Goal: Task Accomplishment & Management: Manage account settings

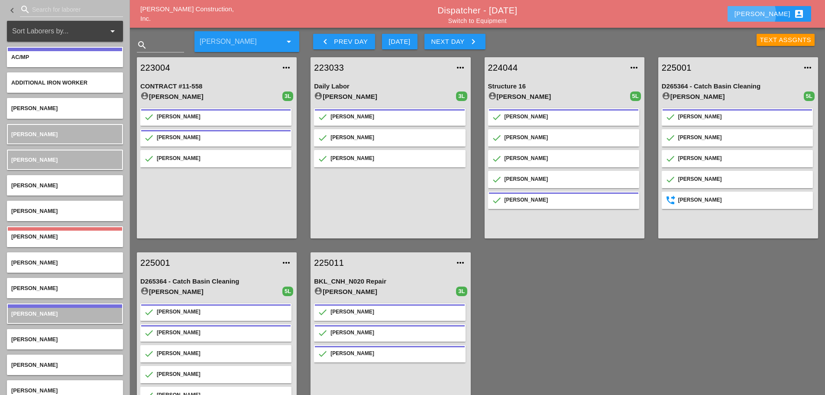
click at [617, 13] on div "[PERSON_NAME] account_box" at bounding box center [770, 14] width 70 height 10
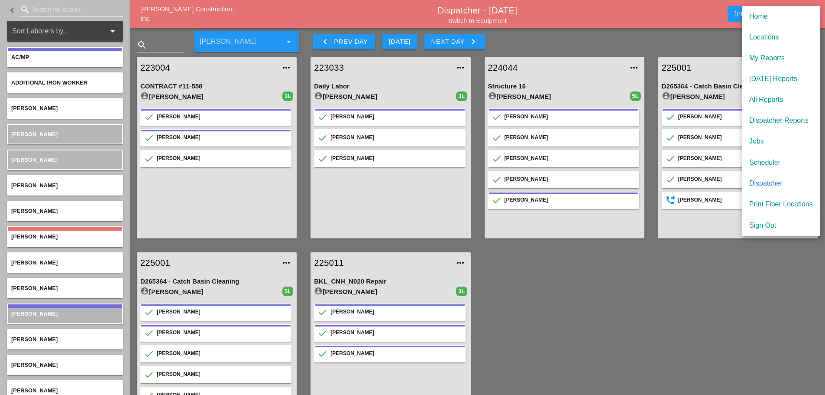
click at [617, 161] on div "Scheduler" at bounding box center [782, 162] width 64 height 10
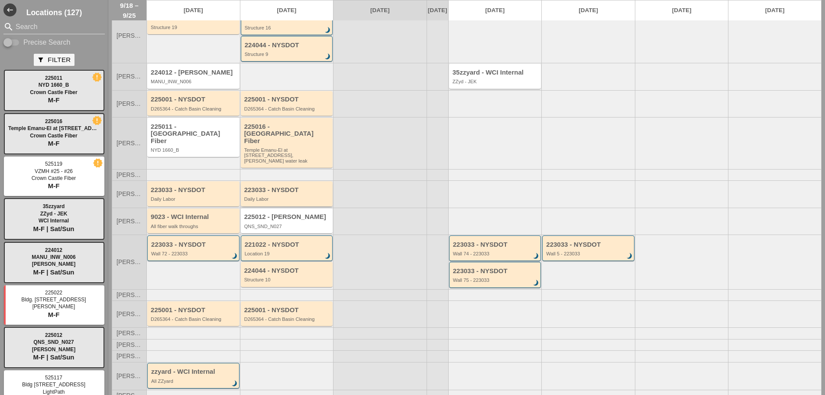
scroll to position [53, 0]
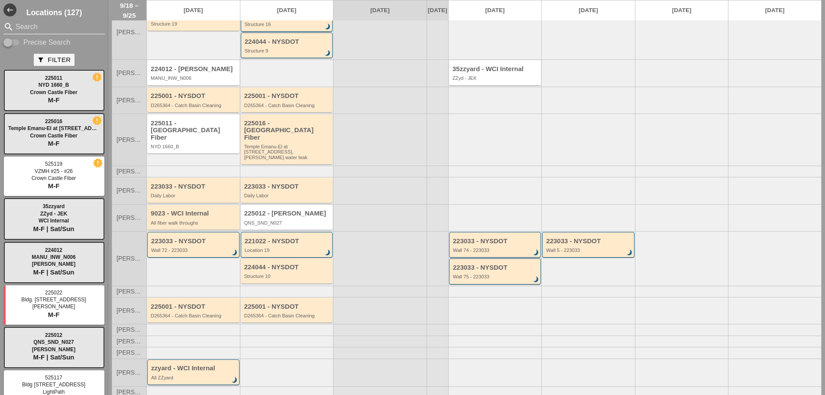
click at [39, 30] on input "Search" at bounding box center [54, 27] width 77 height 14
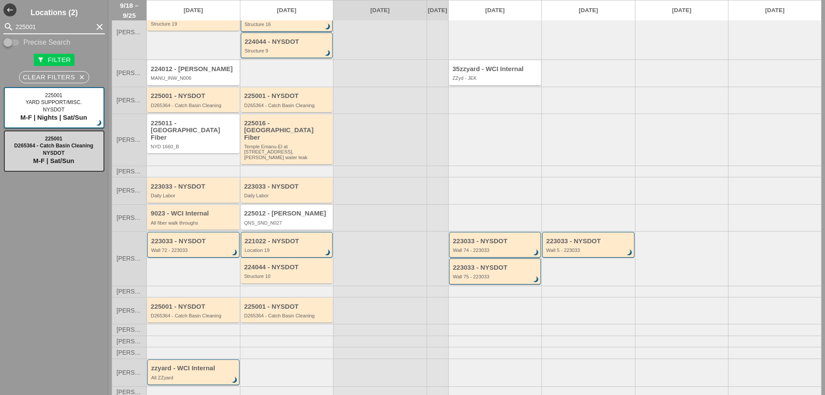
type input "225001"
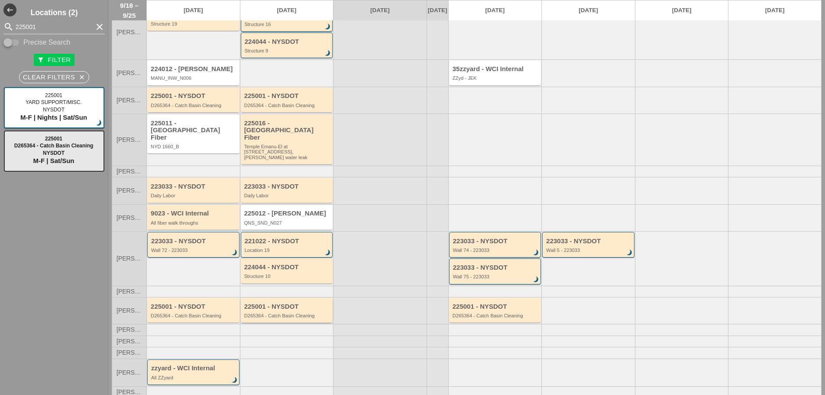
click at [276, 313] on div "D265364 - Catch Basin Cleaning" at bounding box center [287, 315] width 87 height 5
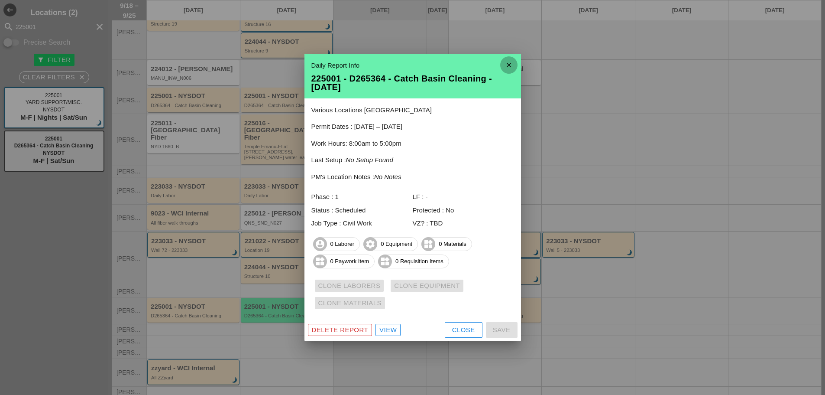
click at [515, 61] on icon "close" at bounding box center [508, 64] width 17 height 17
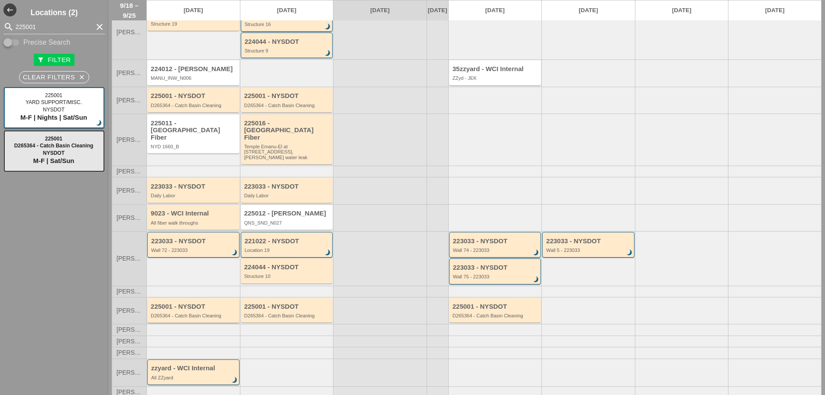
click at [177, 313] on div "D265364 - Catch Basin Cleaning" at bounding box center [194, 315] width 87 height 5
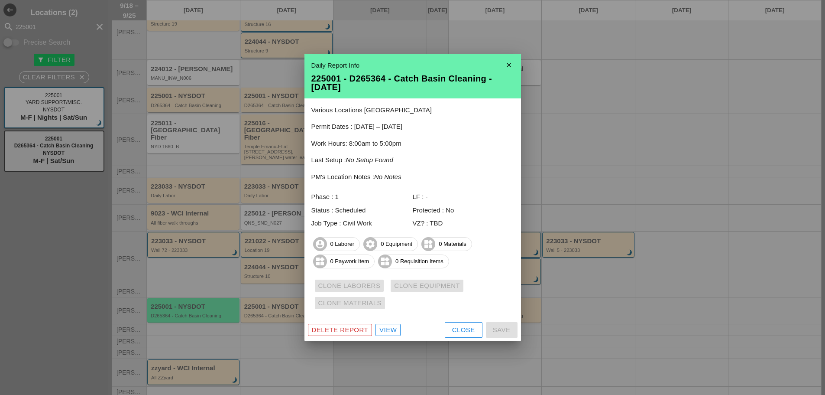
click at [502, 63] on icon "close" at bounding box center [508, 64] width 17 height 17
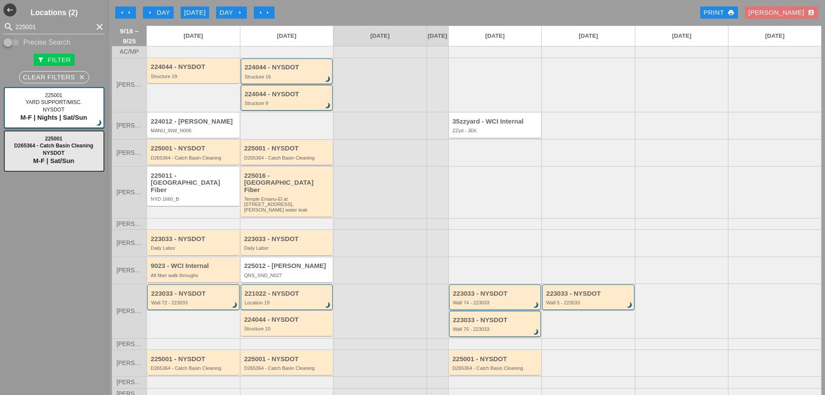
scroll to position [0, 0]
click at [151, 14] on icon "arrow_left" at bounding box center [149, 13] width 7 height 7
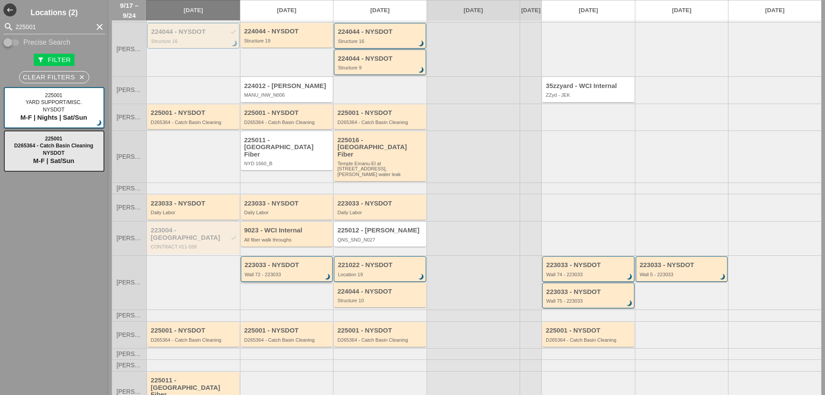
scroll to position [72, 0]
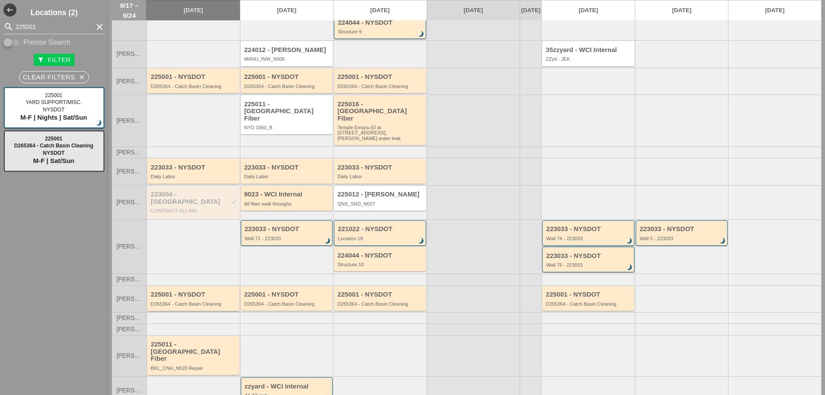
click at [185, 301] on div "D265364 - Catch Basin Cleaning" at bounding box center [194, 303] width 87 height 5
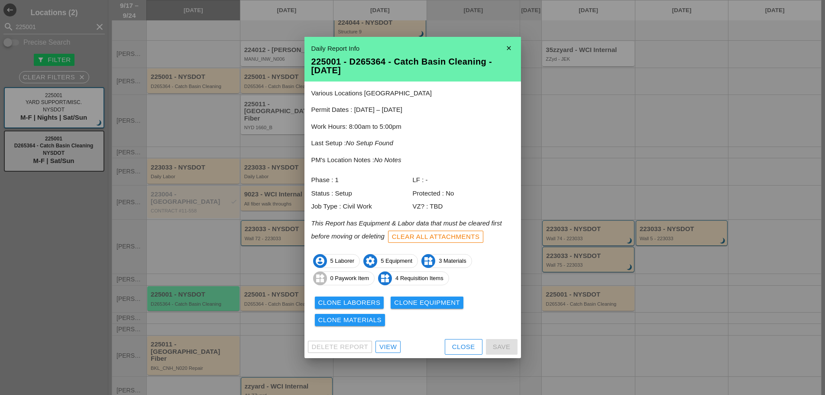
click at [324, 300] on div "Clone Laborers" at bounding box center [349, 303] width 62 height 10
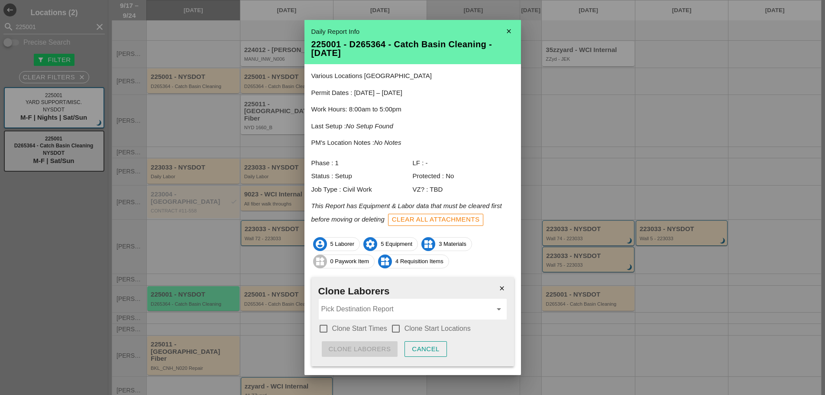
click at [322, 327] on div at bounding box center [323, 328] width 15 height 15
checkbox input "true"
click at [391, 328] on div at bounding box center [396, 328] width 15 height 15
checkbox input "true"
click at [374, 310] on input "Pick Destination Report" at bounding box center [406, 309] width 171 height 14
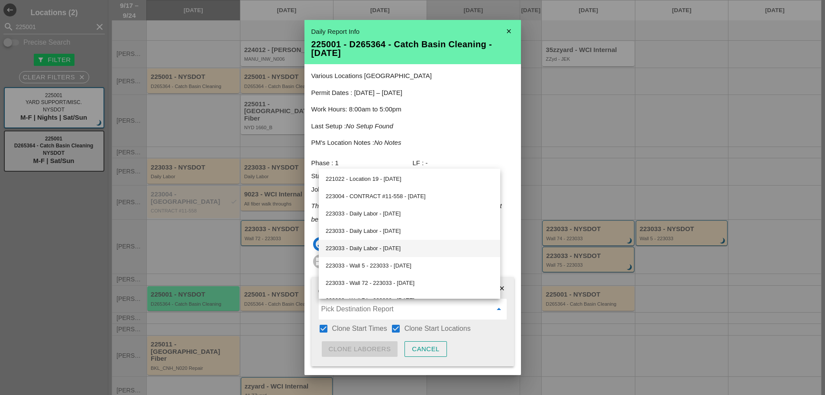
scroll to position [217, 0]
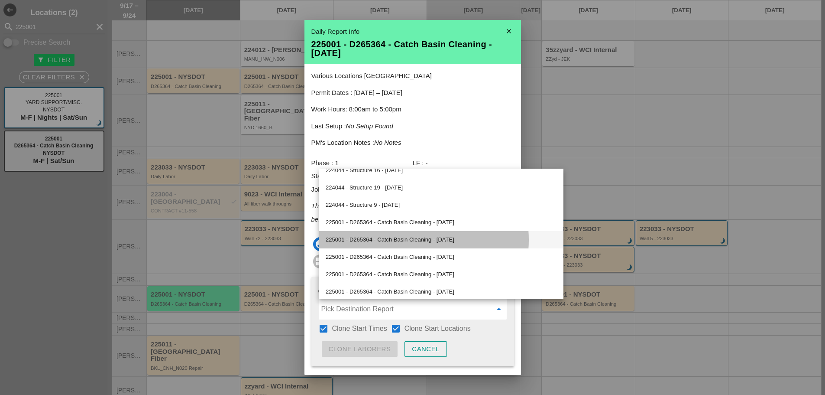
click at [389, 242] on div "225001 - D265364 - Catch Basin Cleaning - 09/18/2025" at bounding box center [441, 239] width 231 height 10
type input "225001 - D265364 - Catch Basin Cleaning - 09/18/2025"
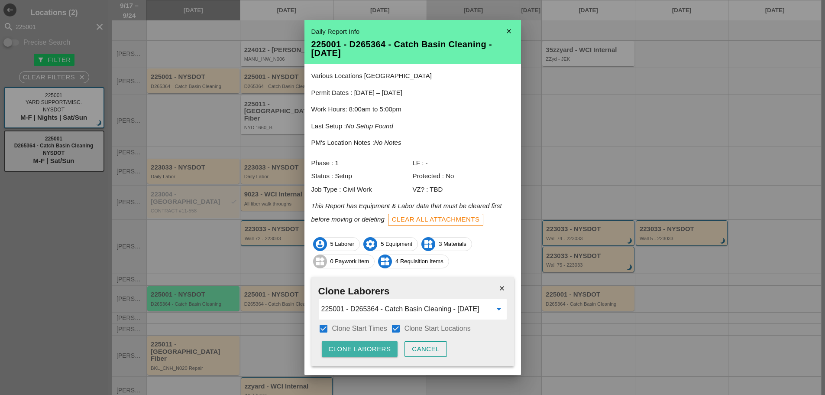
click at [369, 342] on div "Clone Laborers" at bounding box center [360, 349] width 62 height 10
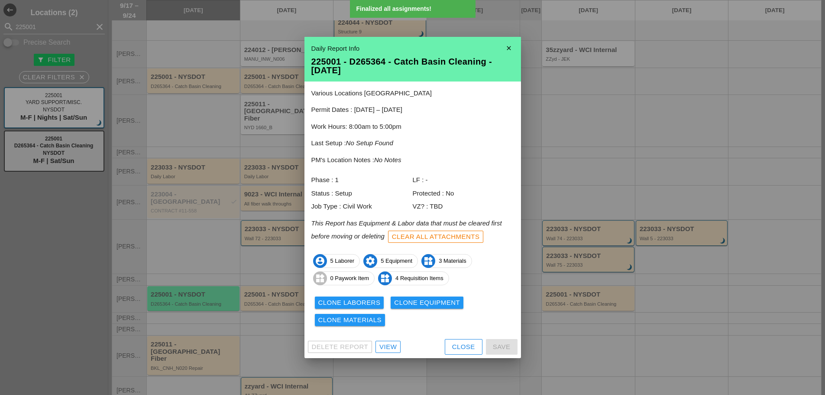
click at [414, 303] on div "Clone Equipment" at bounding box center [427, 303] width 66 height 10
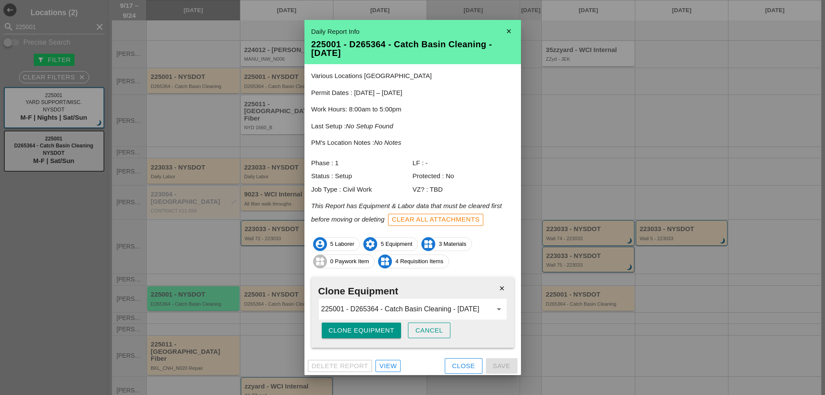
click at [371, 328] on div "Clone Equipment" at bounding box center [362, 330] width 66 height 10
click at [371, 328] on div "Are you sure?" at bounding box center [356, 330] width 55 height 10
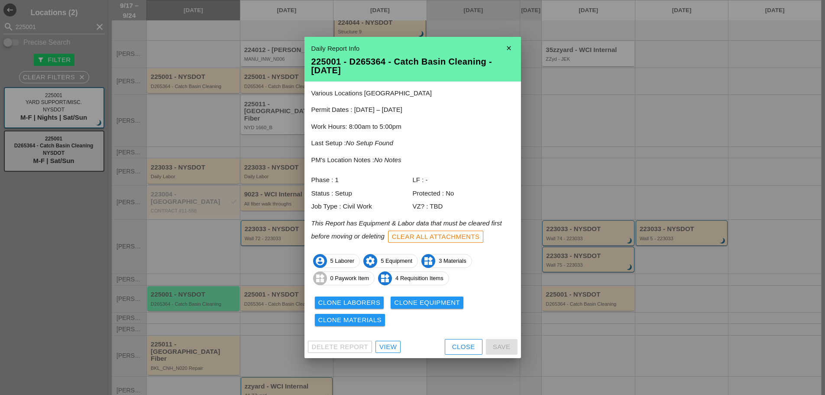
click at [375, 321] on div "Clone Materials" at bounding box center [350, 320] width 64 height 10
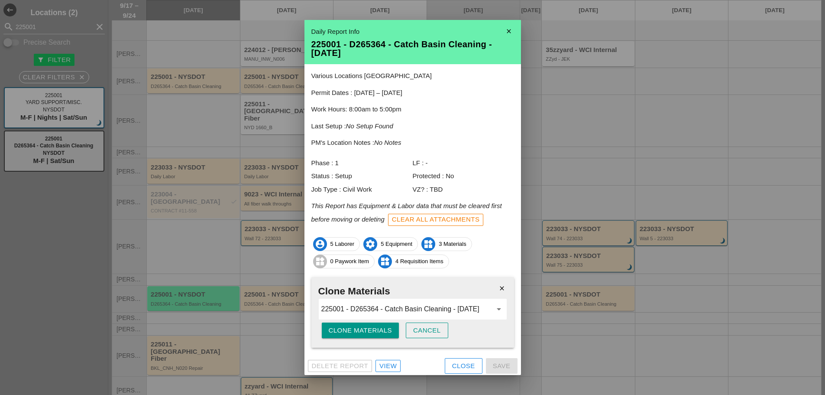
click at [368, 327] on div "Clone Materials" at bounding box center [361, 330] width 64 height 10
click at [367, 327] on div "Are you sure?" at bounding box center [356, 330] width 55 height 10
click at [357, 328] on div "Clone Materials" at bounding box center [361, 330] width 64 height 10
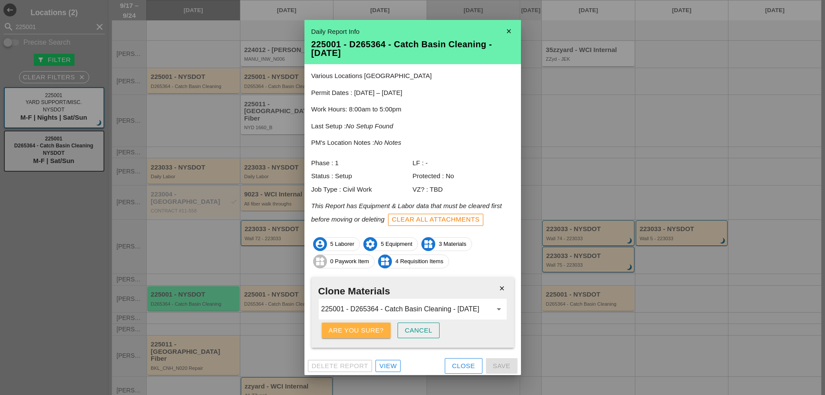
click at [357, 328] on div "Are you sure?" at bounding box center [356, 330] width 55 height 10
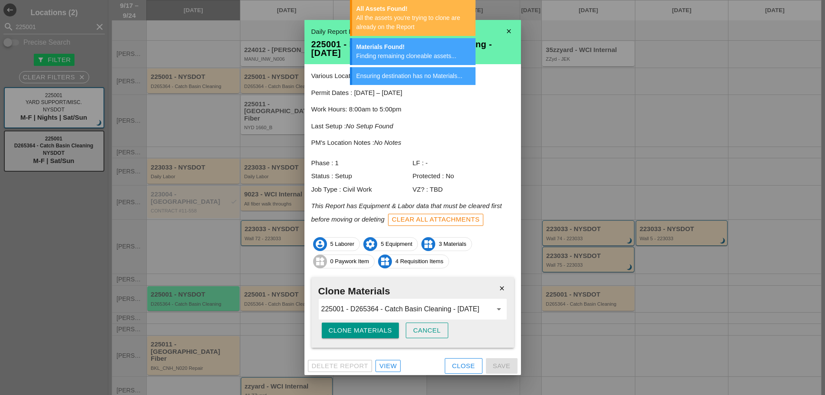
click at [503, 27] on icon "close" at bounding box center [508, 31] width 17 height 17
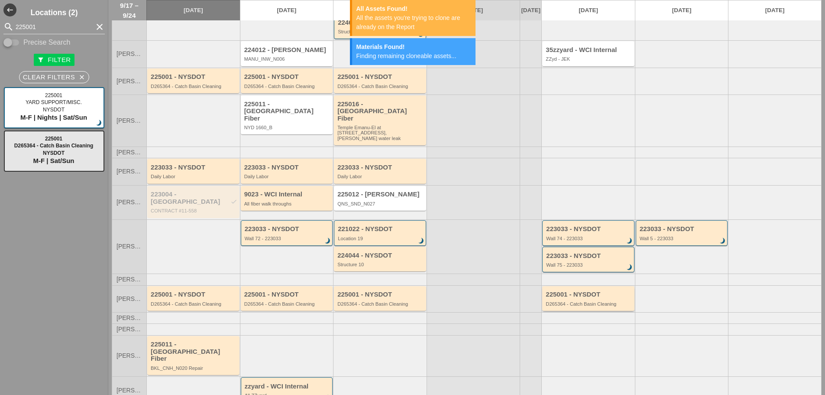
click at [574, 297] on div "225001 - NYSDOT D265364 - Catch Basin Cleaning" at bounding box center [588, 298] width 92 height 25
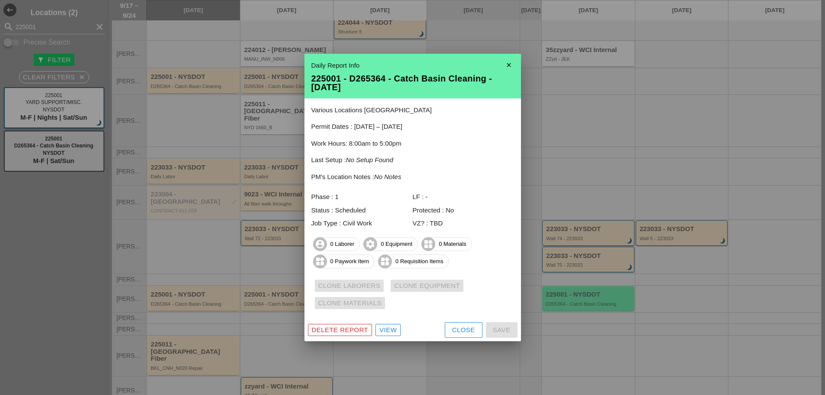
click at [505, 68] on icon "close" at bounding box center [508, 64] width 17 height 17
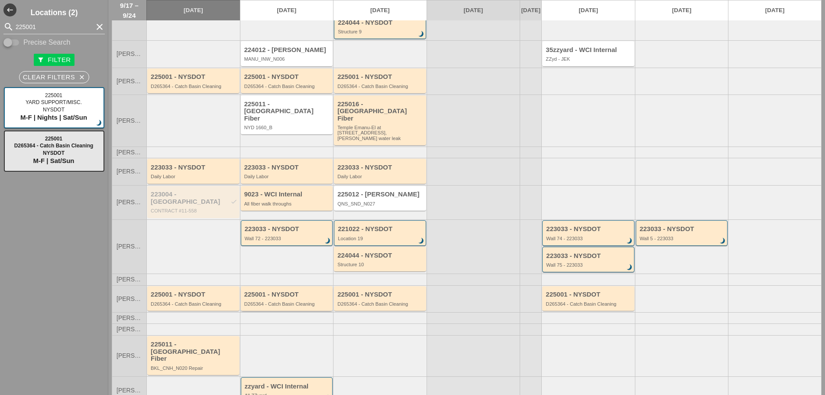
click at [299, 293] on div "225001 - NYSDOT D265364 - Catch Basin Cleaning" at bounding box center [287, 298] width 92 height 25
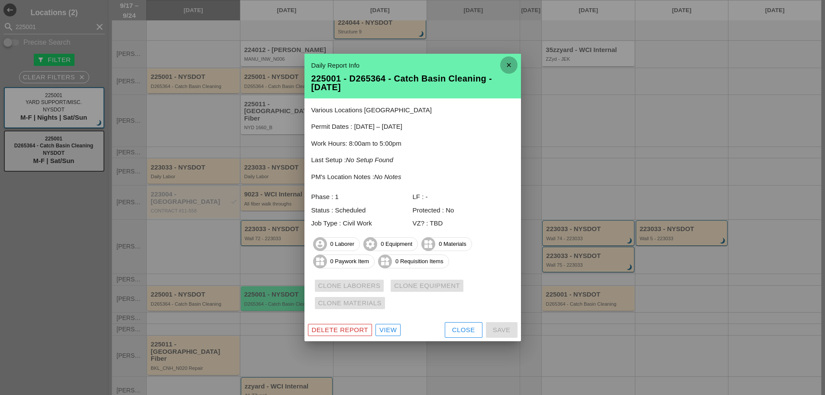
click at [503, 70] on icon "close" at bounding box center [508, 64] width 17 height 17
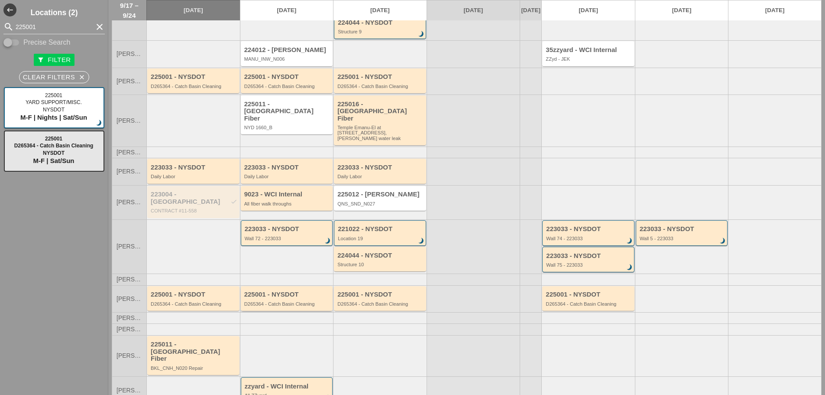
click at [253, 301] on div "D265364 - Catch Basin Cleaning" at bounding box center [287, 303] width 87 height 5
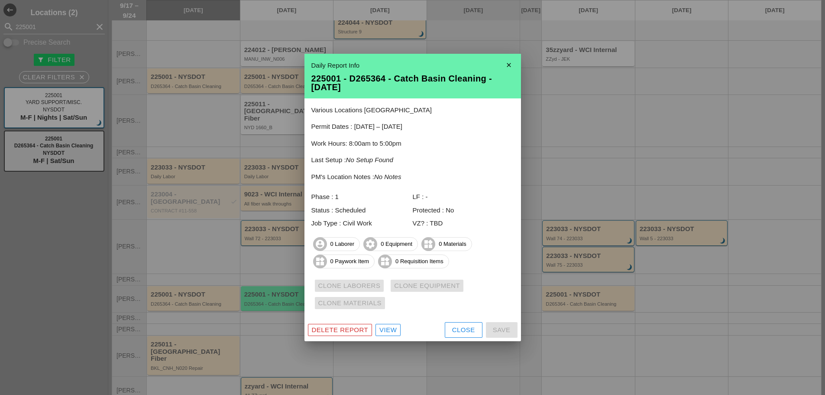
click at [513, 66] on icon "close" at bounding box center [508, 64] width 17 height 17
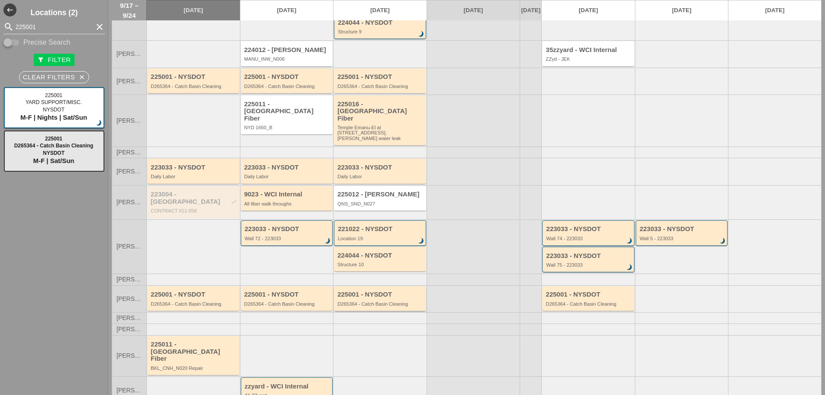
click at [384, 301] on div "D265364 - Catch Basin Cleaning" at bounding box center [381, 303] width 87 height 5
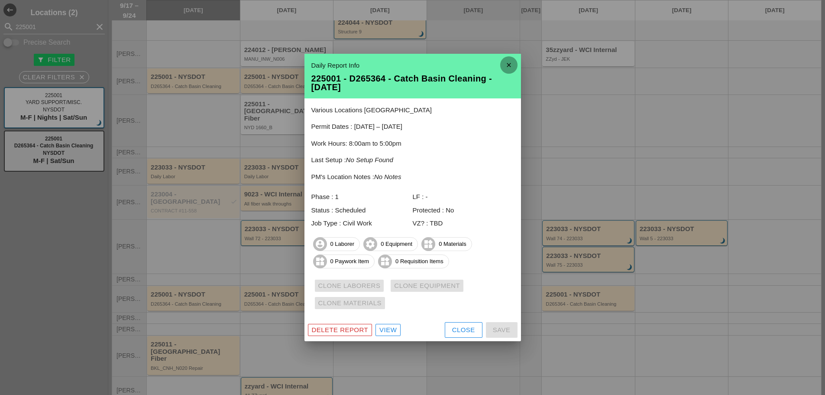
click at [505, 62] on icon "close" at bounding box center [508, 64] width 17 height 17
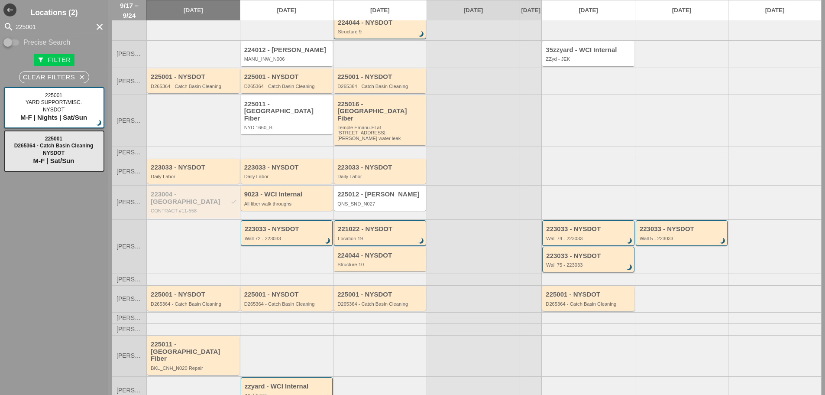
click at [575, 291] on div "225001 - NYSDOT" at bounding box center [589, 294] width 87 height 7
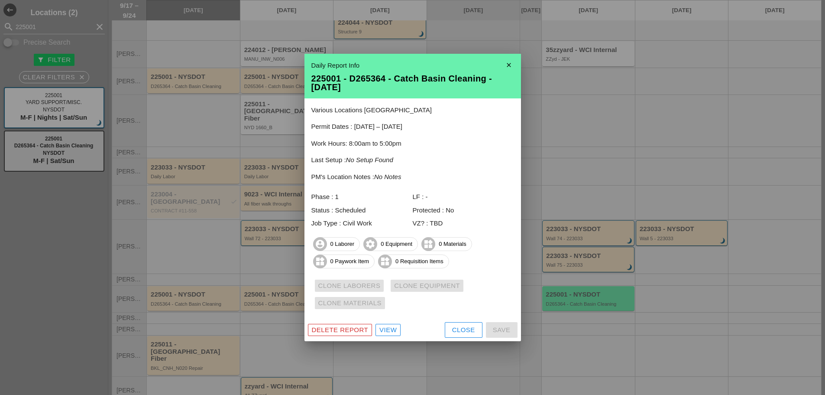
click at [505, 61] on icon "close" at bounding box center [508, 64] width 17 height 17
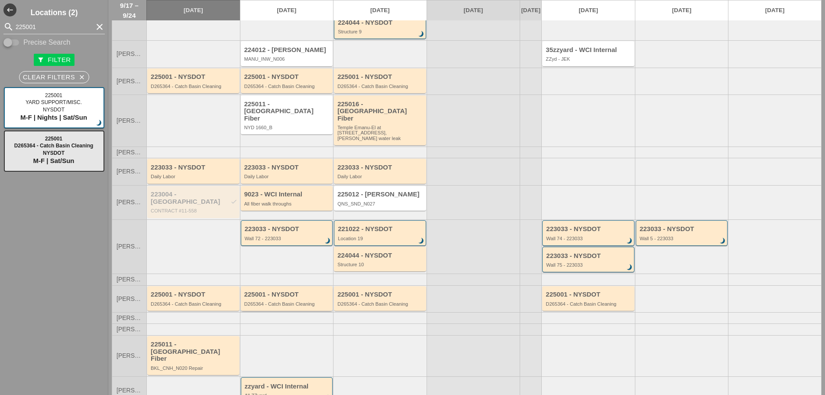
click at [291, 301] on div "D265364 - Catch Basin Cleaning" at bounding box center [287, 303] width 87 height 5
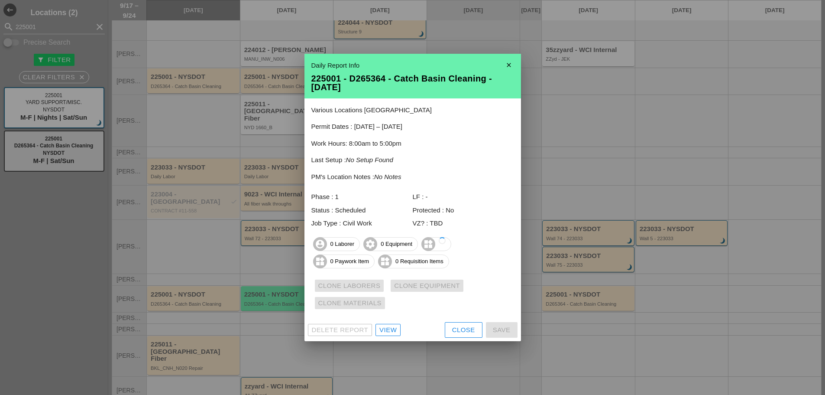
click at [389, 332] on div "View" at bounding box center [388, 330] width 17 height 10
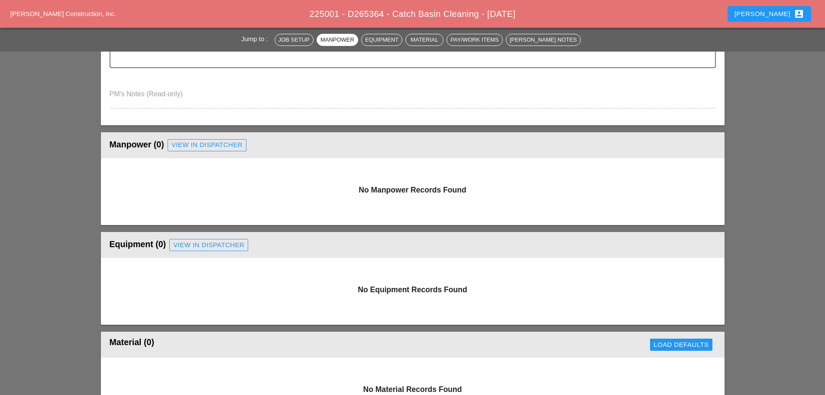
scroll to position [260, 0]
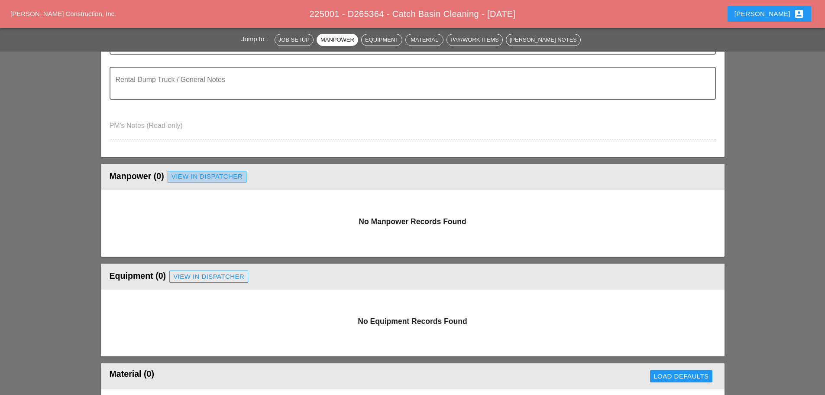
click at [237, 177] on div "View in Dispatcher" at bounding box center [207, 177] width 71 height 10
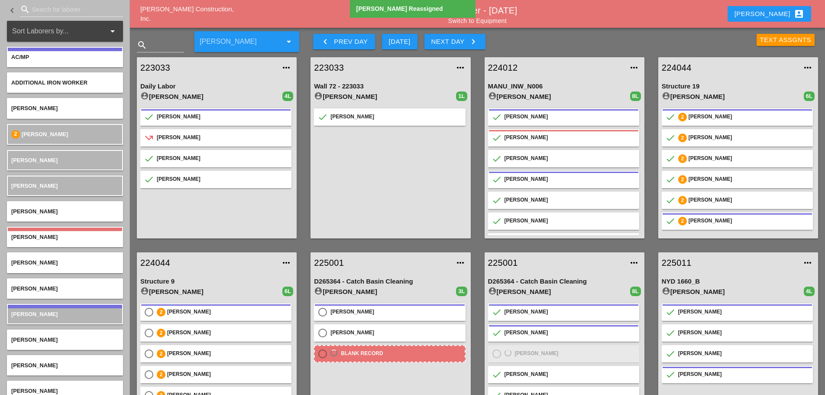
click at [617, 41] on div "Text Assgnts" at bounding box center [786, 40] width 52 height 10
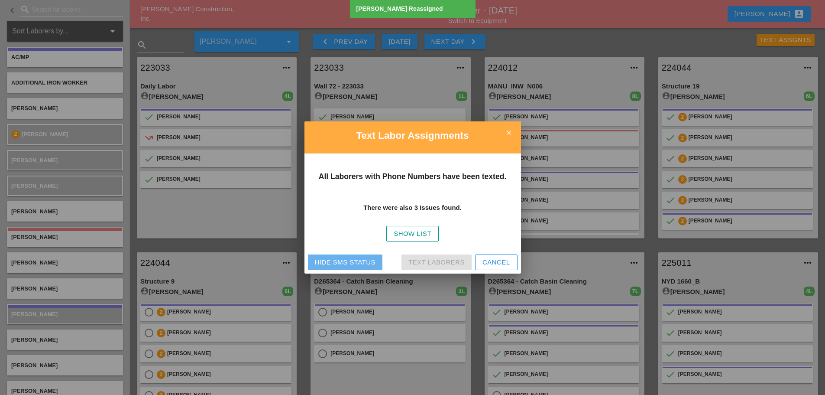
drag, startPoint x: 367, startPoint y: 260, endPoint x: 388, endPoint y: 242, distance: 28.0
click at [367, 259] on div "Hide SMS Status" at bounding box center [345, 262] width 61 height 10
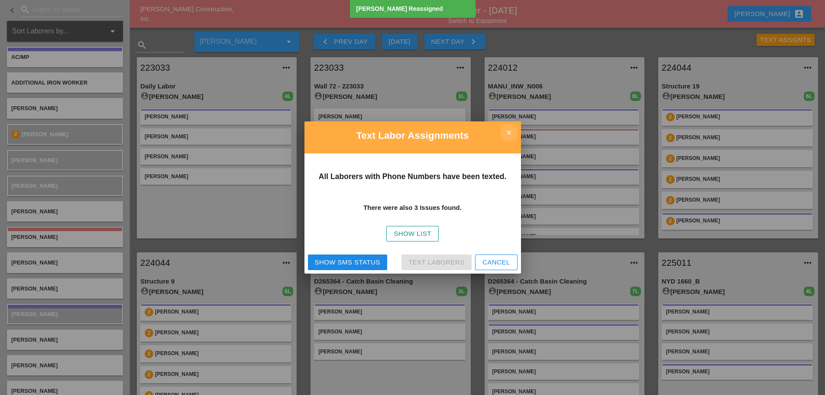
click at [511, 132] on icon "close" at bounding box center [508, 132] width 17 height 17
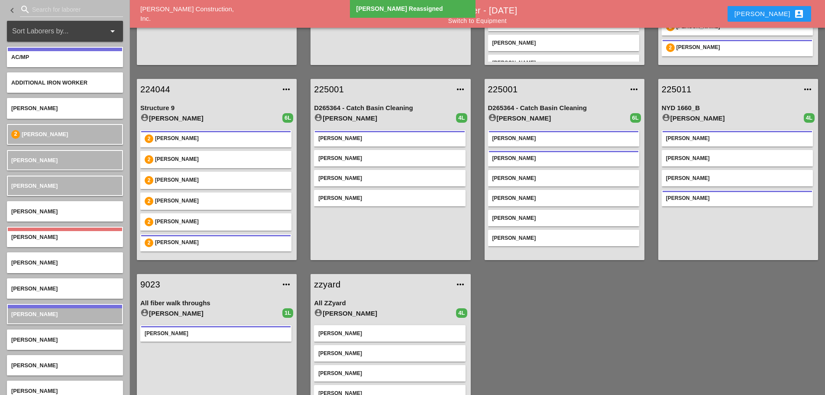
scroll to position [130, 0]
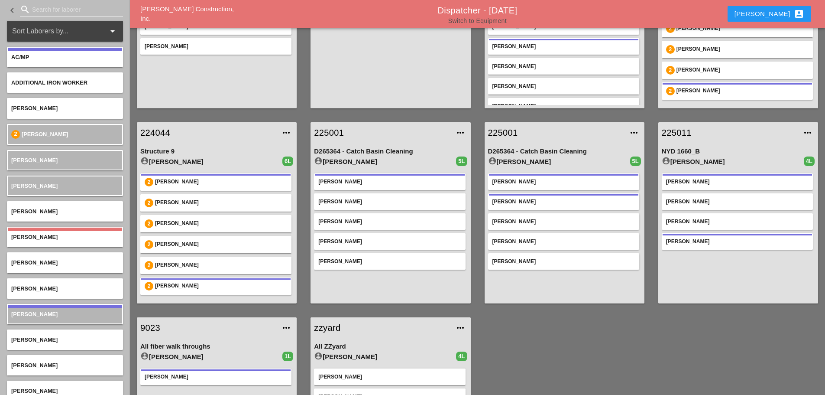
click at [490, 19] on link "Switch to Equipment" at bounding box center [477, 20] width 58 height 7
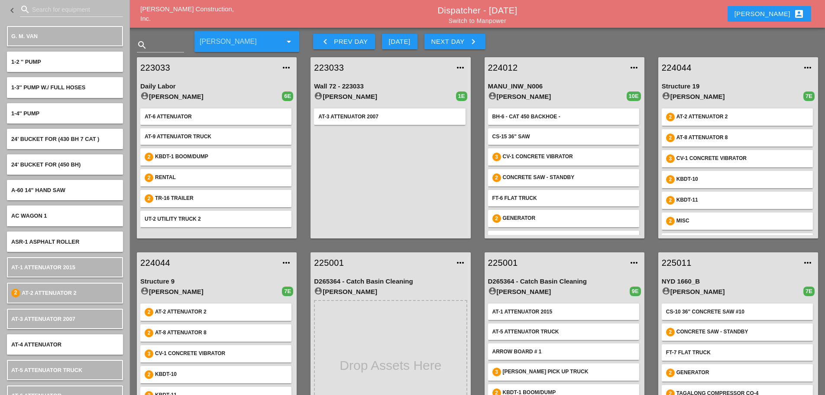
scroll to position [217, 0]
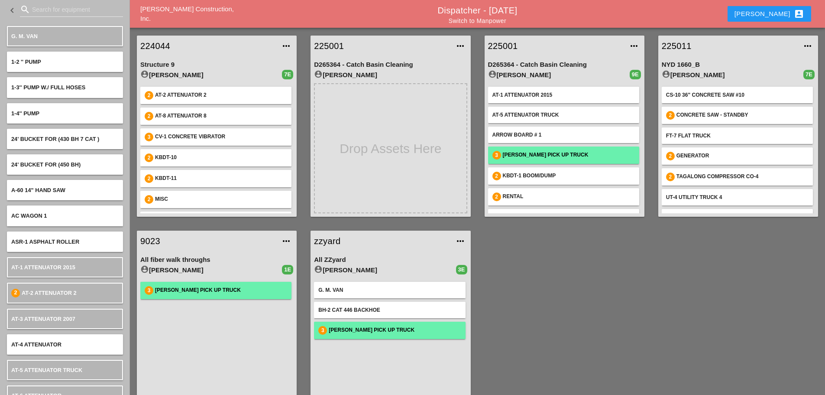
click at [497, 155] on div "3" at bounding box center [497, 155] width 9 height 9
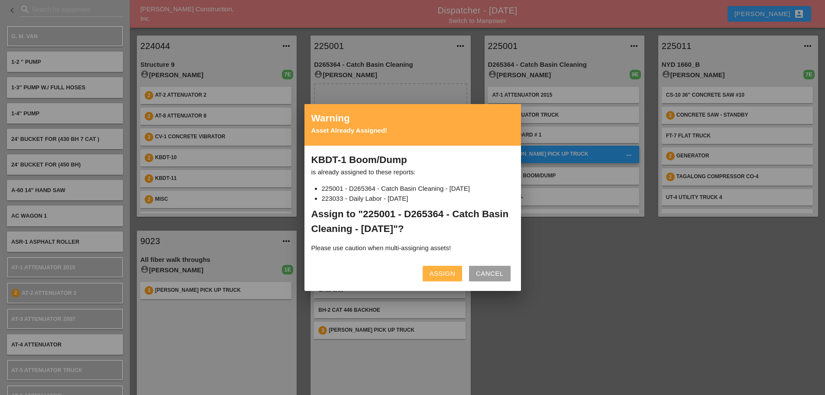
click at [449, 268] on button "Assign" at bounding box center [442, 274] width 39 height 16
click at [445, 272] on div "Assign" at bounding box center [443, 274] width 26 height 10
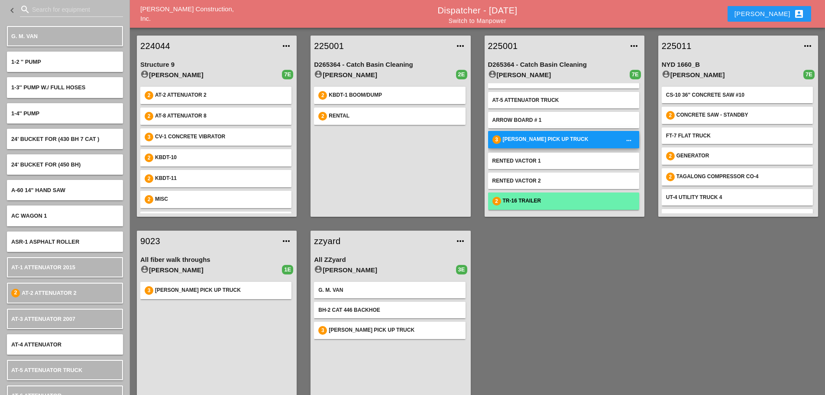
scroll to position [0, 0]
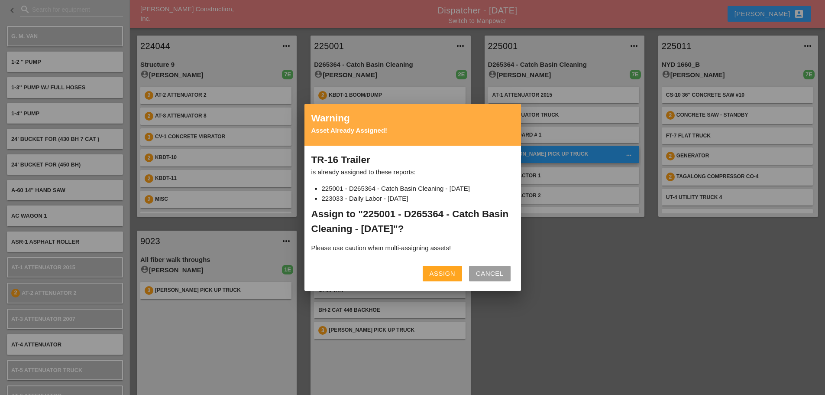
click at [442, 271] on div "Assign" at bounding box center [443, 274] width 26 height 10
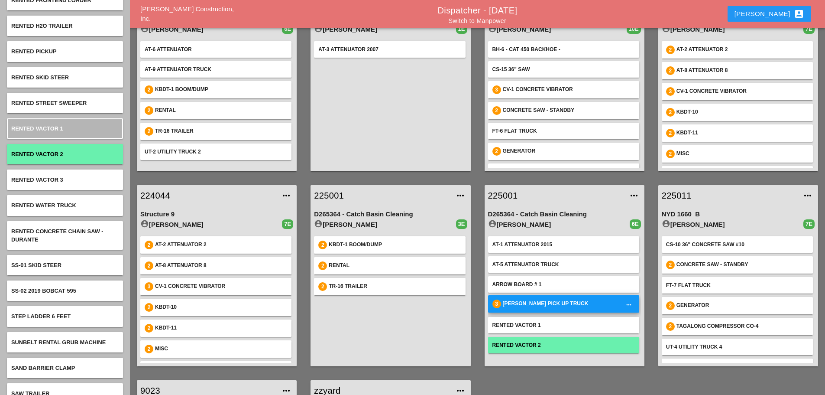
scroll to position [4073, 0]
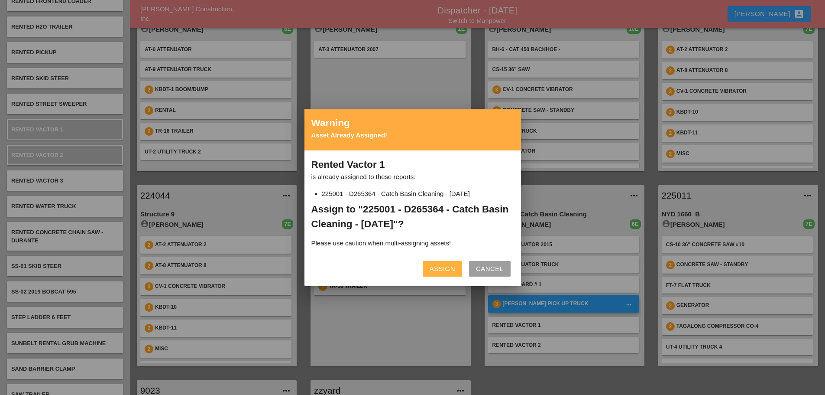
click at [448, 268] on div "Assign" at bounding box center [443, 269] width 26 height 10
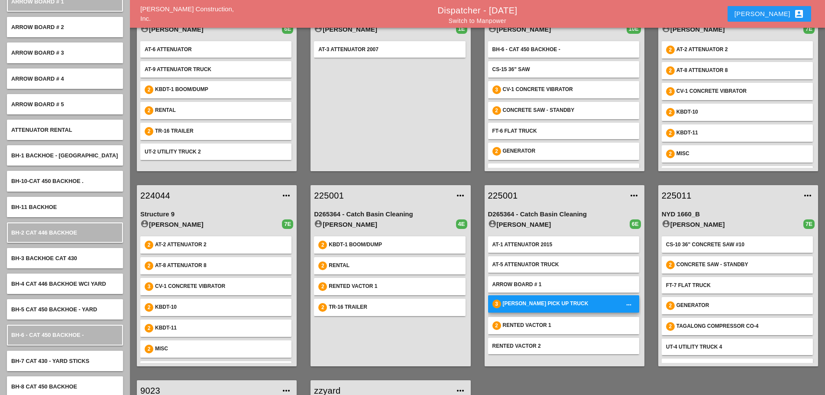
scroll to position [150, 0]
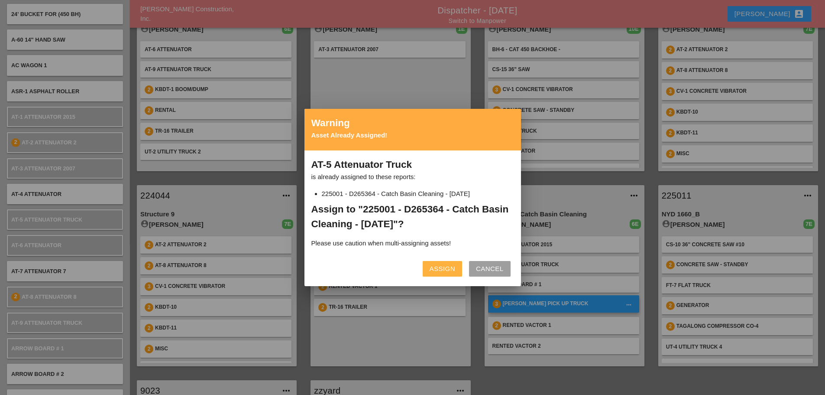
click at [443, 264] on div "Assign" at bounding box center [443, 269] width 26 height 10
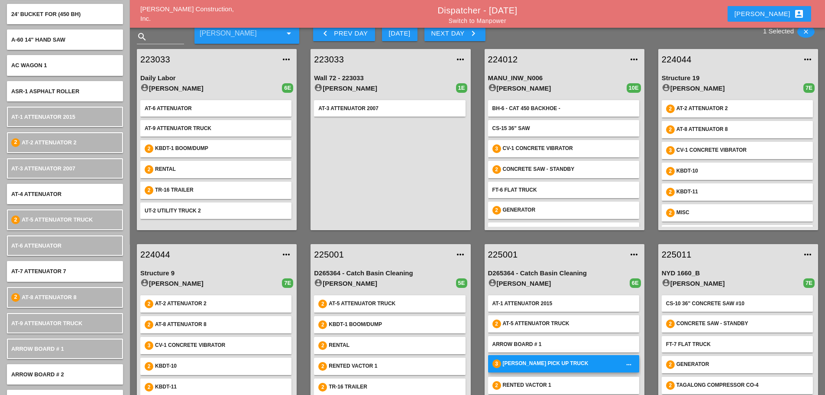
scroll to position [0, 0]
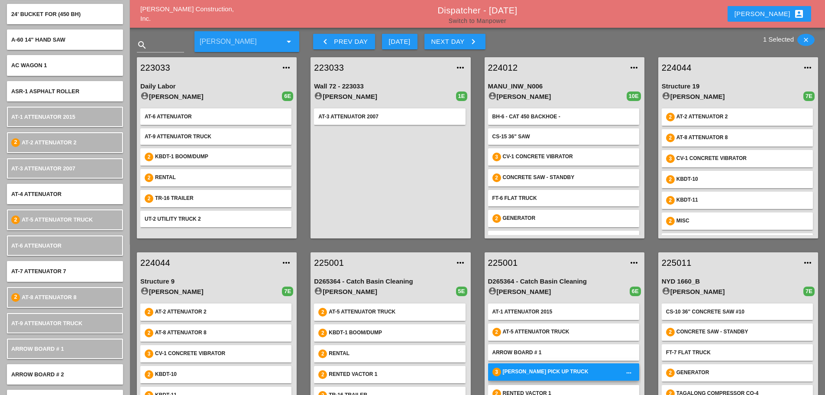
click at [490, 22] on link "Switch to Manpower" at bounding box center [478, 20] width 58 height 7
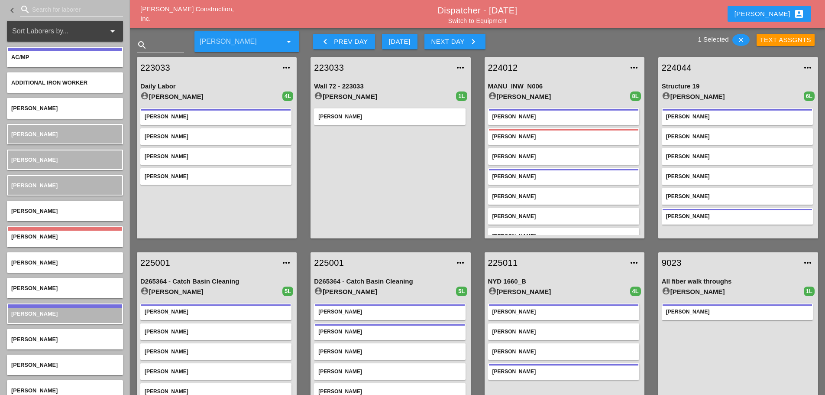
click at [617, 13] on div "Enrico account_box" at bounding box center [770, 14] width 70 height 10
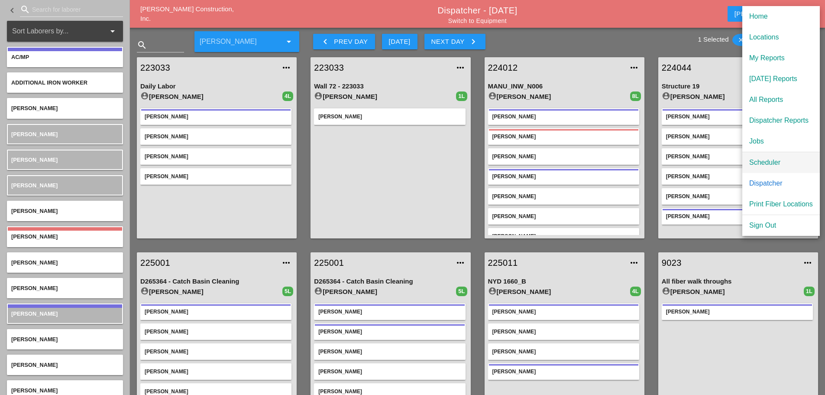
click at [617, 159] on div "Scheduler" at bounding box center [782, 162] width 64 height 10
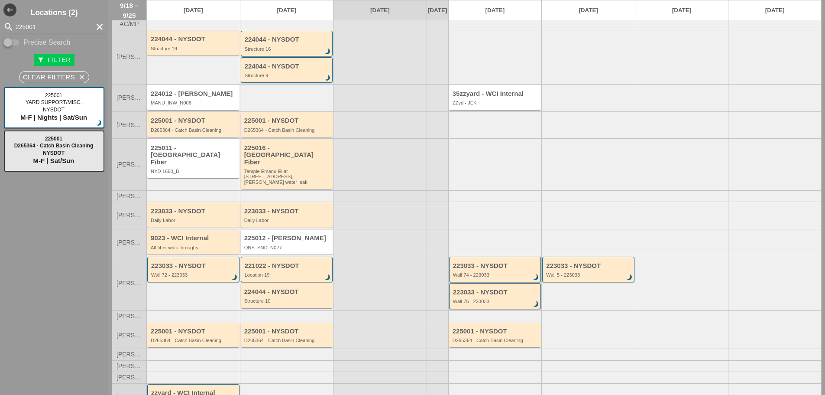
scroll to position [43, 0]
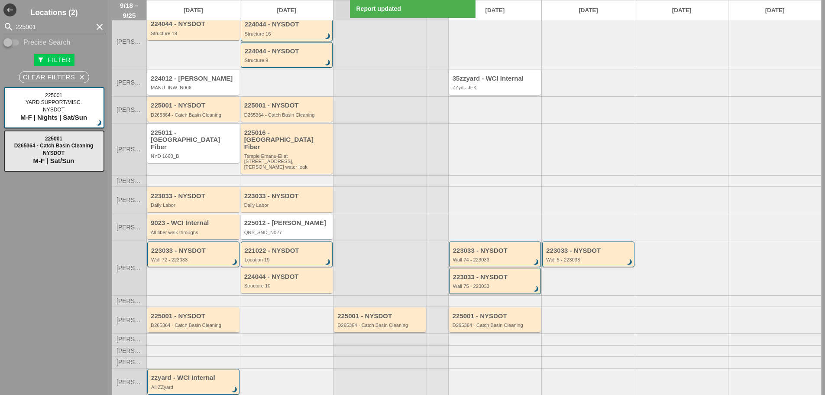
click at [207, 314] on div "225001 - NYSDOT D265364 - Catch Basin Cleaning" at bounding box center [194, 320] width 87 height 16
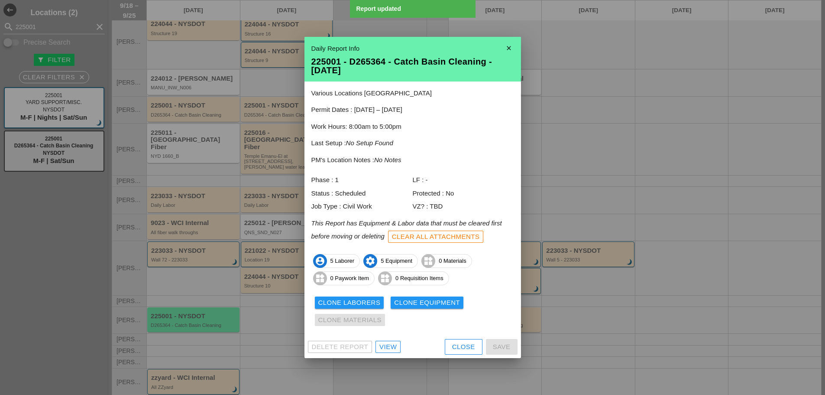
click at [330, 302] on div "Clone Laborers" at bounding box center [349, 303] width 62 height 10
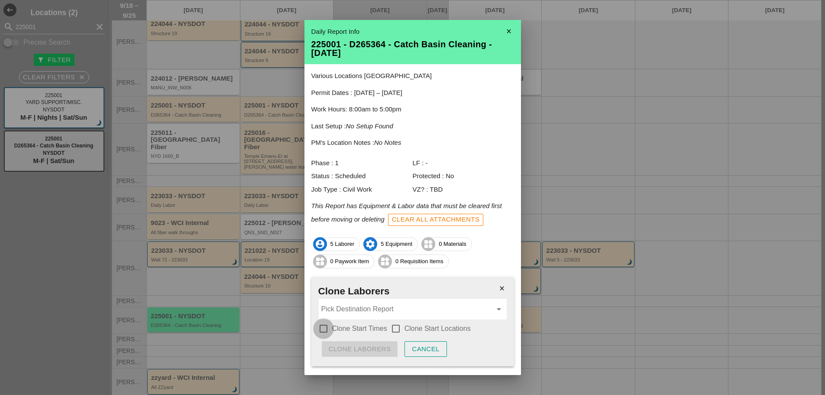
drag, startPoint x: 326, startPoint y: 327, endPoint x: 344, endPoint y: 326, distance: 18.6
click at [330, 327] on div at bounding box center [323, 328] width 15 height 15
click at [393, 323] on div at bounding box center [396, 328] width 15 height 15
click at [383, 312] on input "Pick Destination Report" at bounding box center [406, 309] width 171 height 14
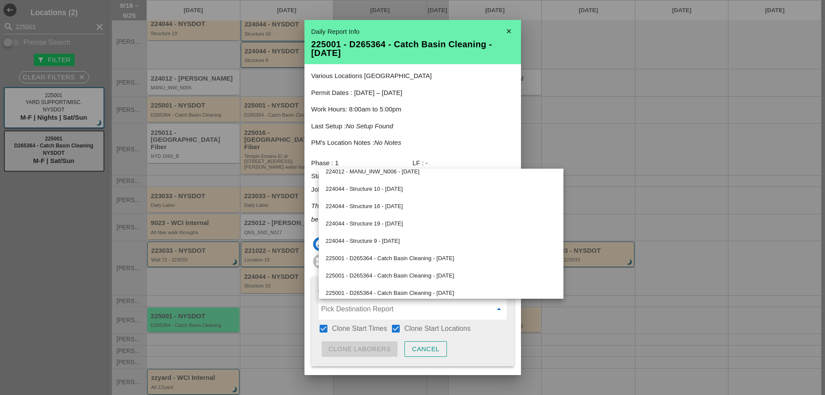
scroll to position [168, 0]
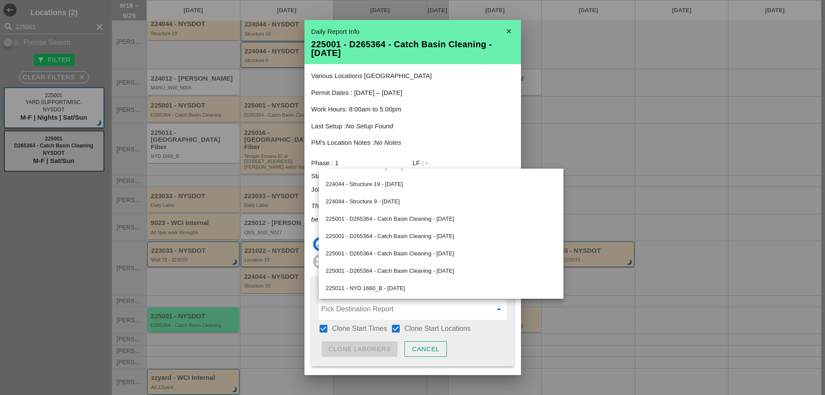
click at [408, 253] on div "225001 - D265364 - Catch Basin Cleaning - 09/20/2025" at bounding box center [441, 253] width 231 height 10
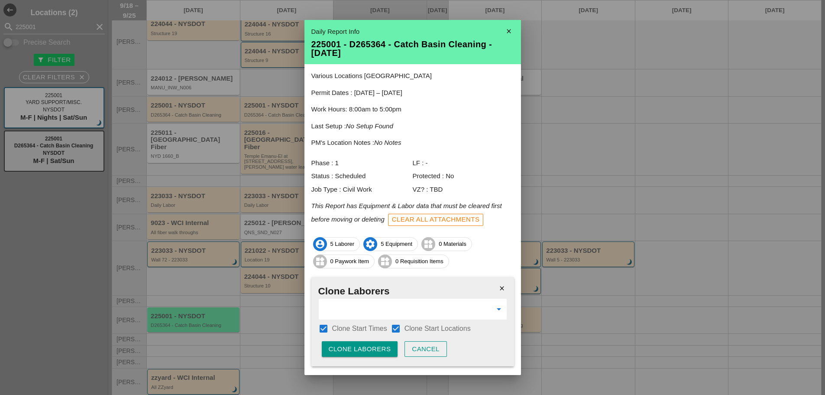
click at [368, 342] on div "Clone Laborers" at bounding box center [360, 349] width 62 height 10
click at [368, 342] on div "Are you sure?" at bounding box center [356, 349] width 55 height 10
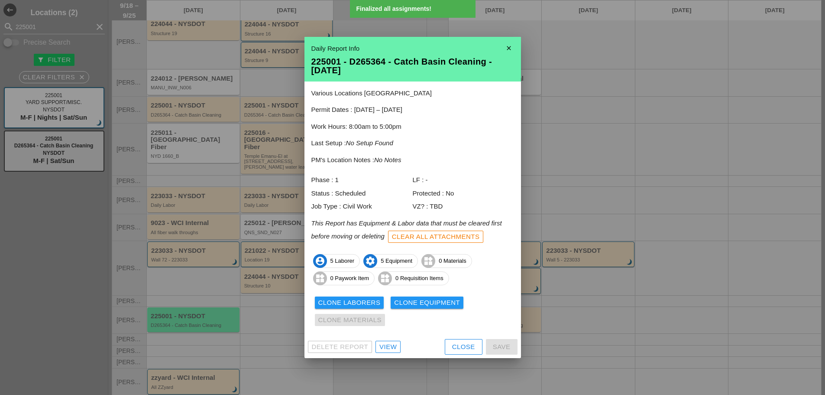
click at [399, 302] on div "Clone Equipment" at bounding box center [427, 303] width 66 height 10
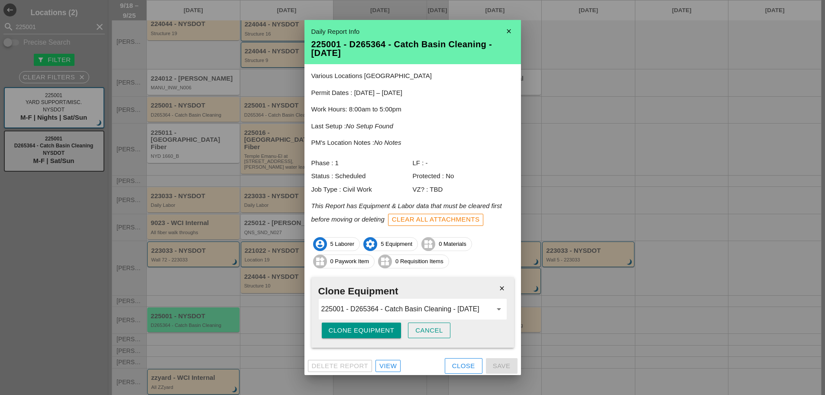
click at [353, 329] on div "Clone Equipment" at bounding box center [362, 330] width 66 height 10
click at [353, 329] on div "Are you sure?" at bounding box center [356, 330] width 55 height 10
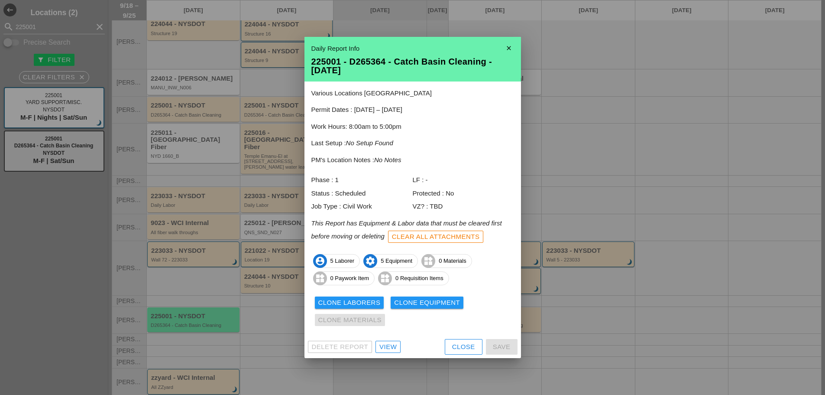
click at [416, 298] on div "Clone Equipment" at bounding box center [427, 303] width 66 height 10
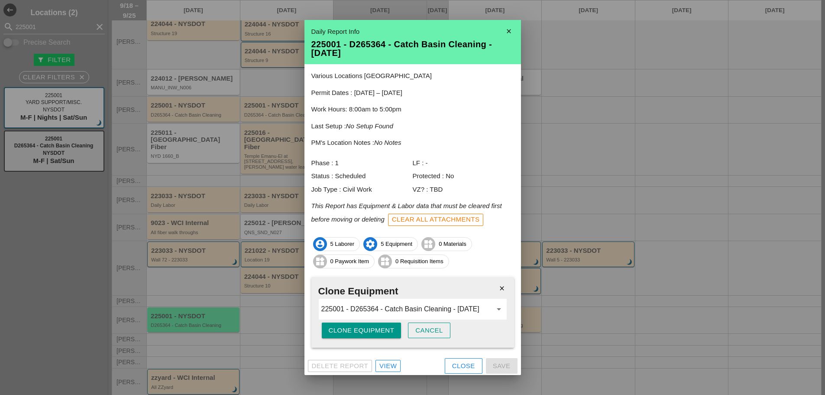
click at [360, 327] on div "Clone Equipment" at bounding box center [362, 330] width 66 height 10
click at [361, 327] on div "Are you sure?" at bounding box center [356, 330] width 55 height 10
click at [361, 327] on div "Clone Equipment" at bounding box center [362, 330] width 66 height 10
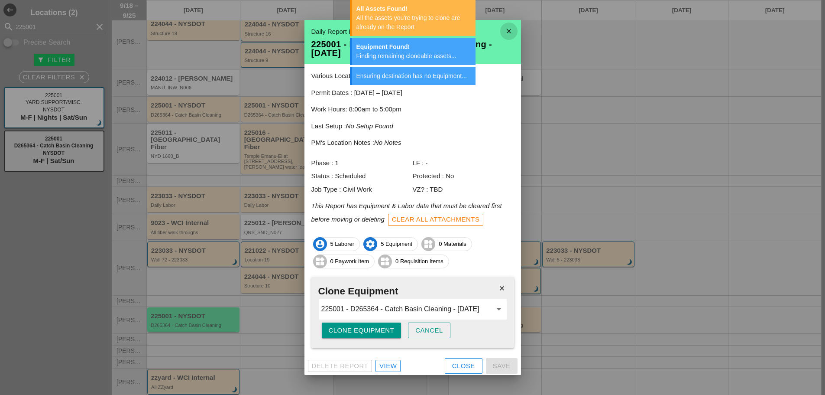
click at [504, 33] on icon "close" at bounding box center [508, 31] width 17 height 17
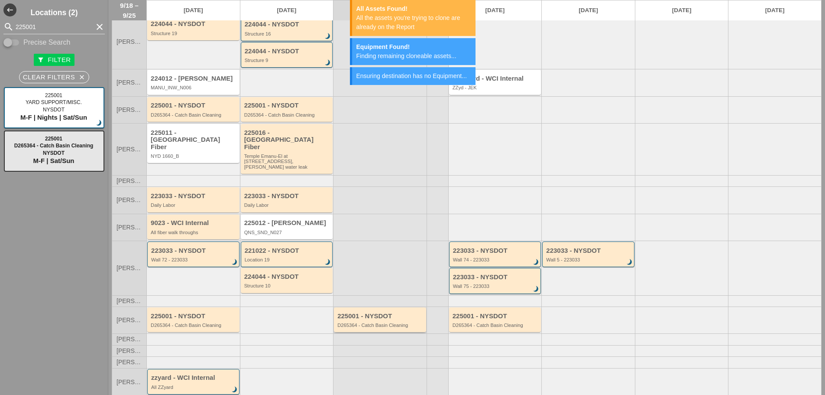
click at [372, 315] on div "225001 - NYSDOT D265364 - Catch Basin Cleaning" at bounding box center [381, 320] width 87 height 16
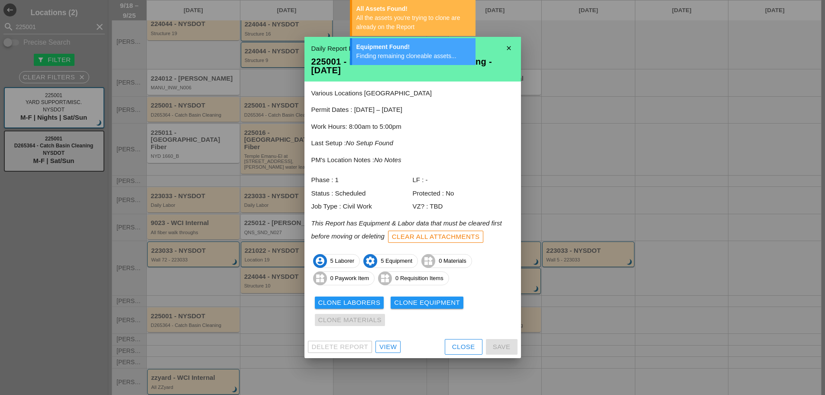
click at [198, 317] on div at bounding box center [412, 197] width 825 height 395
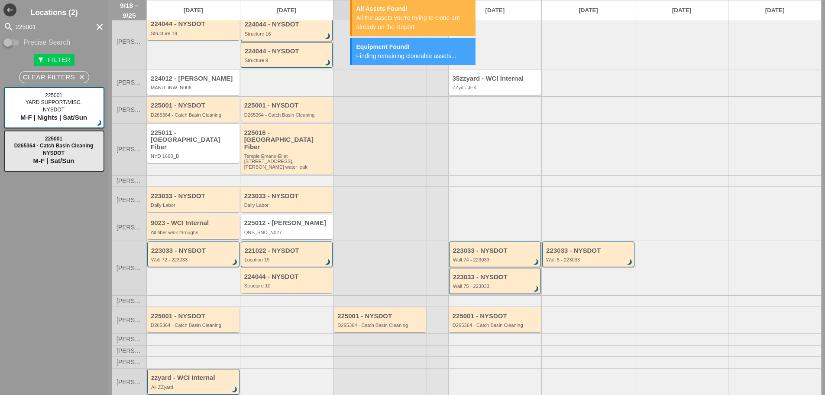
click at [198, 322] on div "D265364 - Catch Basin Cleaning" at bounding box center [194, 324] width 87 height 5
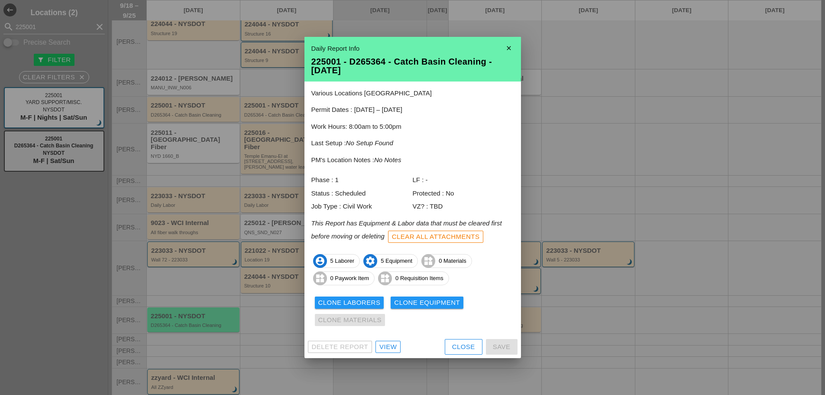
click at [507, 48] on icon "close" at bounding box center [508, 47] width 17 height 17
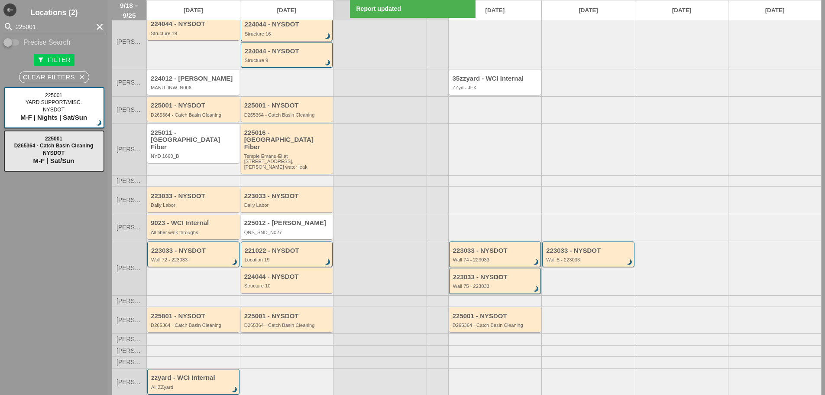
click at [257, 324] on div "225001 - NYSDOT D265364 - Catch Basin Cleaning" at bounding box center [287, 319] width 92 height 25
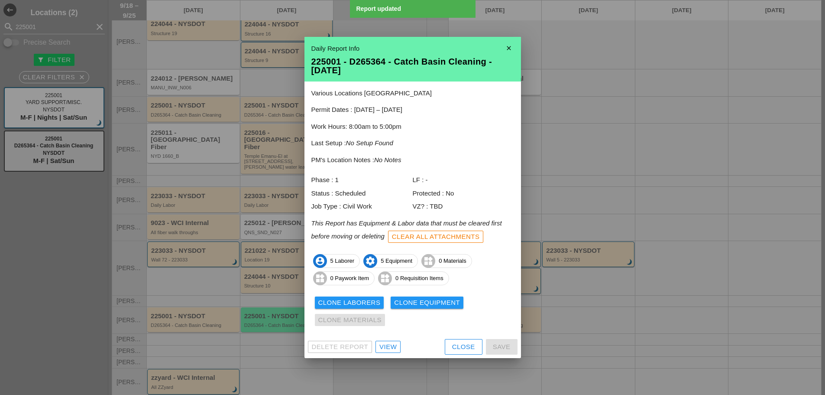
click at [321, 301] on div "Clone Laborers" at bounding box center [349, 303] width 62 height 10
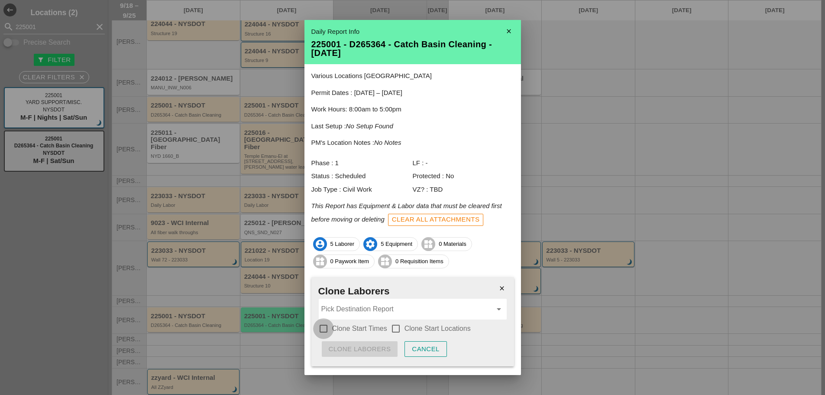
drag, startPoint x: 322, startPoint y: 331, endPoint x: 380, endPoint y: 323, distance: 59.0
click at [323, 330] on div at bounding box center [323, 328] width 15 height 15
click at [396, 329] on div at bounding box center [396, 328] width 15 height 15
click at [370, 303] on input "Pick Destination Report" at bounding box center [406, 309] width 171 height 14
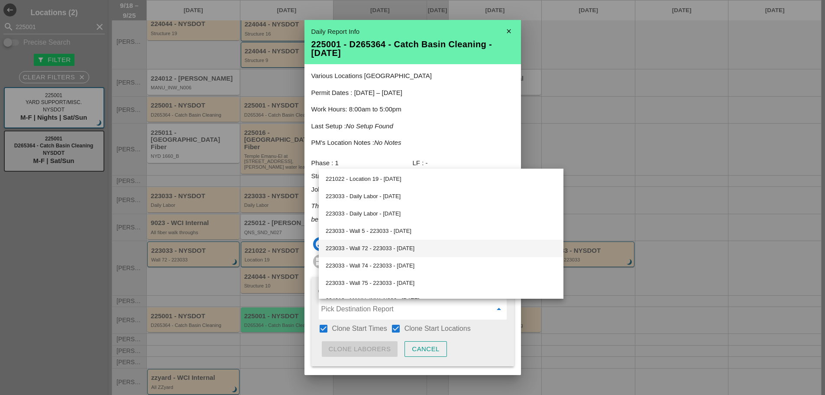
scroll to position [173, 0]
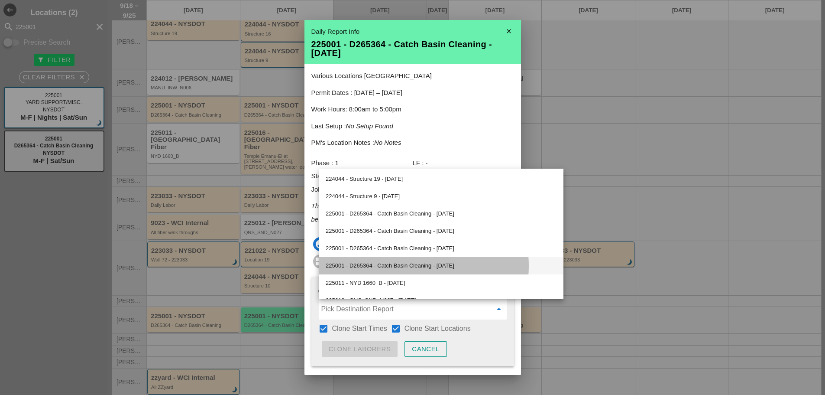
click at [399, 266] on div "225001 - D265364 - Catch Basin Cleaning - 09/22/2025" at bounding box center [441, 265] width 231 height 10
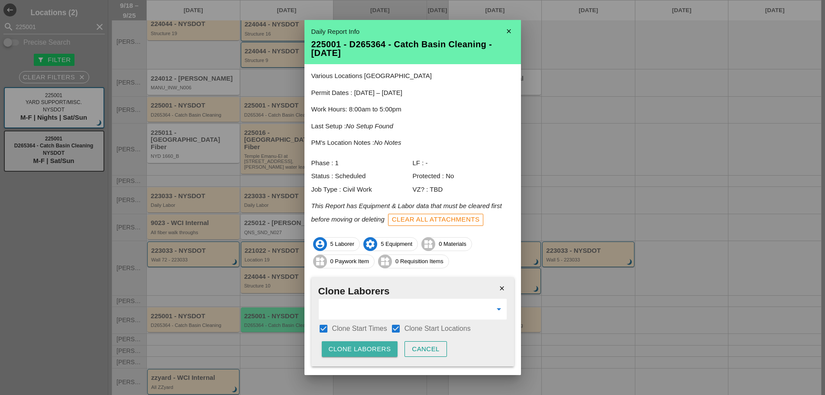
click at [378, 342] on div "Clone Laborers" at bounding box center [360, 349] width 62 height 10
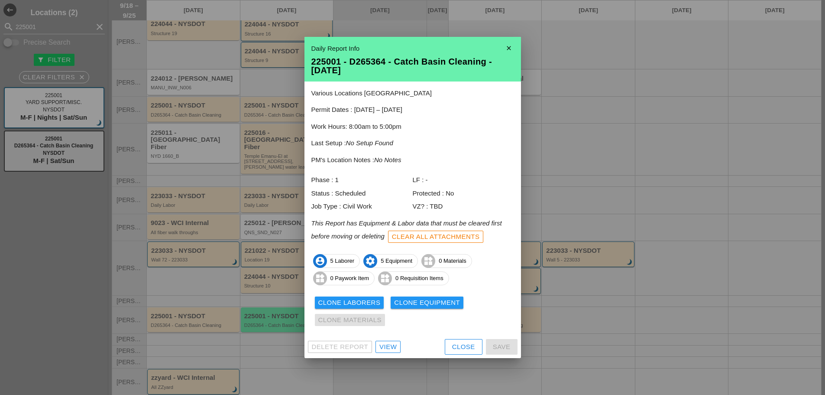
click at [423, 304] on div "Clone Equipment" at bounding box center [427, 303] width 66 height 10
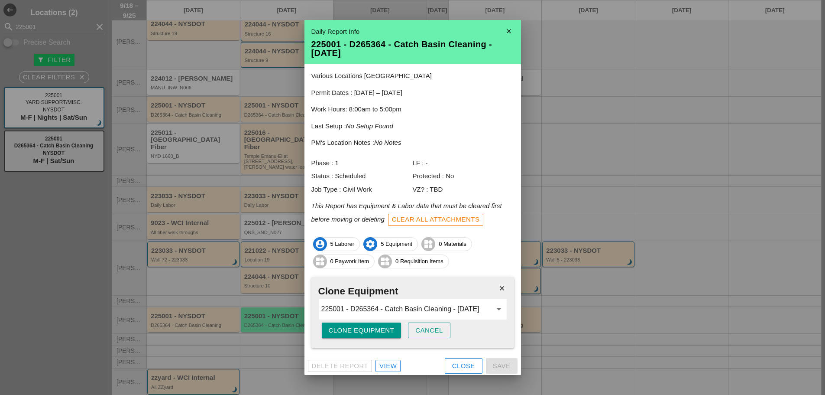
click at [345, 334] on div "Clone Equipment" at bounding box center [362, 330] width 66 height 10
click at [345, 334] on div "Are you sure?" at bounding box center [356, 330] width 55 height 10
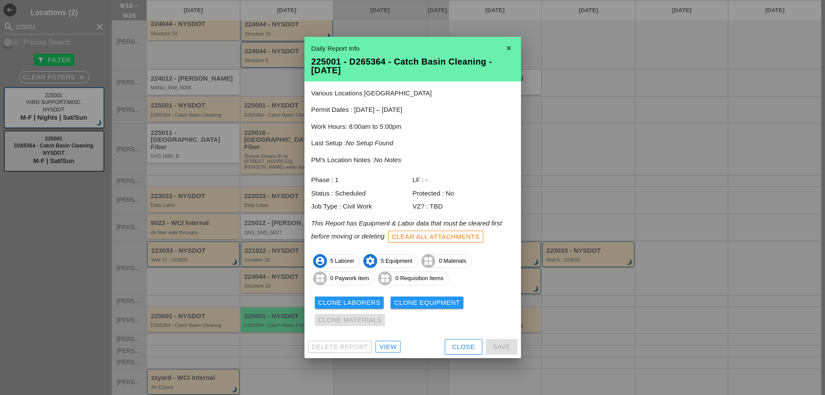
click at [443, 303] on div "Clone Equipment" at bounding box center [427, 303] width 66 height 10
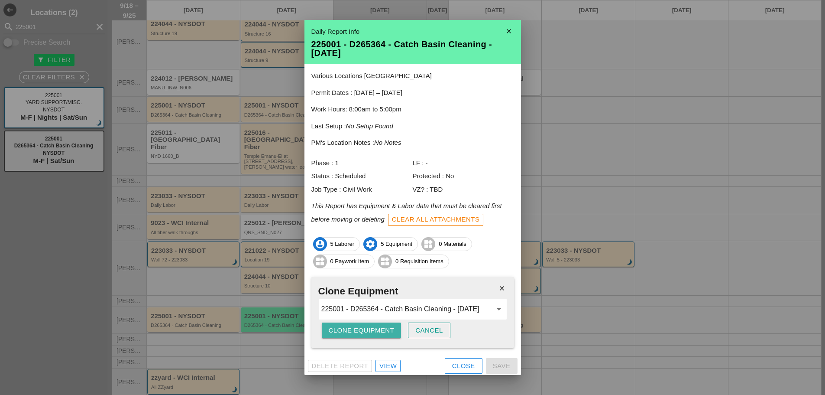
click at [382, 331] on div "Clone Equipment" at bounding box center [362, 330] width 66 height 10
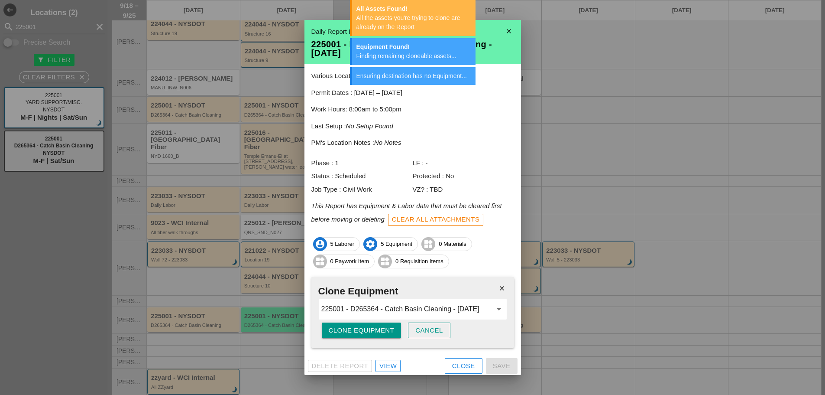
click at [508, 36] on icon "close" at bounding box center [508, 31] width 17 height 17
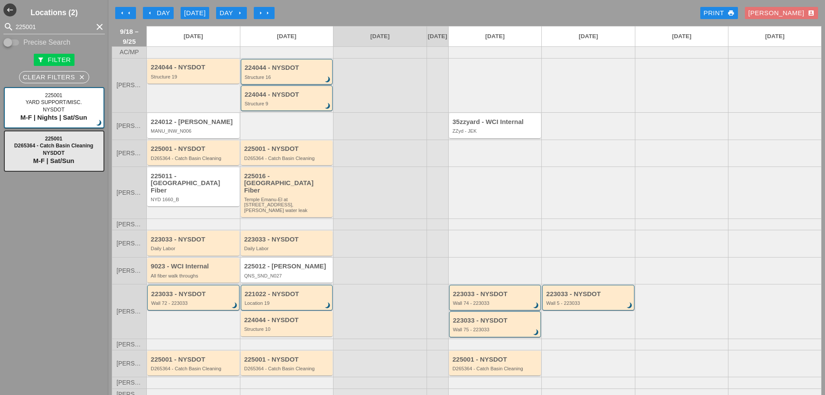
scroll to position [53, 0]
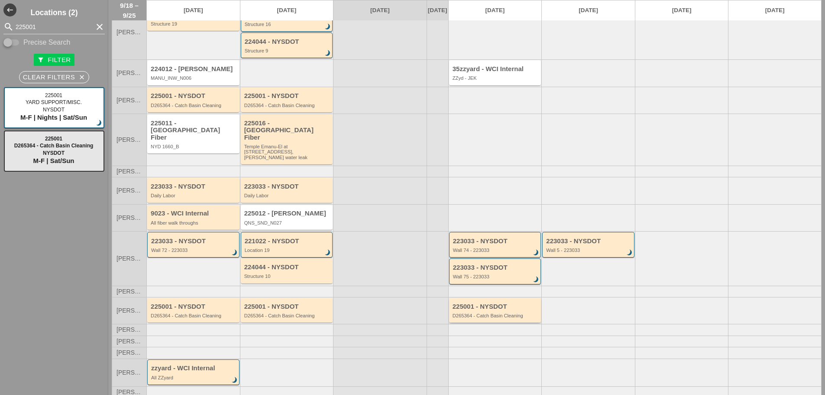
click at [476, 313] on div "D265364 - Catch Basin Cleaning" at bounding box center [496, 315] width 87 height 5
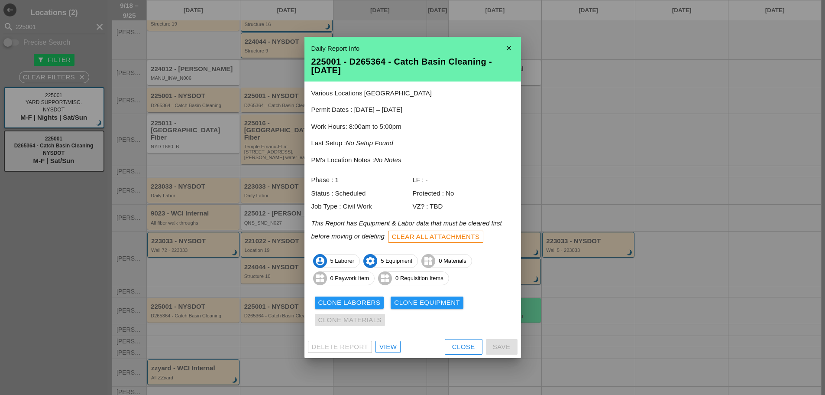
click at [510, 46] on icon "close" at bounding box center [508, 47] width 17 height 17
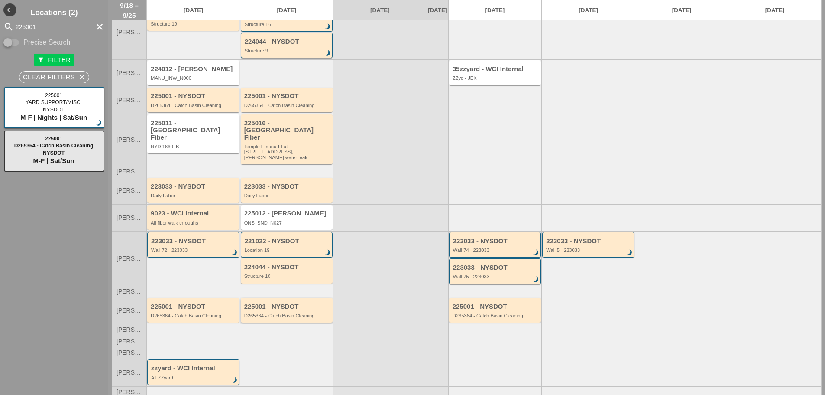
click at [292, 303] on div "225001 - NYSDOT" at bounding box center [287, 306] width 87 height 7
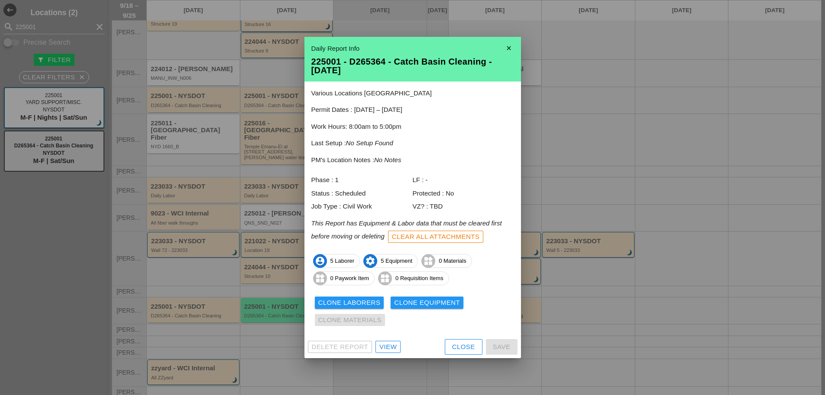
click at [507, 44] on icon "close" at bounding box center [508, 47] width 17 height 17
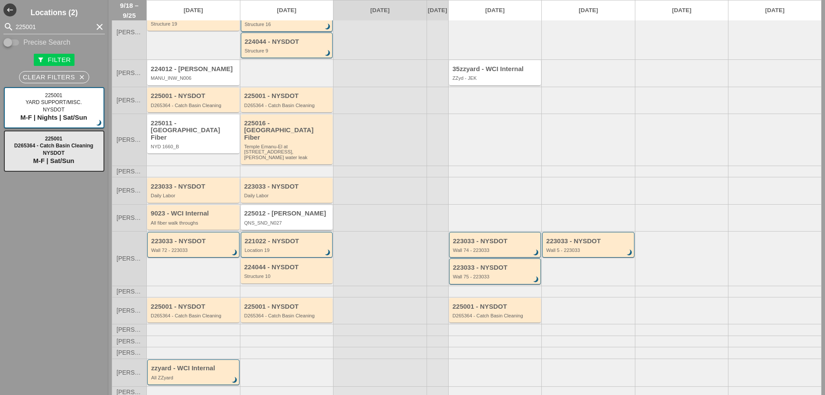
click at [304, 222] on div "225012 - Hellman QNS_SND_N027" at bounding box center [287, 217] width 92 height 25
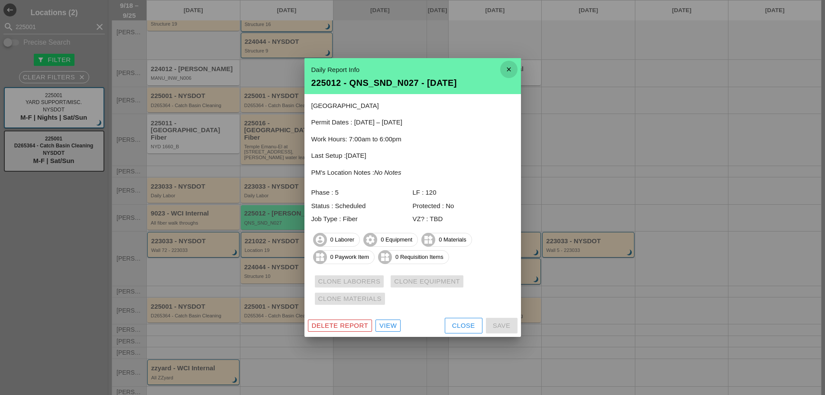
click at [514, 70] on icon "close" at bounding box center [508, 69] width 17 height 17
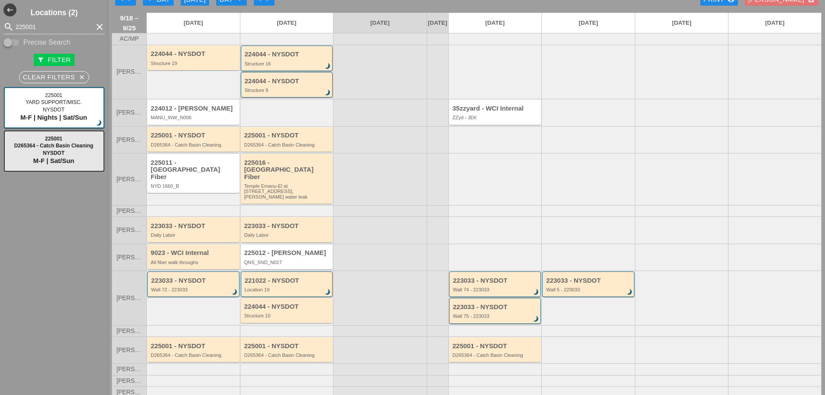
scroll to position [0, 0]
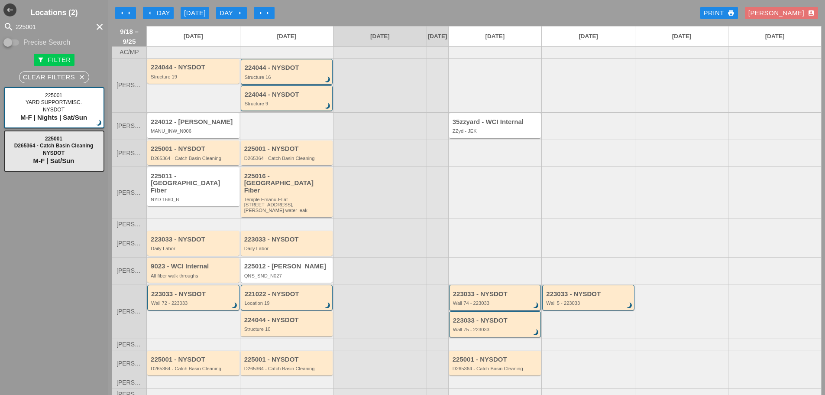
click at [284, 106] on div "Structure 9" at bounding box center [288, 103] width 86 height 5
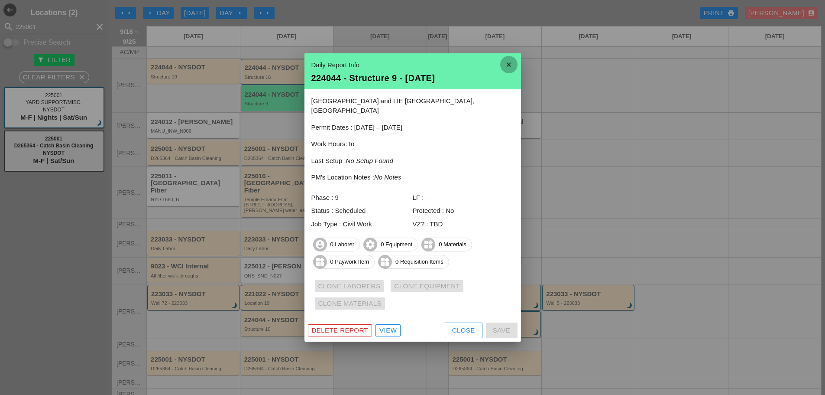
click at [509, 64] on icon "close" at bounding box center [508, 64] width 17 height 17
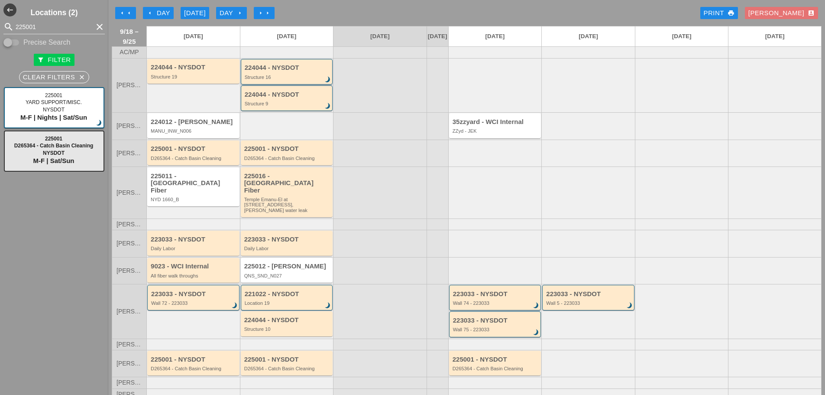
click at [295, 80] on div "Structure 16" at bounding box center [288, 77] width 86 height 5
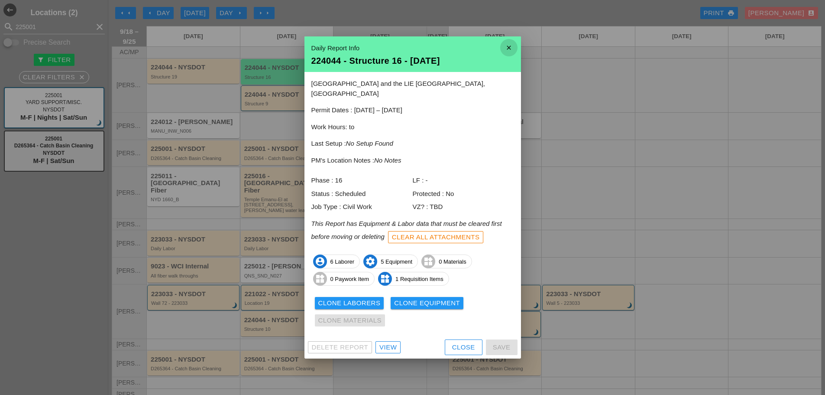
click at [513, 54] on icon "close" at bounding box center [508, 47] width 17 height 17
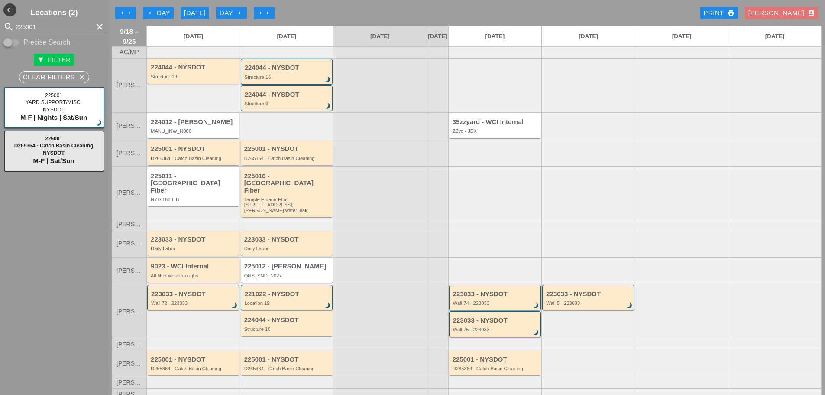
click at [287, 165] on div "225001 - NYSDOT D265364 - Catch Basin Cleaning" at bounding box center [287, 152] width 92 height 25
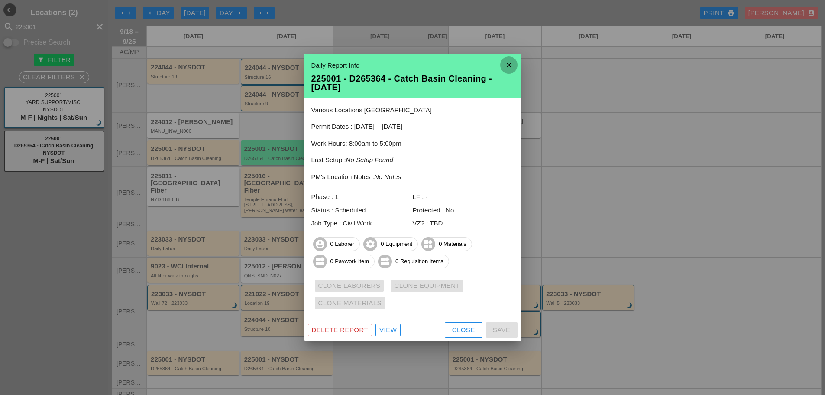
click at [515, 63] on icon "close" at bounding box center [508, 64] width 17 height 17
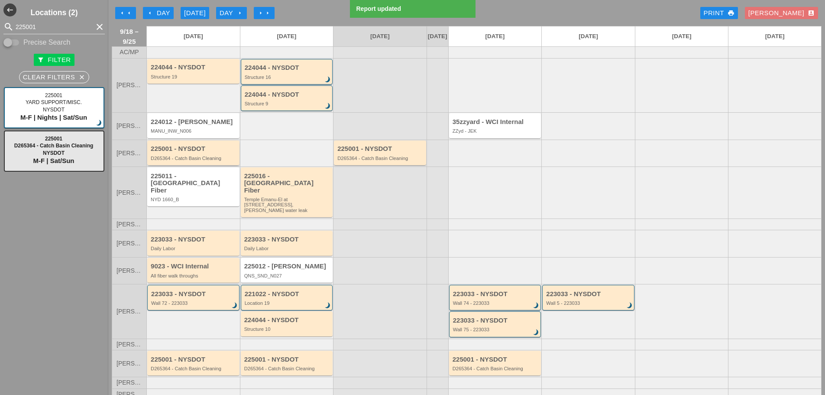
click at [159, 161] on div "D265364 - Catch Basin Cleaning" at bounding box center [194, 158] width 87 height 5
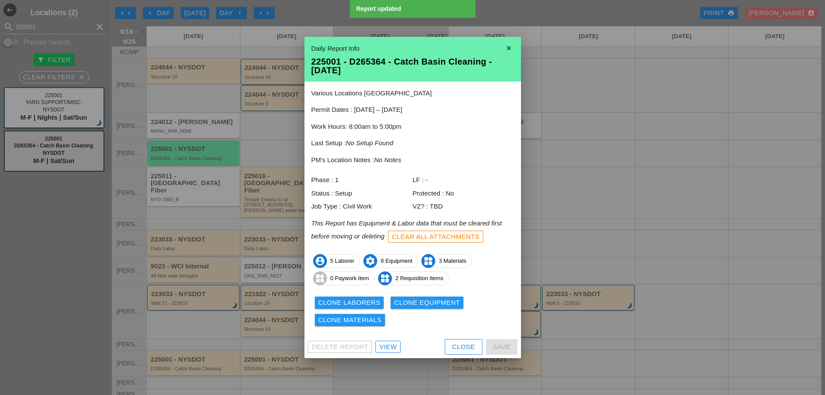
click at [340, 302] on div "Clone Laborers" at bounding box center [349, 303] width 62 height 10
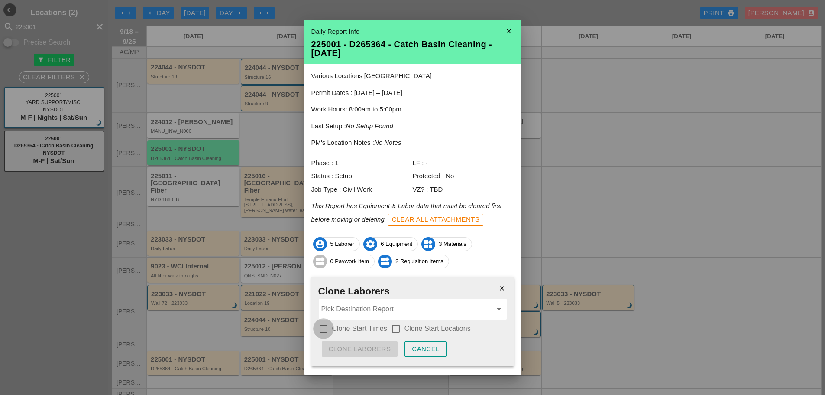
drag, startPoint x: 326, startPoint y: 330, endPoint x: 382, endPoint y: 337, distance: 56.8
click at [326, 330] on div at bounding box center [323, 328] width 15 height 15
click at [401, 330] on div at bounding box center [396, 328] width 15 height 15
click at [385, 311] on input "Pick Destination Report" at bounding box center [406, 309] width 171 height 14
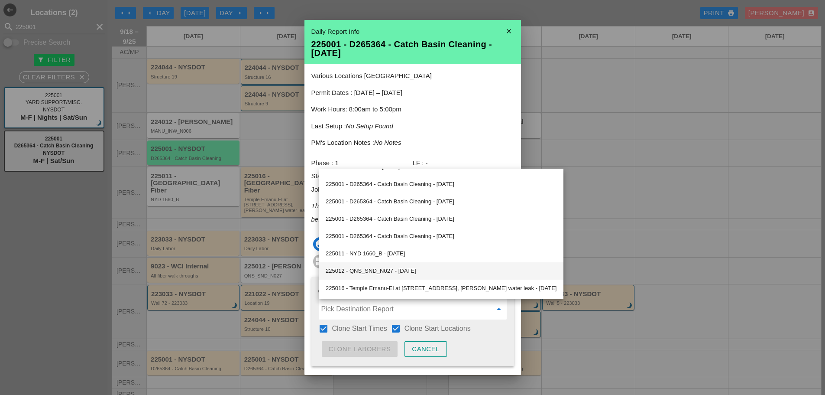
scroll to position [125, 0]
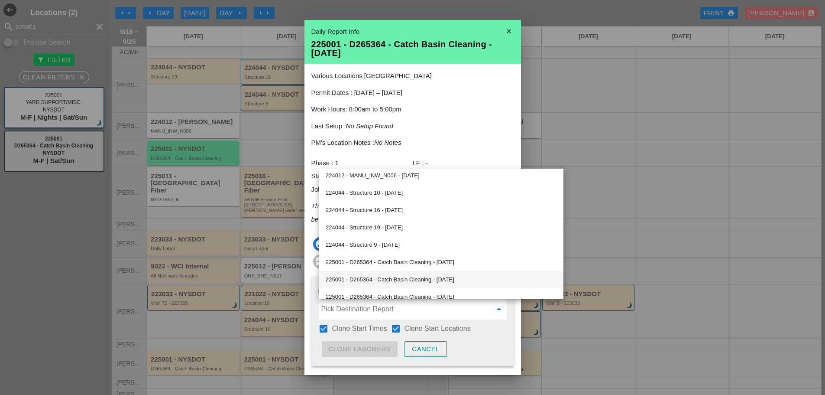
click at [403, 278] on div "225001 - D265364 - Catch Basin Cleaning - 09/20/2025" at bounding box center [441, 279] width 231 height 10
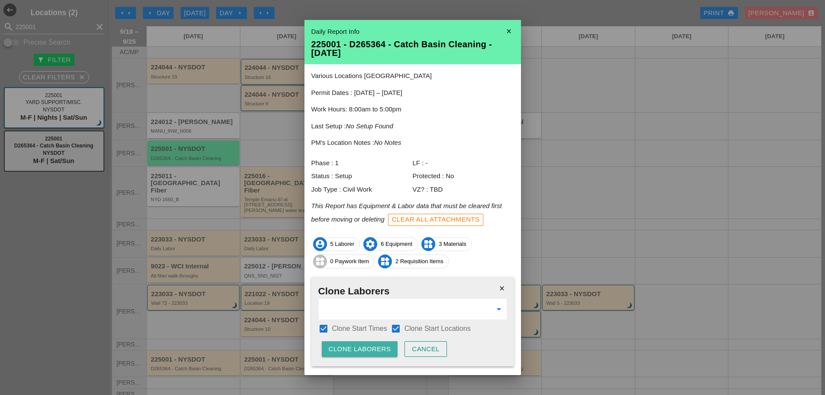
click at [380, 342] on div "Clone Laborers" at bounding box center [360, 349] width 62 height 10
click at [383, 342] on div "Clone Laborers" at bounding box center [360, 349] width 62 height 10
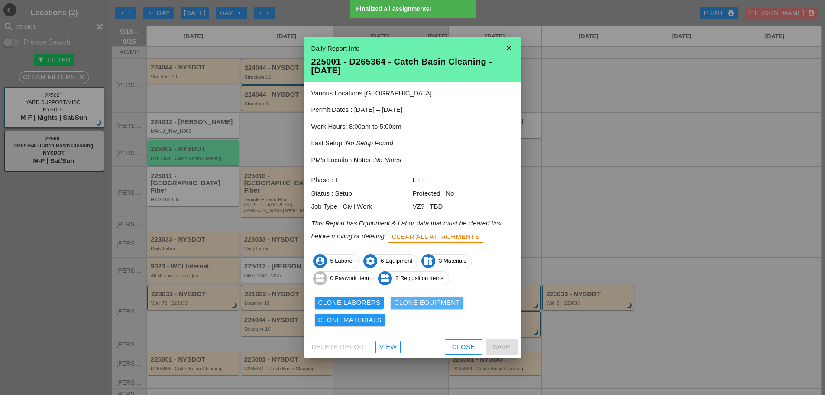
click at [410, 303] on div "Clone Equipment" at bounding box center [427, 303] width 66 height 10
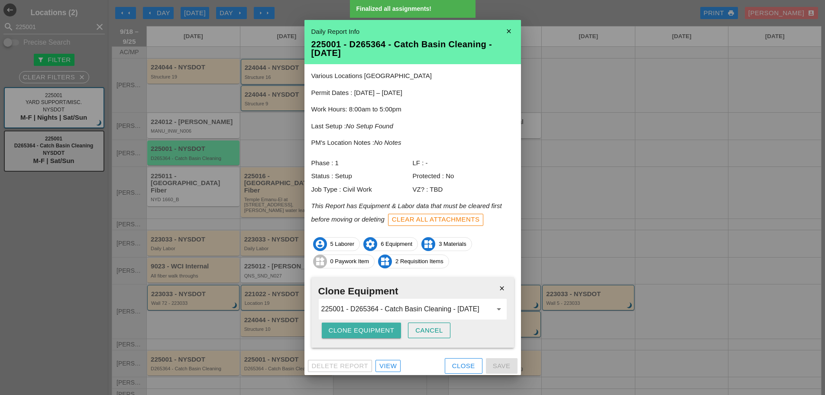
click at [370, 331] on div "Clone Equipment" at bounding box center [362, 330] width 66 height 10
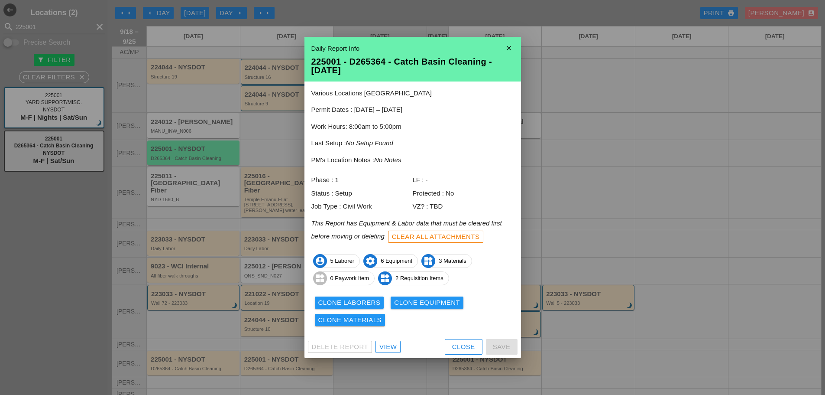
click at [373, 322] on div "Clone Materials" at bounding box center [350, 320] width 64 height 10
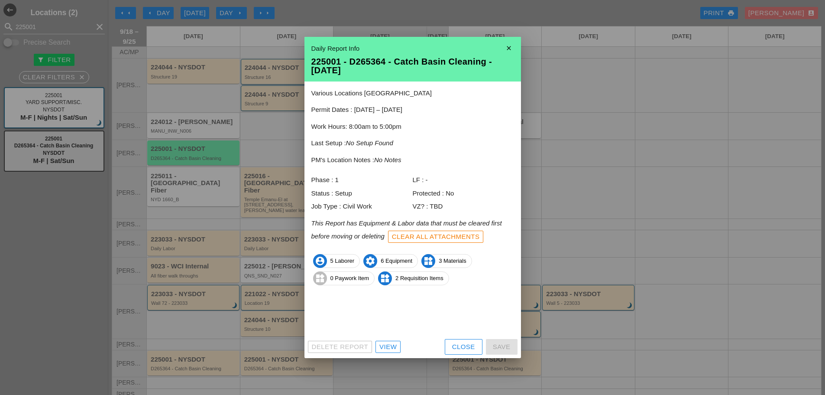
click at [373, 322] on div "Clone Materials" at bounding box center [350, 320] width 64 height 10
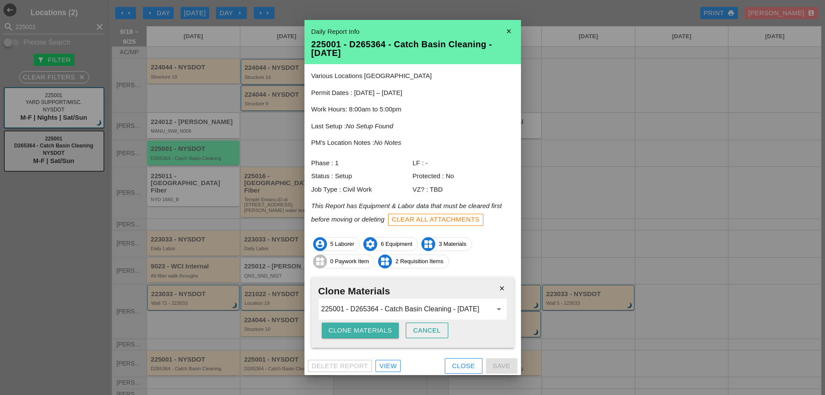
click at [373, 326] on div "Clone Materials" at bounding box center [361, 330] width 64 height 10
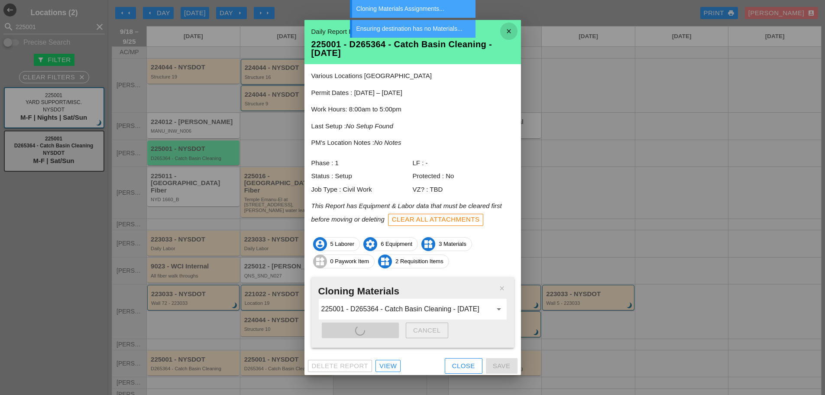
click at [504, 31] on icon "close" at bounding box center [508, 31] width 17 height 17
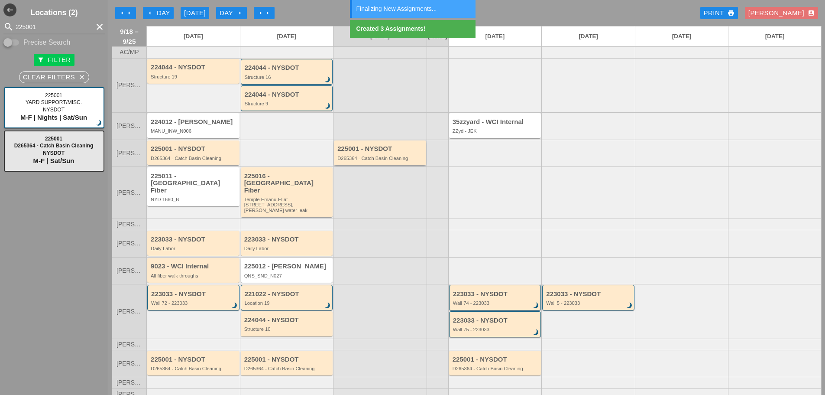
click at [366, 161] on div "D265364 - Catch Basin Cleaning" at bounding box center [381, 158] width 87 height 5
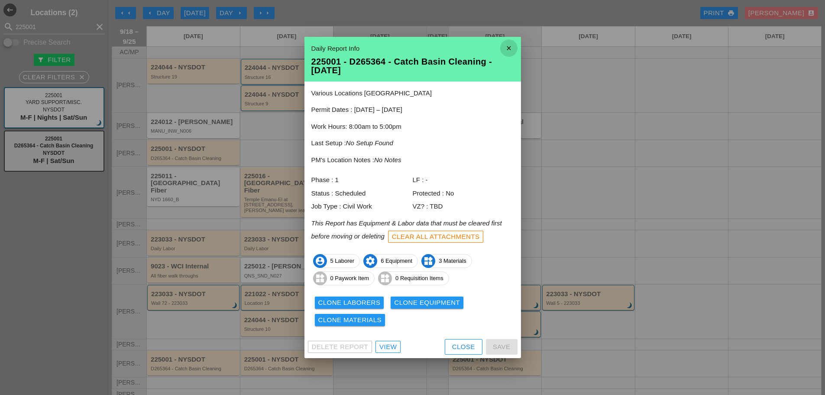
click at [506, 50] on icon "close" at bounding box center [508, 47] width 17 height 17
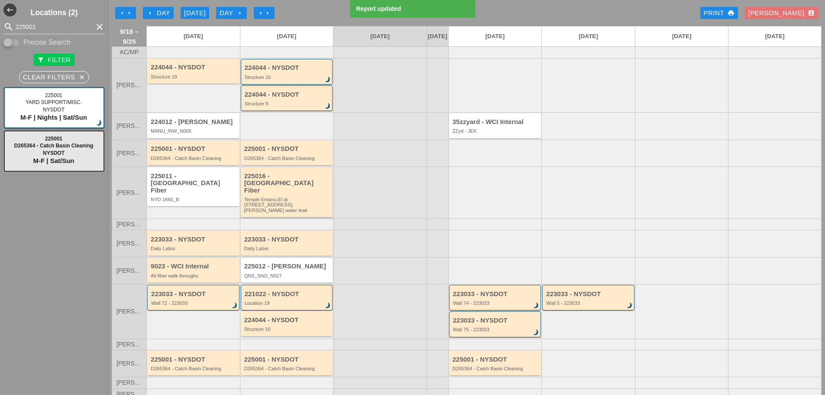
click at [273, 185] on div "225016 - Crown Castle Fiber" at bounding box center [287, 183] width 87 height 22
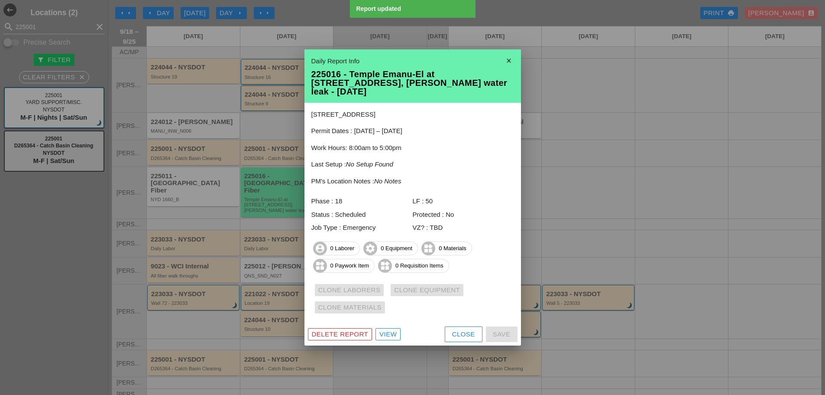
click at [513, 64] on icon "close" at bounding box center [508, 60] width 17 height 17
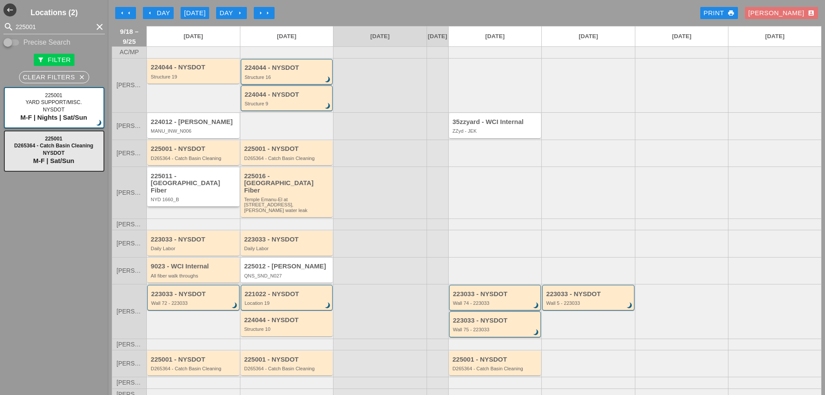
click at [177, 197] on div "NYD 1660_B" at bounding box center [194, 199] width 87 height 5
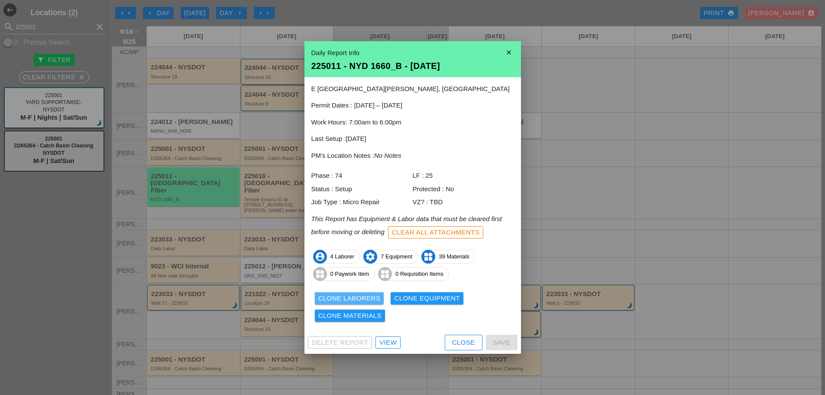
click at [338, 301] on div "Clone Laborers" at bounding box center [349, 298] width 62 height 10
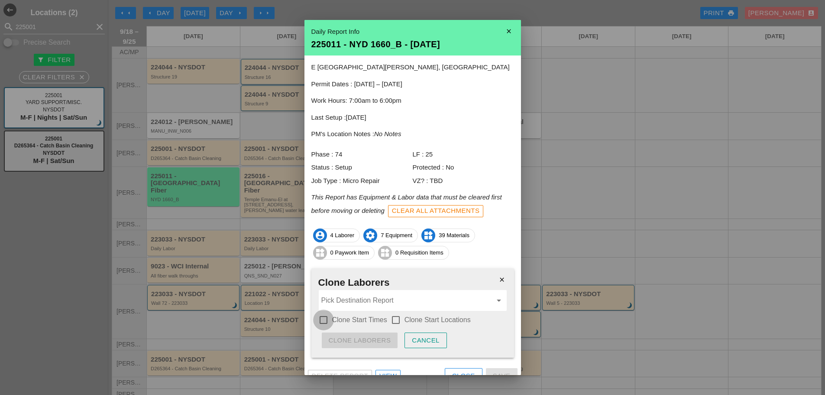
click at [327, 321] on div at bounding box center [323, 319] width 15 height 15
click at [397, 321] on div at bounding box center [396, 319] width 15 height 15
click at [384, 303] on input "Pick Destination Report" at bounding box center [406, 300] width 171 height 14
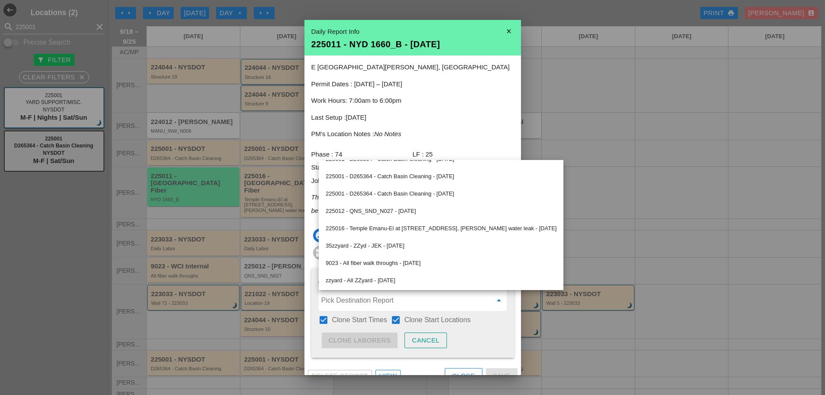
scroll to position [255, 0]
click at [375, 226] on div "225016 - Temple Emanu-El at 1 E 65th Str, NYC, POE water leak - 09/19/2025" at bounding box center [441, 227] width 231 height 10
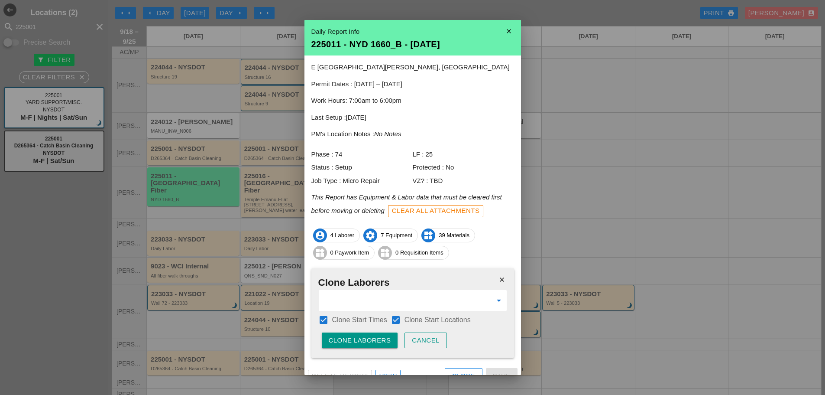
click at [377, 337] on div "Clone Laborers" at bounding box center [360, 340] width 62 height 10
click at [378, 337] on div "Are you sure?" at bounding box center [356, 340] width 55 height 10
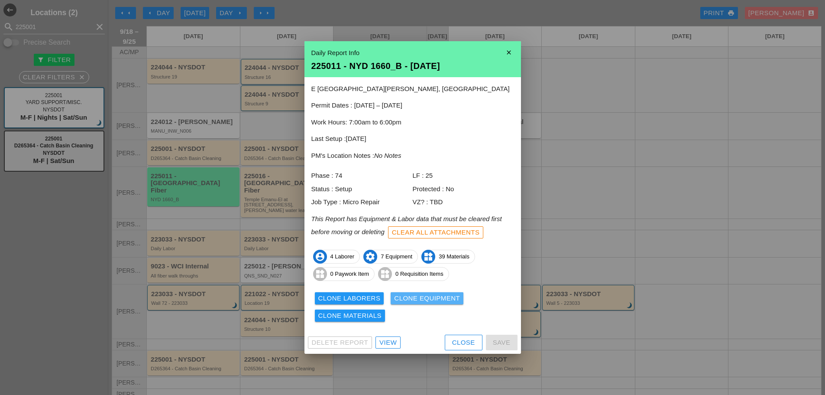
click at [422, 298] on div "Clone Equipment" at bounding box center [427, 298] width 66 height 10
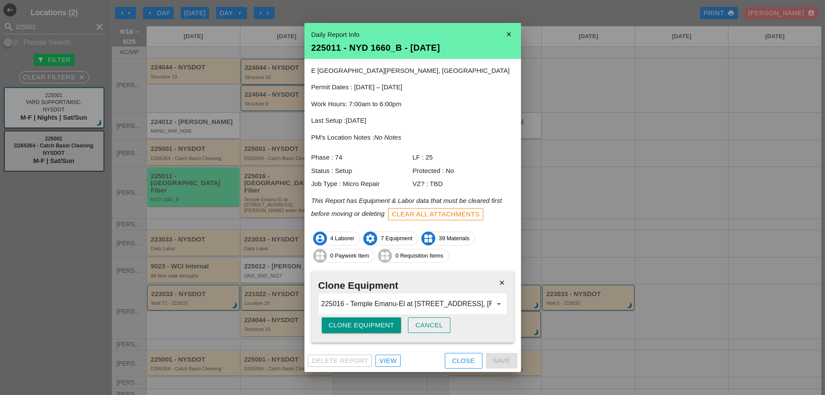
click at [357, 324] on div "Clone Equipment" at bounding box center [362, 325] width 66 height 10
click at [357, 323] on div "Are you sure?" at bounding box center [356, 325] width 55 height 10
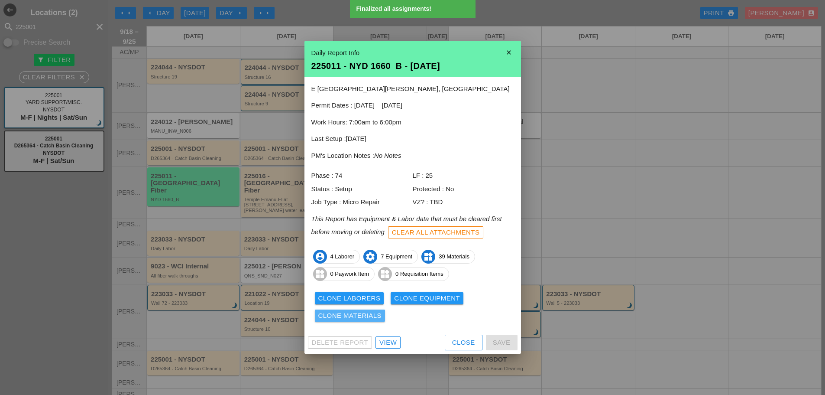
click at [370, 313] on div "Clone Materials" at bounding box center [350, 316] width 64 height 10
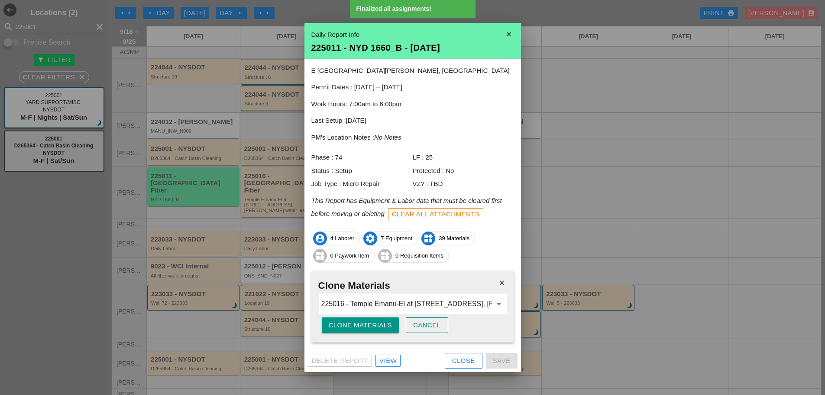
click at [366, 321] on div "Clone Materials" at bounding box center [361, 325] width 64 height 10
click at [367, 321] on div "Are you sure?" at bounding box center [356, 325] width 55 height 10
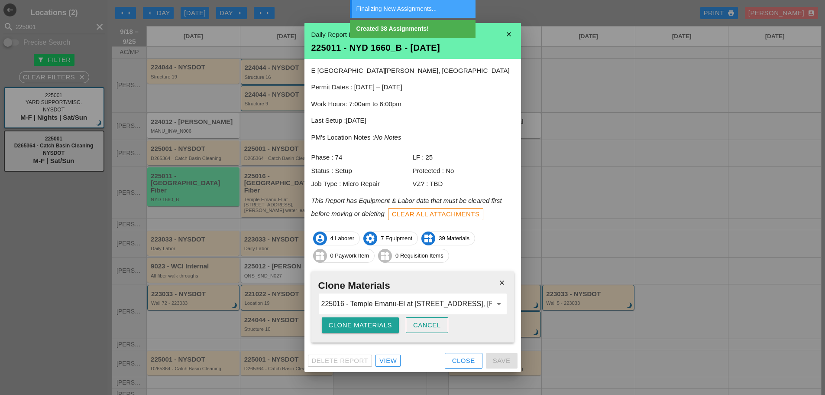
click at [363, 323] on div "Clone Materials" at bounding box center [361, 325] width 64 height 10
click at [363, 323] on div "Are you sure?" at bounding box center [356, 325] width 55 height 10
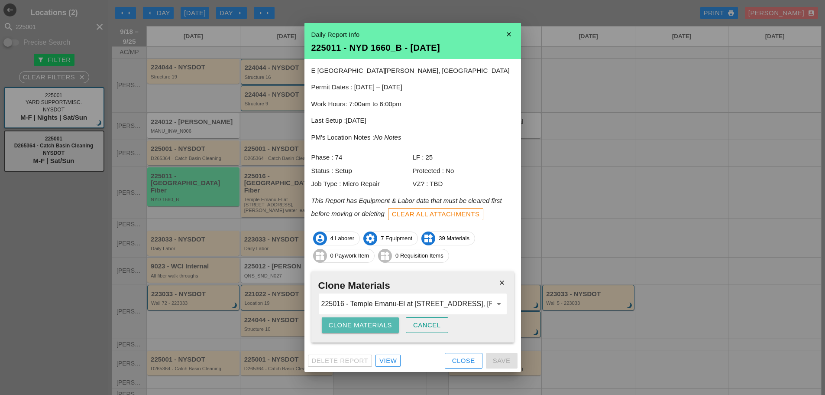
click at [363, 323] on div "Clone Materials" at bounding box center [361, 325] width 64 height 10
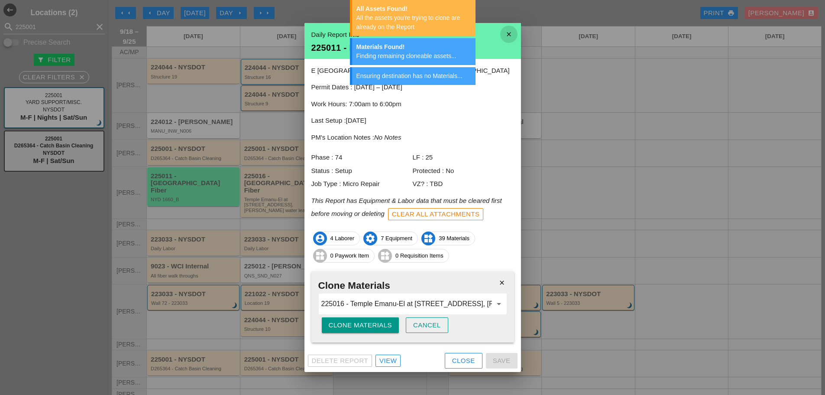
click at [508, 38] on icon "close" at bounding box center [508, 34] width 17 height 17
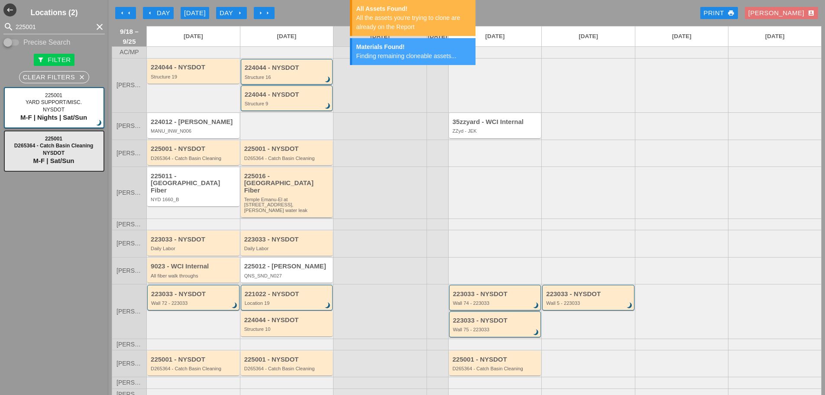
click at [298, 208] on div "225016 - Crown Castle Fiber Temple Emanu-El at 1 E 65th Str, NYC, POE water leak" at bounding box center [287, 192] width 92 height 50
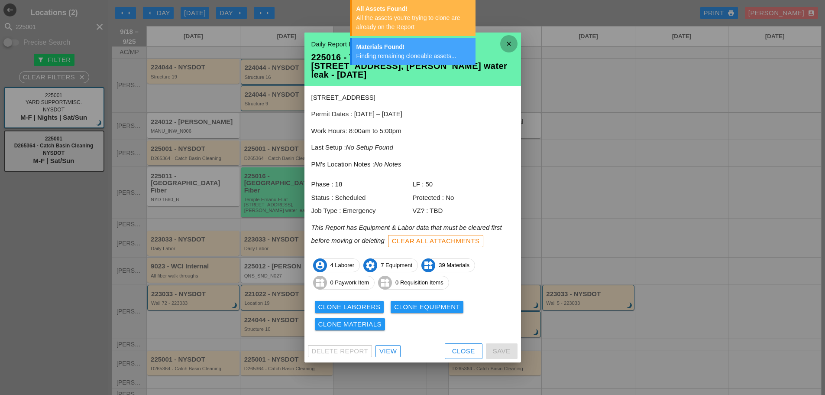
click at [511, 45] on icon "close" at bounding box center [508, 43] width 17 height 17
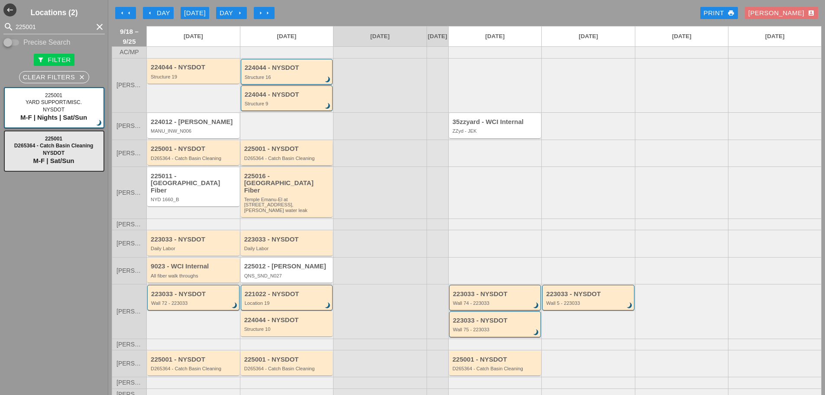
click at [312, 161] on div "D265364 - Catch Basin Cleaning" at bounding box center [287, 158] width 87 height 5
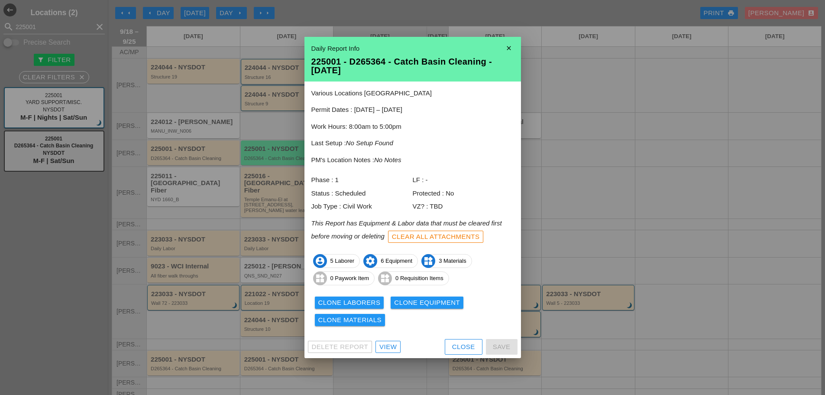
click at [500, 49] on icon "close" at bounding box center [508, 47] width 17 height 17
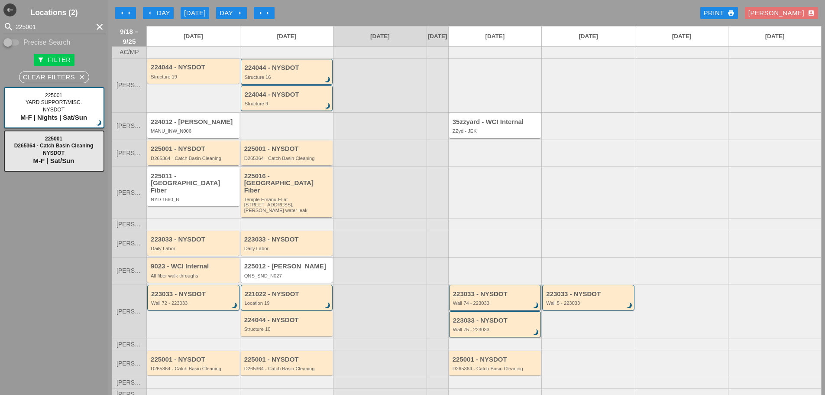
click at [280, 161] on div "D265364 - Catch Basin Cleaning" at bounding box center [287, 158] width 87 height 5
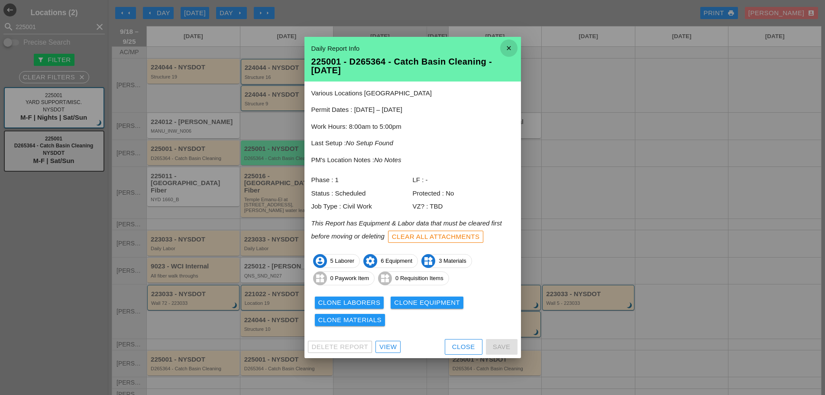
click at [512, 52] on icon "close" at bounding box center [508, 47] width 17 height 17
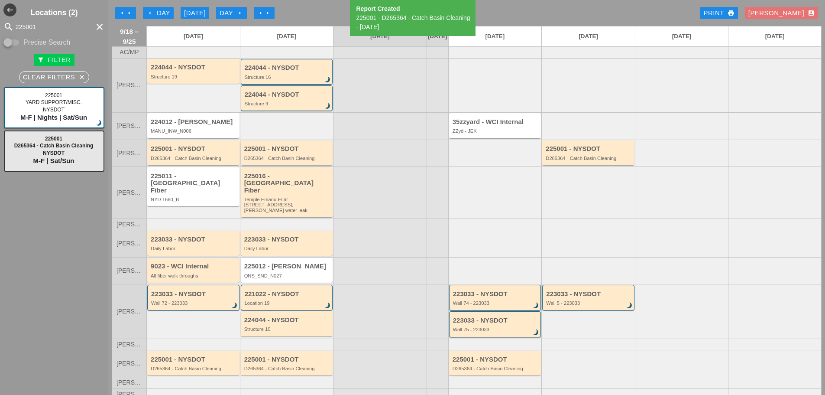
click at [282, 161] on div "D265364 - Catch Basin Cleaning" at bounding box center [287, 158] width 87 height 5
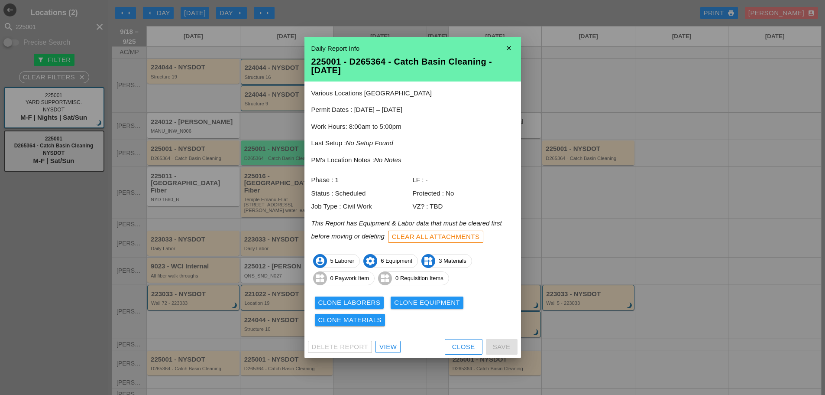
click at [349, 301] on div "Clone Laborers" at bounding box center [349, 303] width 62 height 10
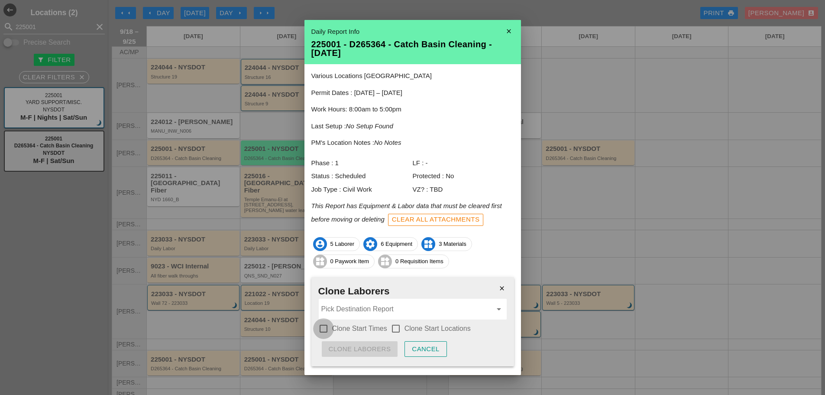
click at [324, 329] on div at bounding box center [323, 328] width 15 height 15
click at [396, 325] on div at bounding box center [396, 328] width 15 height 15
click at [377, 309] on input "Pick Destination Report" at bounding box center [406, 309] width 171 height 14
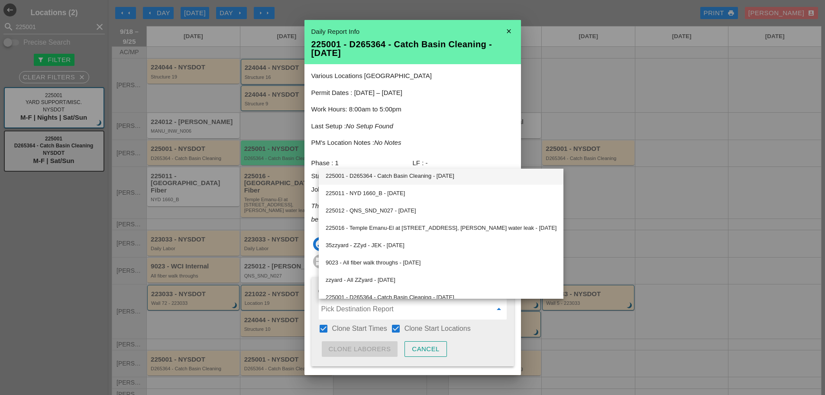
scroll to position [272, 0]
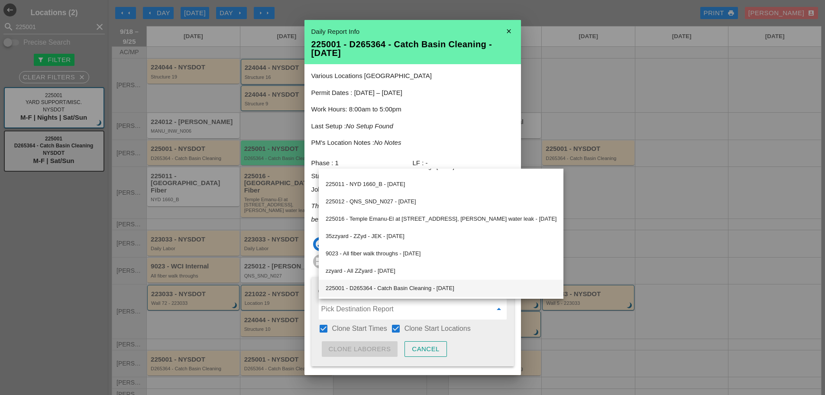
click at [430, 287] on div "225001 - D265364 - Catch Basin Cleaning - 09/23/2025" at bounding box center [441, 288] width 231 height 10
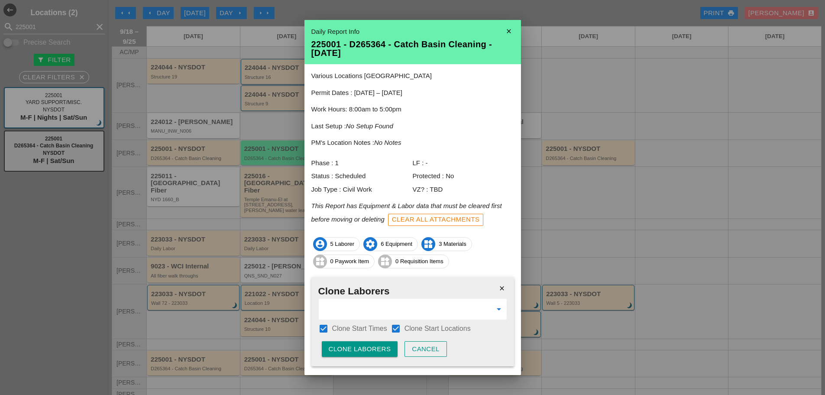
click at [383, 342] on div "Clone Laborers" at bounding box center [360, 349] width 62 height 10
click at [383, 342] on div "Are you sure?" at bounding box center [356, 349] width 55 height 10
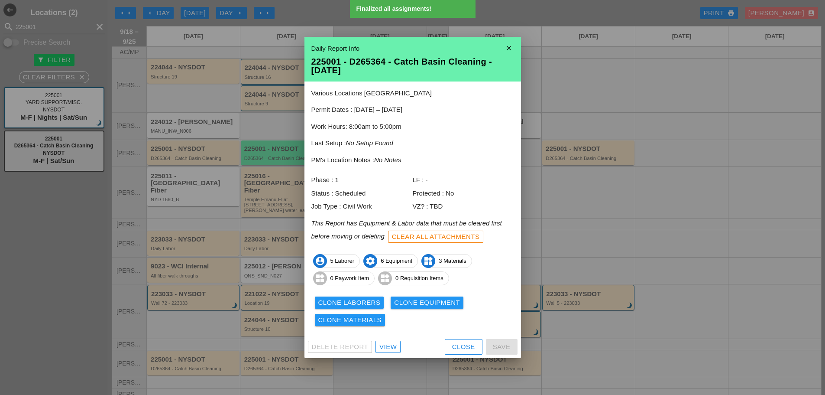
click at [407, 308] on button "Clone Equipment" at bounding box center [427, 302] width 73 height 12
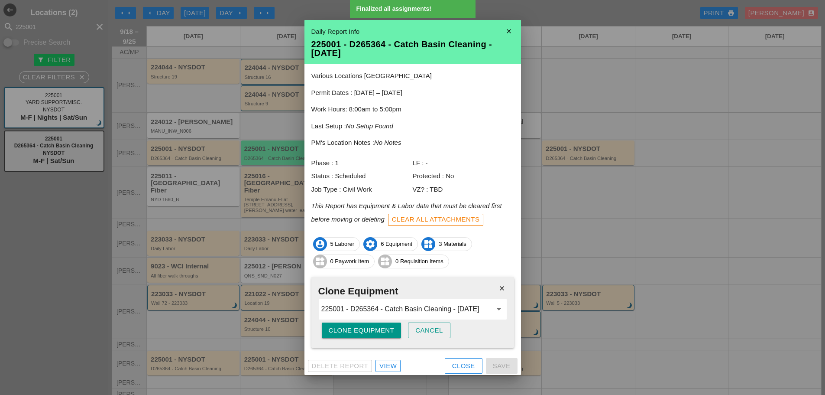
click at [362, 332] on div "Clone Equipment" at bounding box center [362, 330] width 66 height 10
click at [362, 332] on div "Are you sure?" at bounding box center [356, 330] width 55 height 10
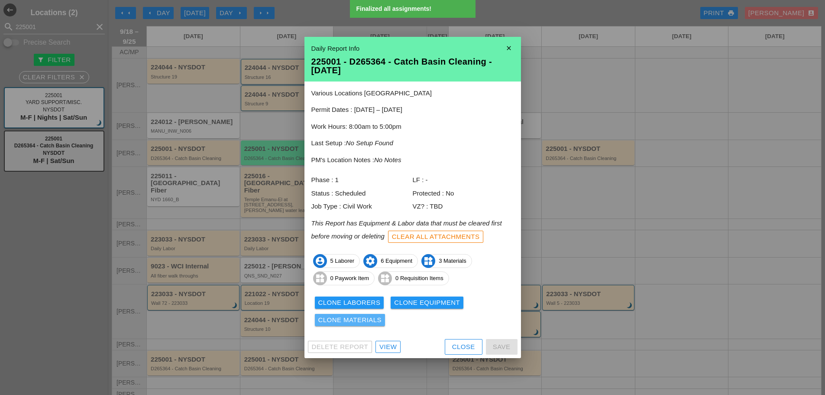
click at [358, 317] on div "Clone Materials" at bounding box center [350, 320] width 64 height 10
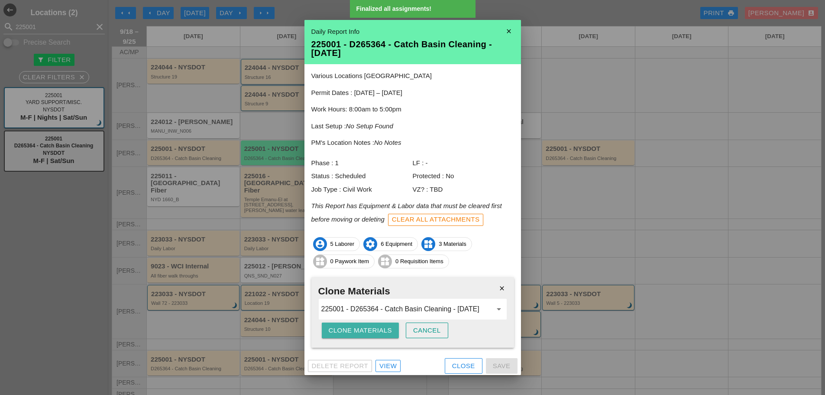
click at [358, 332] on div "Clone Materials" at bounding box center [361, 330] width 64 height 10
click at [358, 331] on div "Clone Materials" at bounding box center [361, 330] width 64 height 10
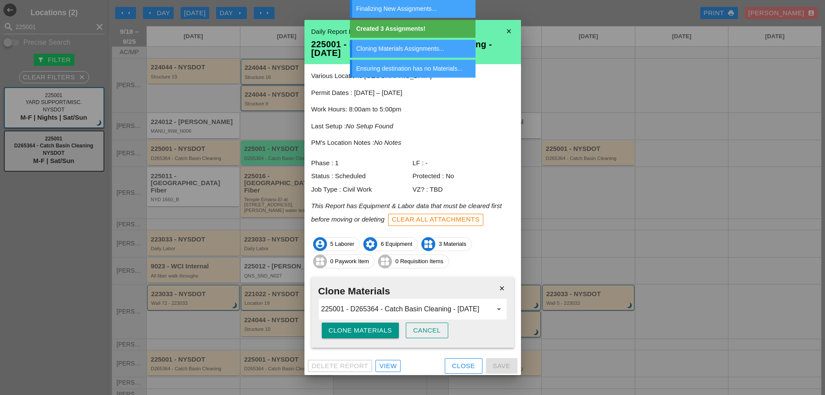
click at [501, 30] on icon "close" at bounding box center [508, 31] width 17 height 17
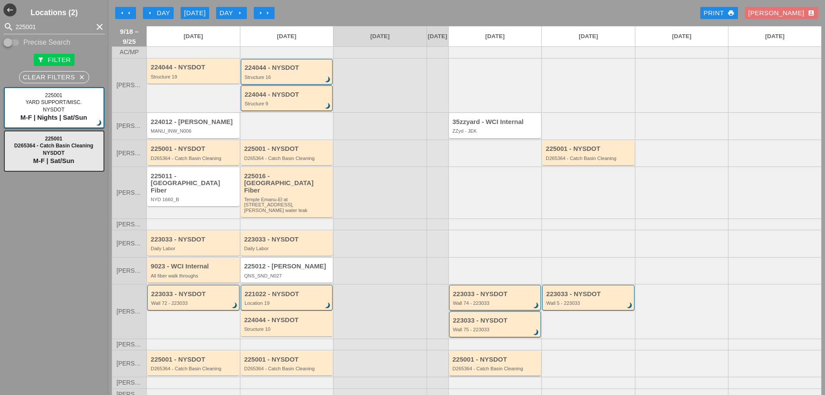
click at [490, 342] on div "D265364 - Catch Basin Cleaning" at bounding box center [496, 368] width 87 height 5
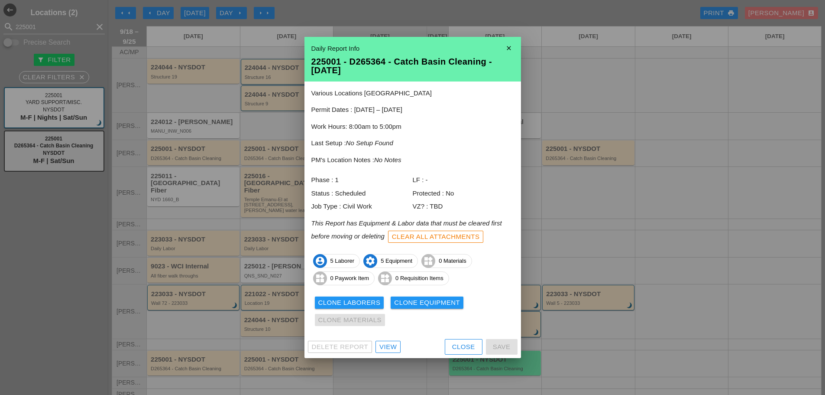
click at [394, 342] on div "View" at bounding box center [388, 347] width 17 height 10
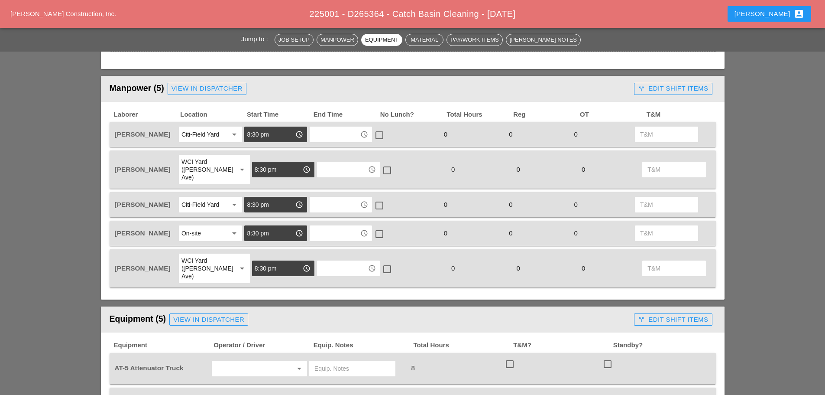
scroll to position [347, 0]
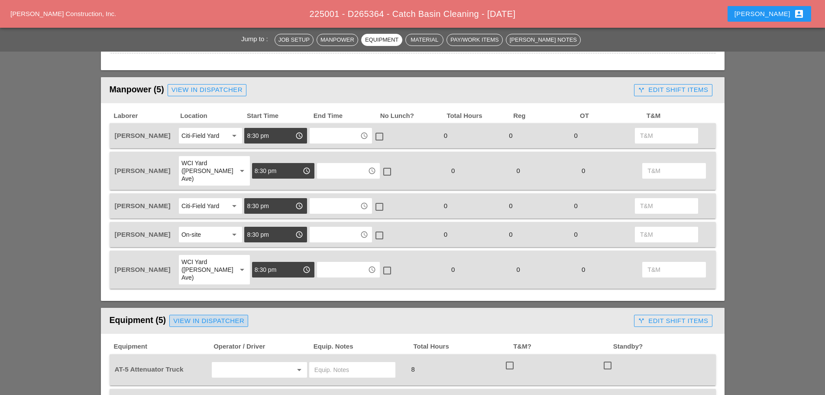
click at [239, 316] on div "View in Dispatcher" at bounding box center [208, 321] width 71 height 10
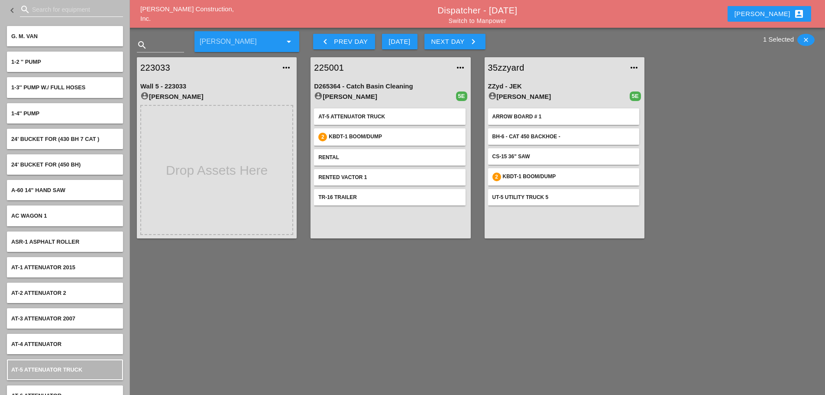
click at [35, 11] on input "Search for equipment" at bounding box center [71, 10] width 79 height 14
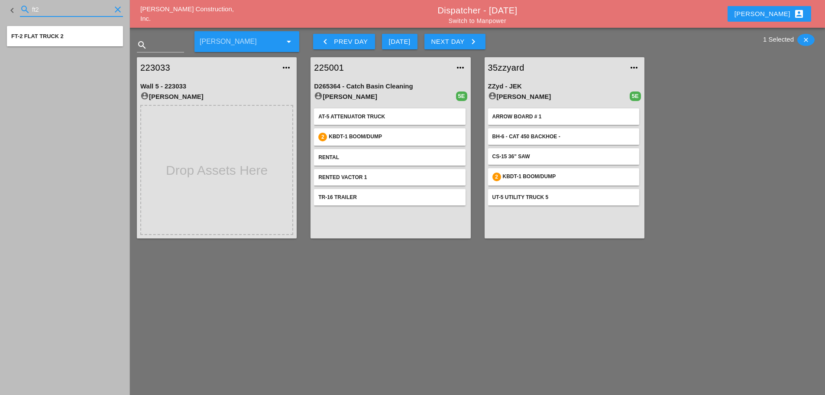
type input "ft2"
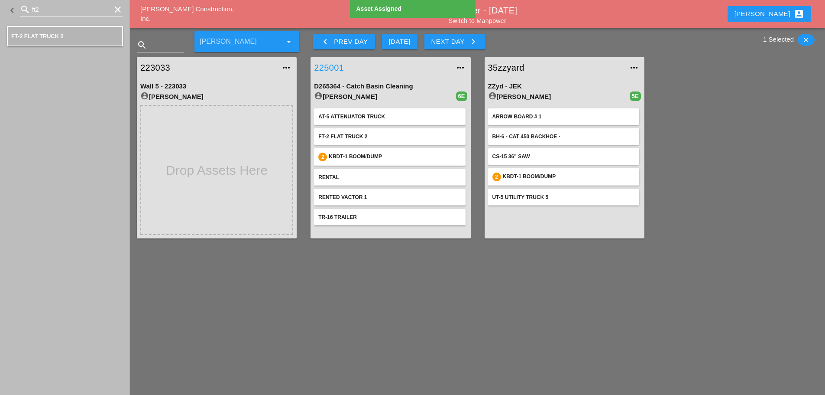
click at [338, 70] on link "225001" at bounding box center [382, 67] width 136 height 13
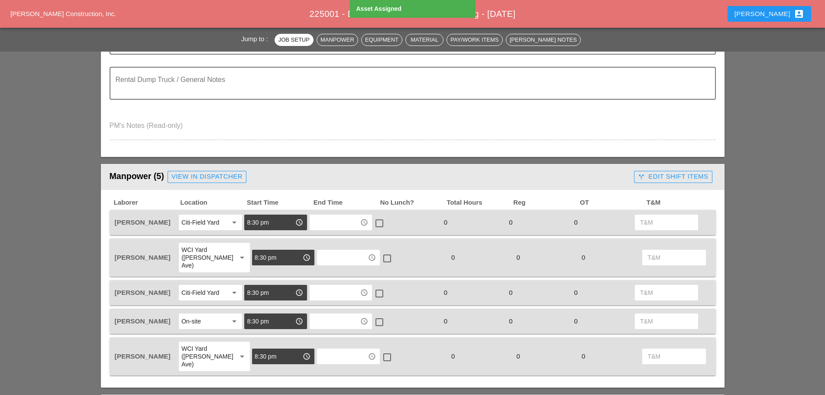
scroll to position [520, 0]
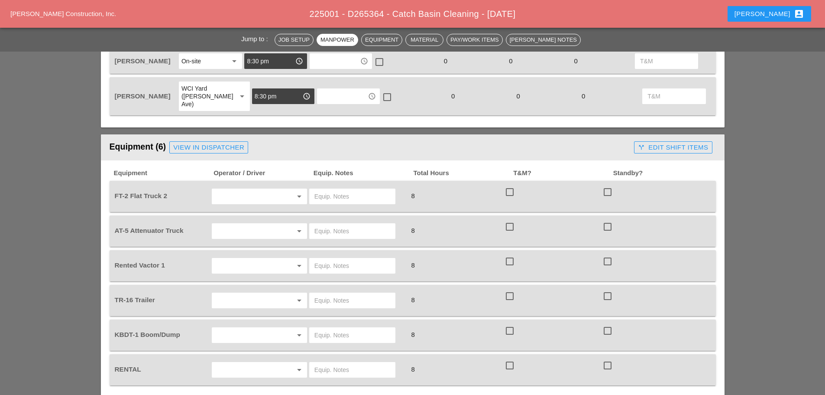
click at [255, 189] on input "text" at bounding box center [247, 196] width 66 height 14
click at [250, 266] on div "[PERSON_NAME]" at bounding box center [259, 268] width 81 height 10
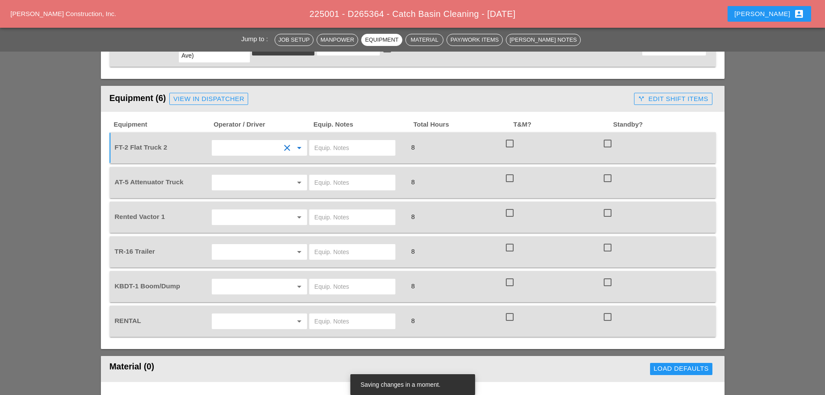
scroll to position [563, 0]
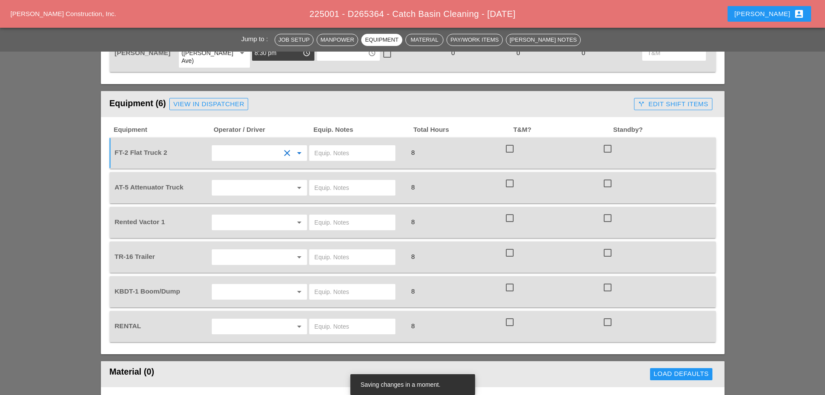
click at [329, 146] on input "text" at bounding box center [353, 153] width 76 height 14
type input "w/ plywood"
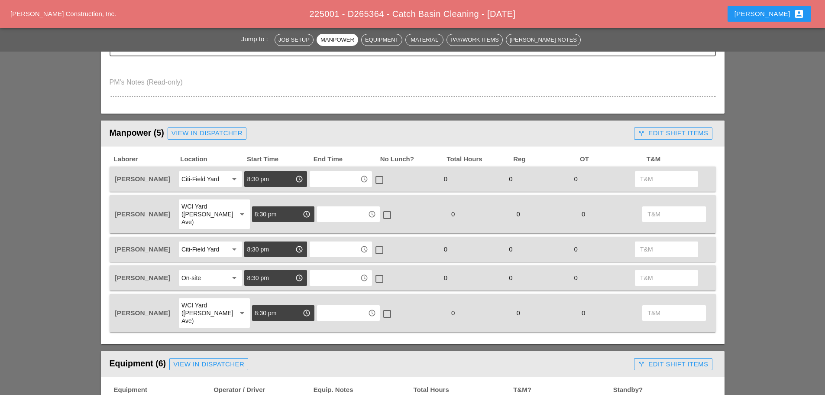
scroll to position [43, 0]
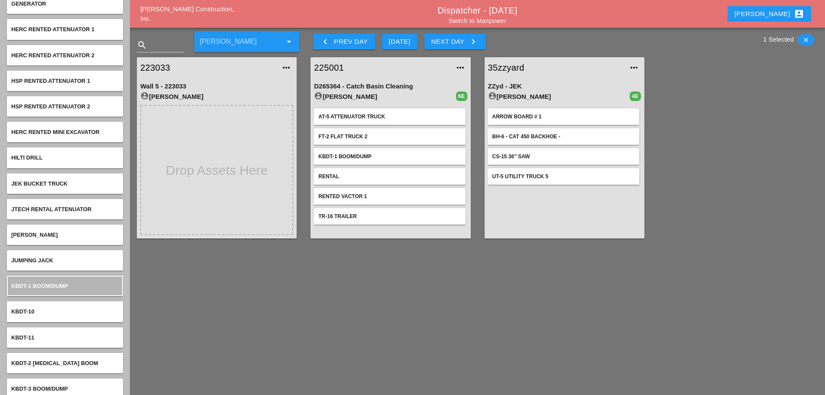
scroll to position [2253, 0]
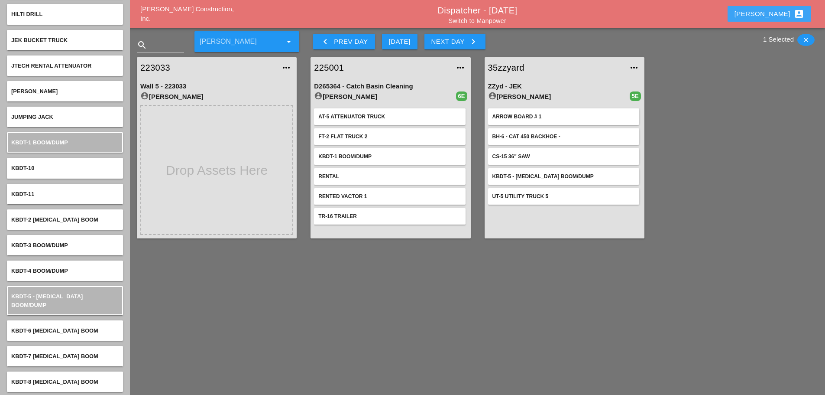
click at [617, 17] on div "Enrico account_box" at bounding box center [770, 14] width 70 height 10
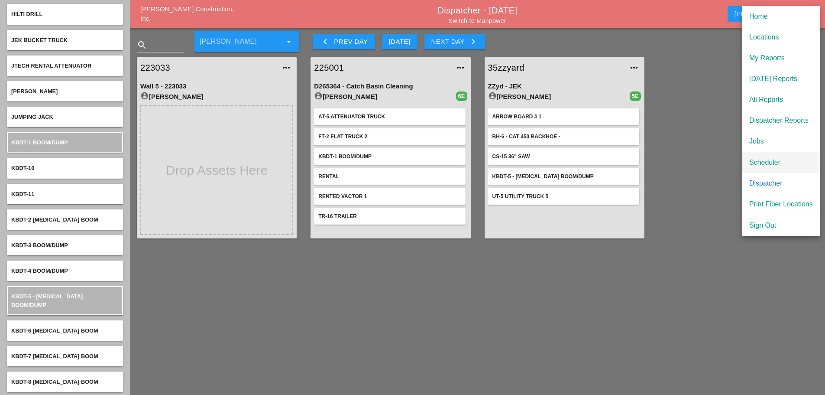
click at [617, 160] on div "Scheduler" at bounding box center [782, 162] width 64 height 10
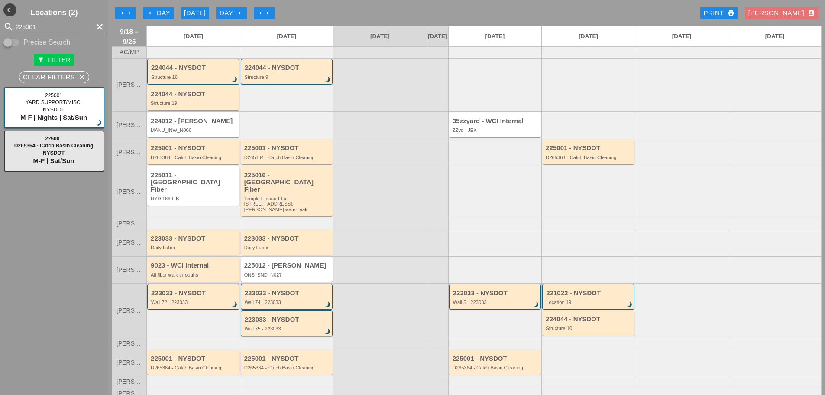
click at [94, 24] on icon "clear" at bounding box center [99, 27] width 10 height 10
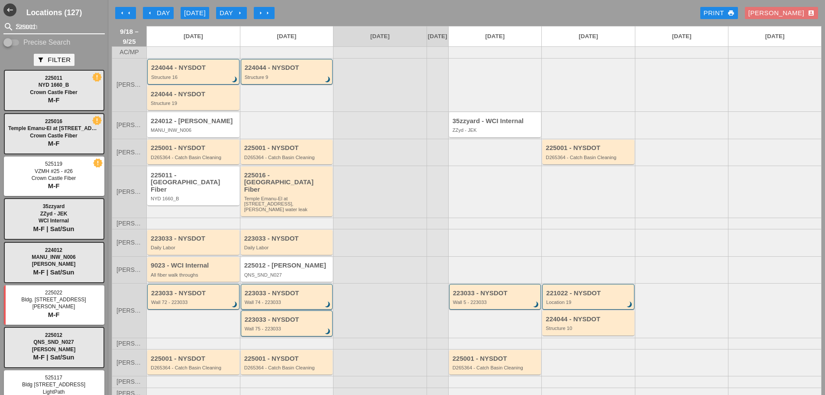
click at [52, 26] on input "225001" at bounding box center [54, 27] width 77 height 14
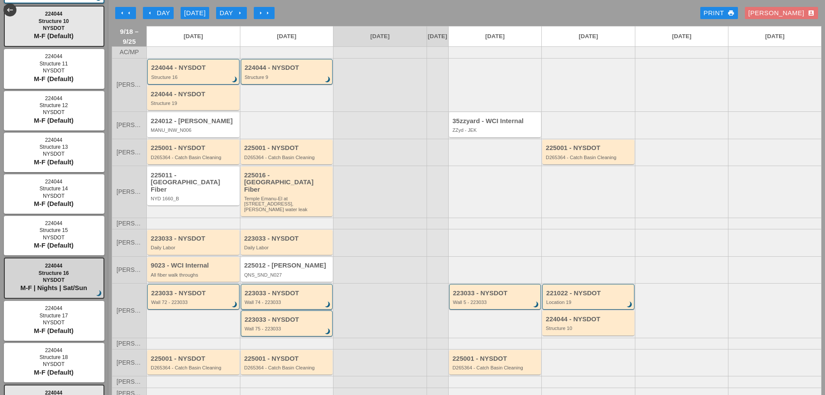
scroll to position [173, 0]
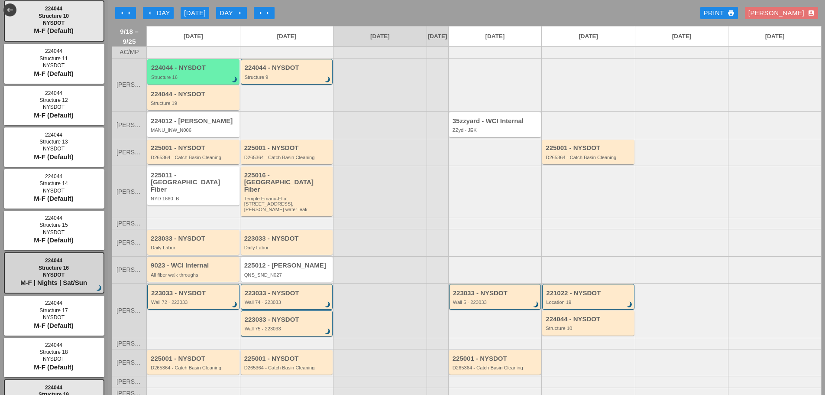
type input "224044"
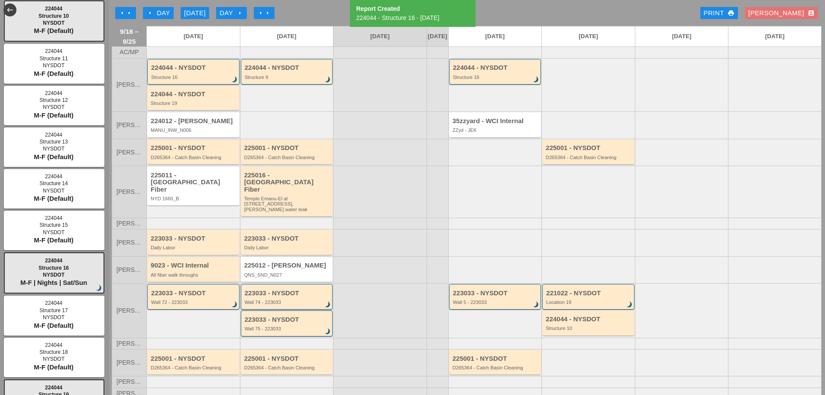
click at [214, 80] on div "Structure 16" at bounding box center [194, 77] width 86 height 5
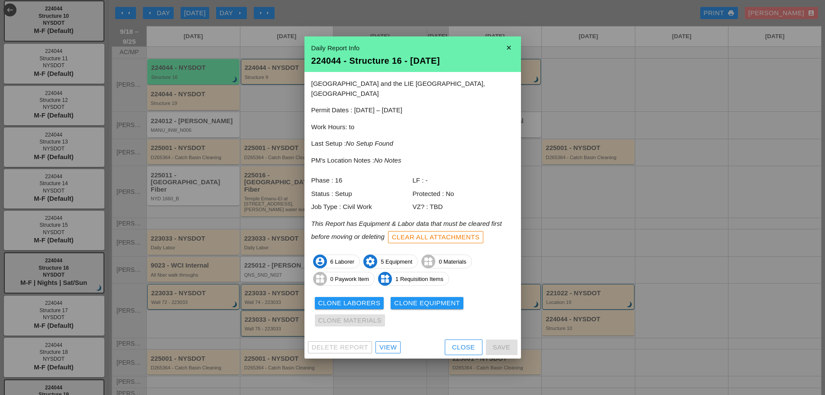
click at [503, 54] on icon "close" at bounding box center [508, 47] width 17 height 17
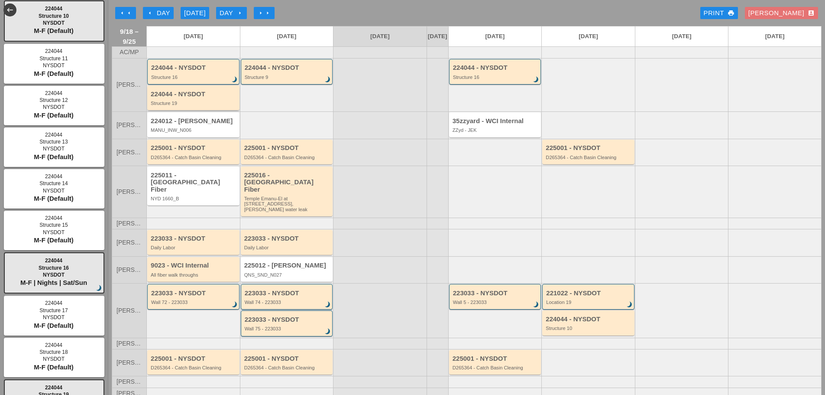
click at [162, 94] on div "224044 - NYSDOT Structure 19" at bounding box center [193, 97] width 92 height 25
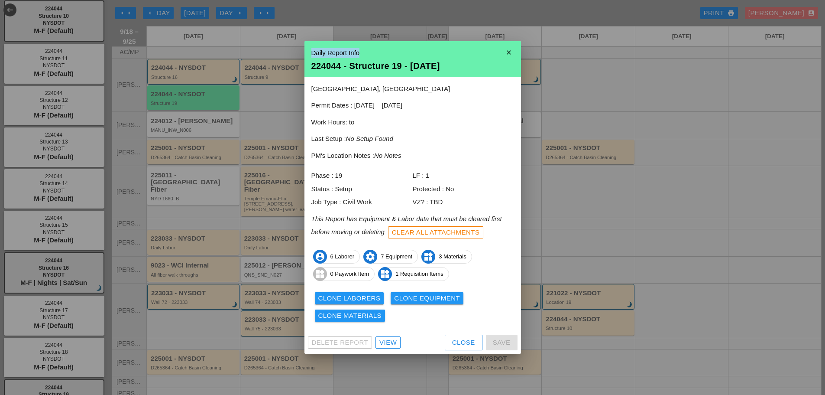
click at [521, 58] on div "close Daily Report Info 224044 - Structure 19 - 09/18/2025 Bronx River Parkway …" at bounding box center [412, 197] width 825 height 395
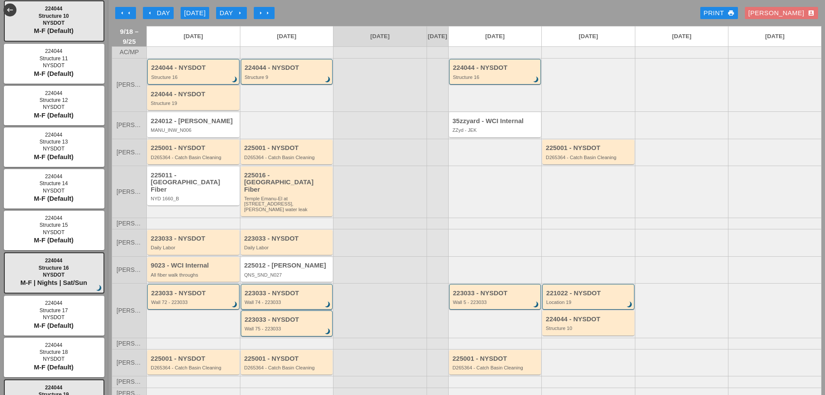
click at [166, 80] on div "Structure 16" at bounding box center [194, 77] width 86 height 5
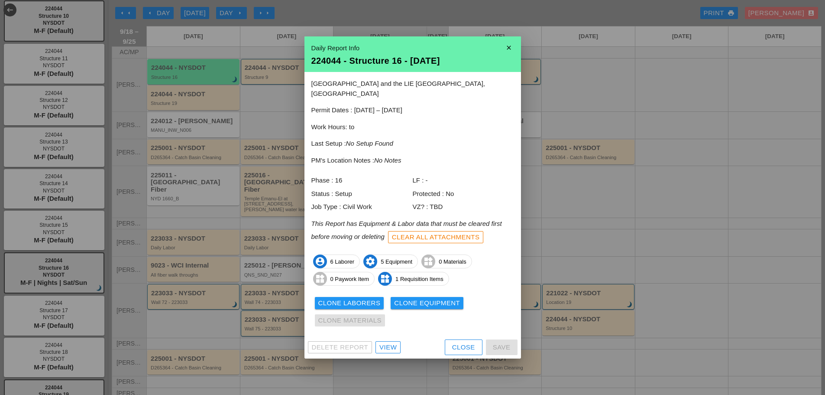
click at [340, 299] on div "Clone Laborers" at bounding box center [349, 303] width 62 height 10
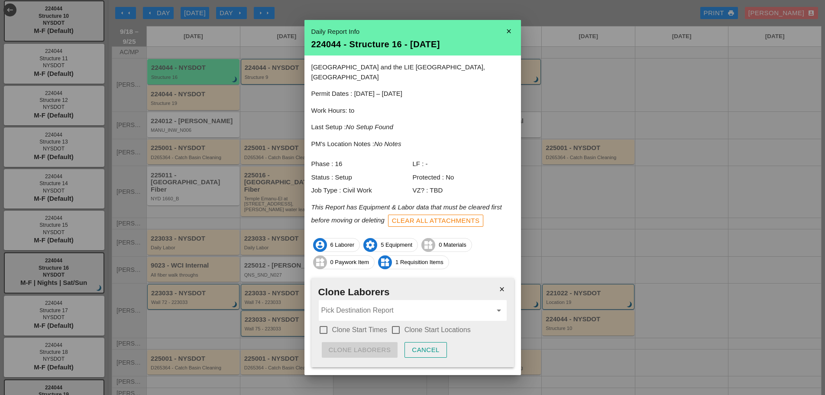
click at [351, 303] on input "Pick Destination Report" at bounding box center [406, 310] width 171 height 14
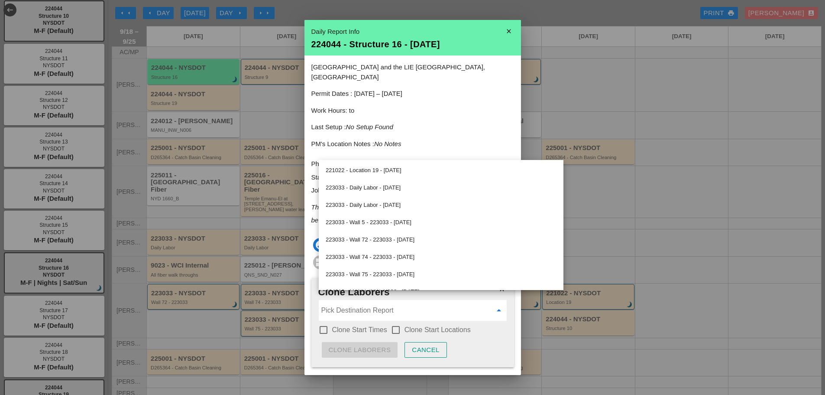
click at [328, 322] on div at bounding box center [323, 329] width 15 height 15
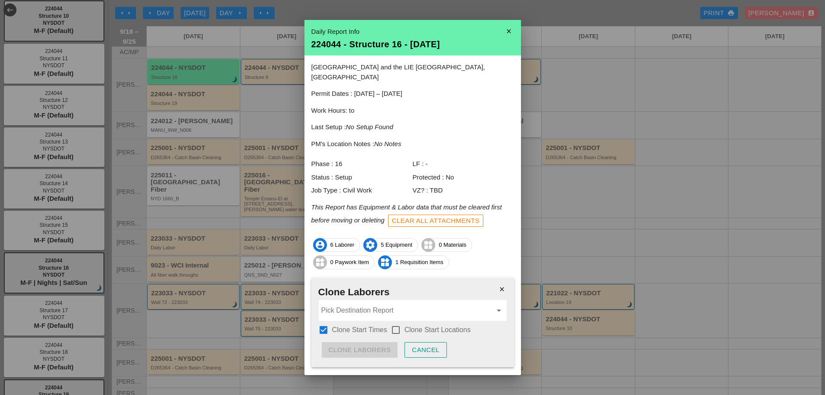
click at [394, 322] on div at bounding box center [396, 329] width 15 height 15
click at [382, 303] on input "Pick Destination Report" at bounding box center [406, 310] width 171 height 14
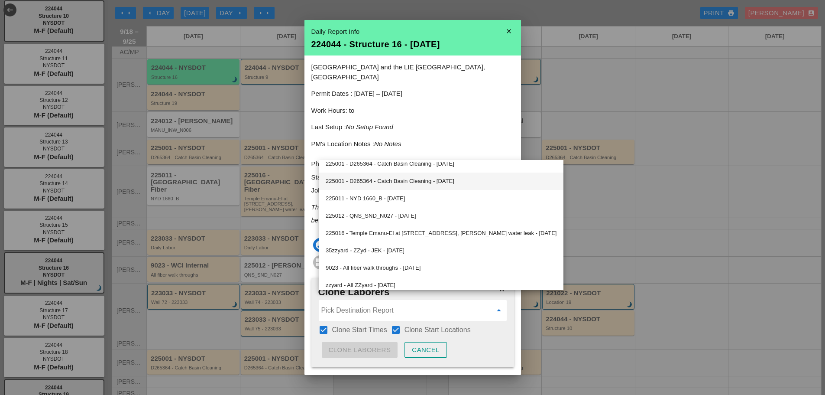
scroll to position [289, 0]
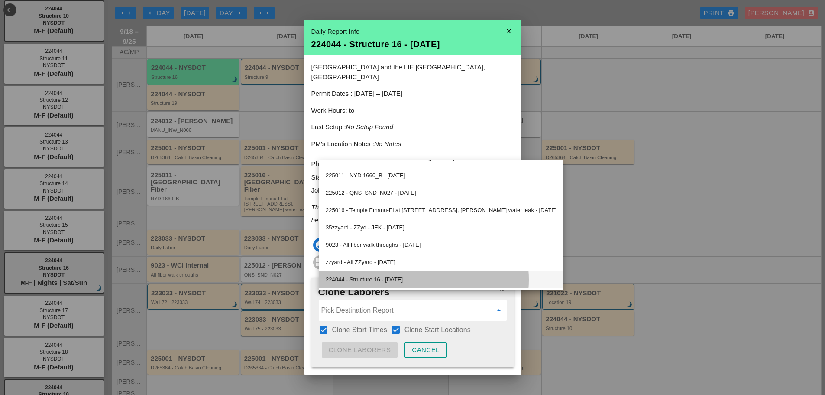
click at [410, 279] on div "224044 - Structure 16 - 09/22/2025" at bounding box center [441, 279] width 231 height 10
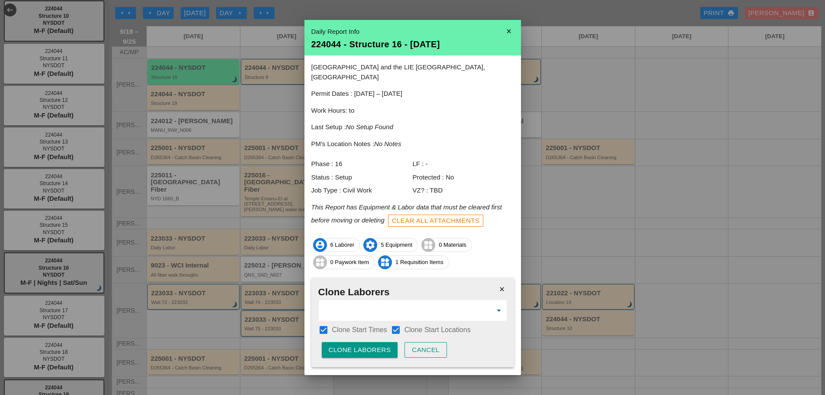
click at [383, 342] on div "Clone Laborers" at bounding box center [360, 350] width 62 height 10
click at [383, 342] on div "Are you sure?" at bounding box center [356, 350] width 55 height 10
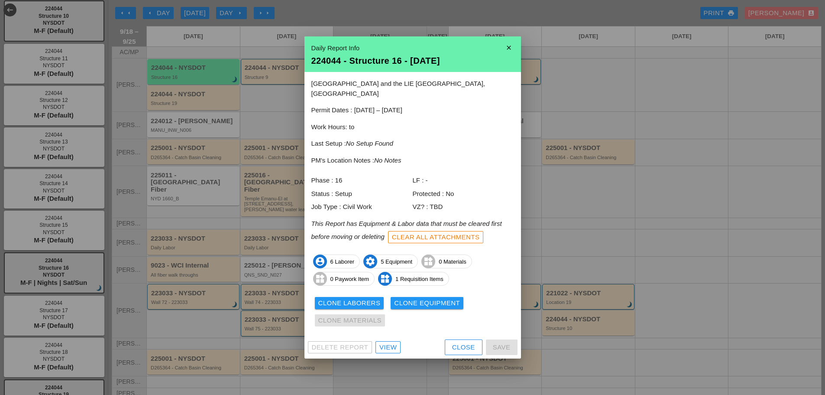
click at [423, 298] on div "Clone Equipment" at bounding box center [427, 303] width 66 height 10
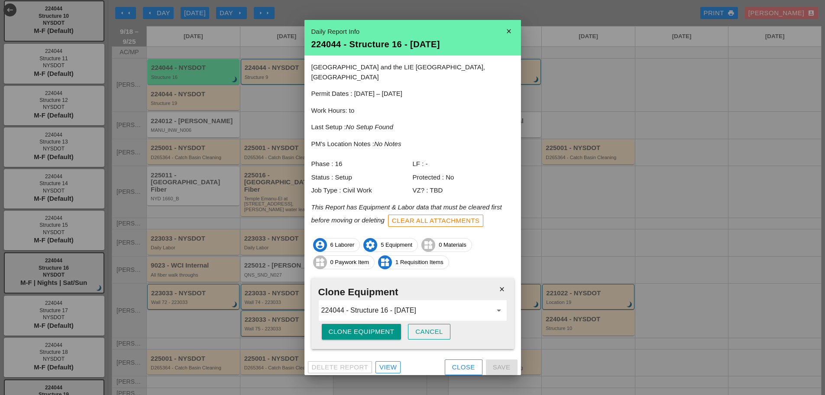
click at [351, 327] on div "Clone Equipment" at bounding box center [362, 332] width 66 height 10
click at [351, 327] on div "Are you sure?" at bounding box center [356, 332] width 55 height 10
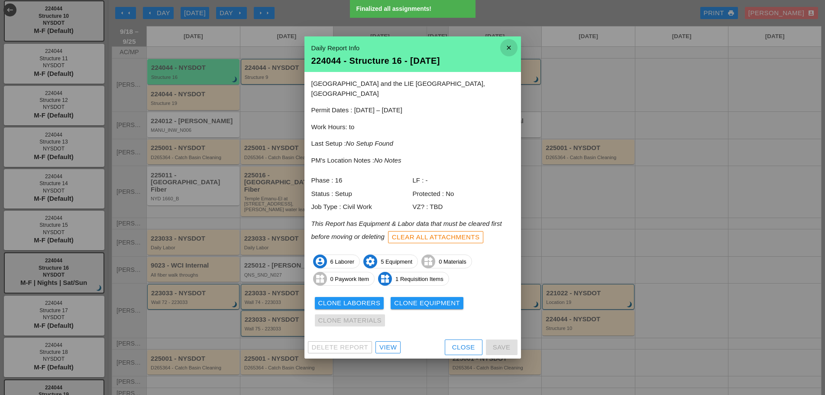
click at [513, 51] on icon "close" at bounding box center [508, 47] width 17 height 17
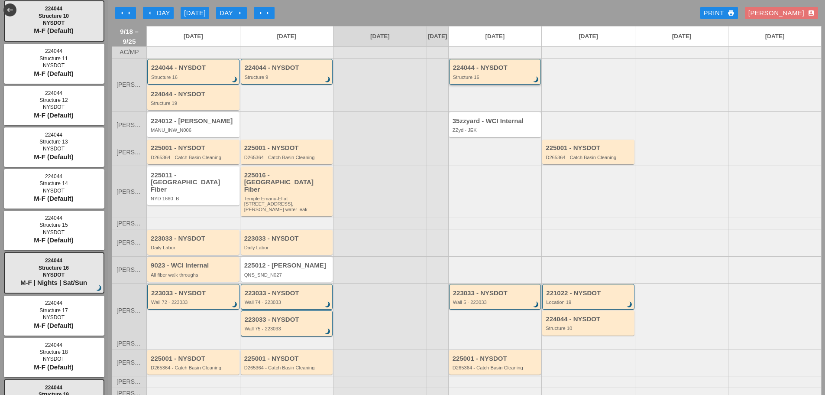
click at [514, 80] on div "Structure 16" at bounding box center [496, 77] width 86 height 5
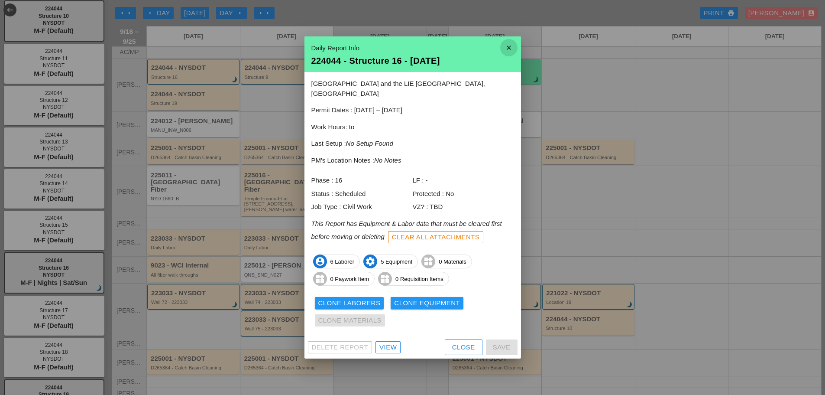
click at [504, 48] on icon "close" at bounding box center [508, 47] width 17 height 17
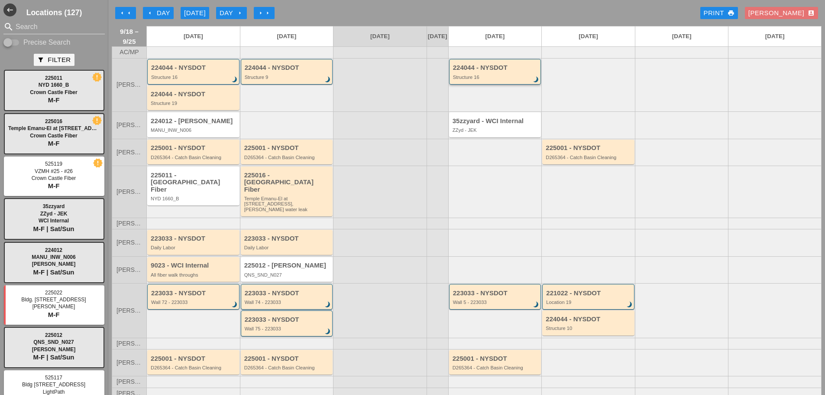
click at [478, 78] on div "224044 - NYSDOT Structure 16 brightness_3" at bounding box center [496, 72] width 86 height 16
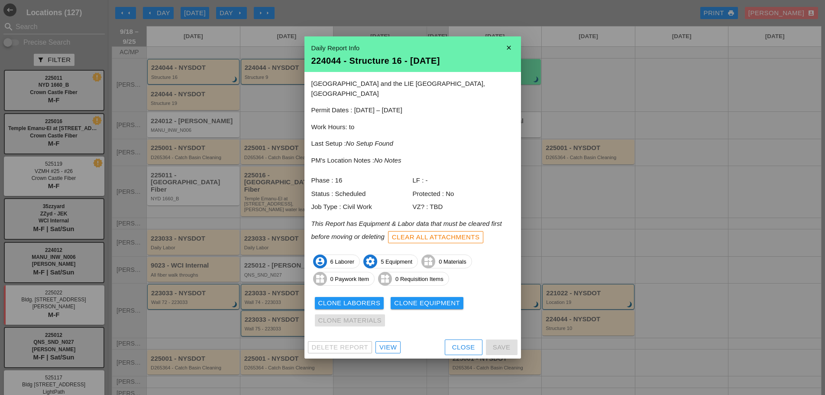
click at [513, 52] on icon "close" at bounding box center [508, 47] width 17 height 17
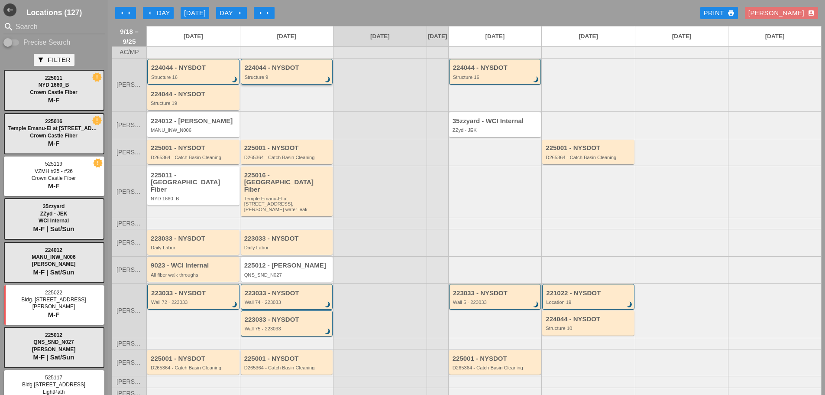
click at [254, 80] on div "Structure 9" at bounding box center [288, 77] width 86 height 5
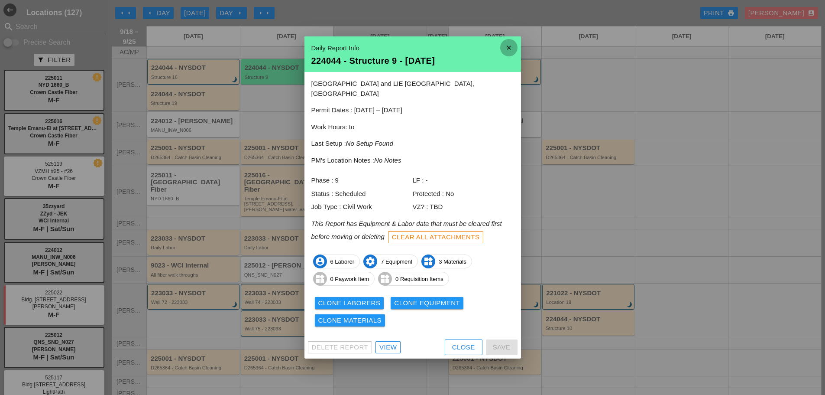
click at [514, 52] on icon "close" at bounding box center [508, 47] width 17 height 17
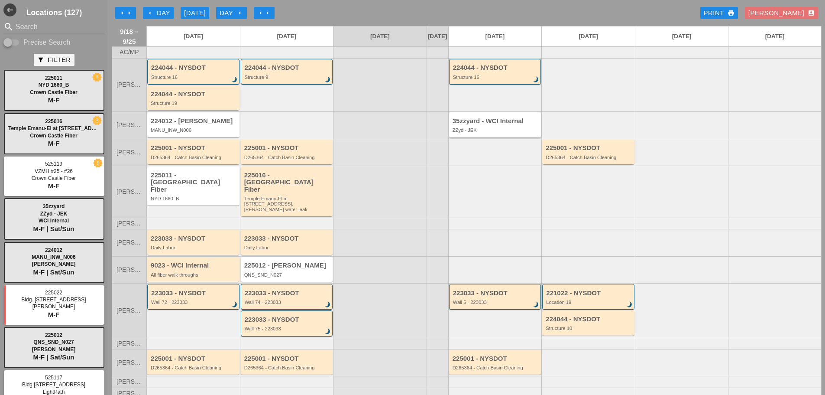
click at [506, 125] on div "35zzyard - WCI Internal" at bounding box center [496, 120] width 87 height 7
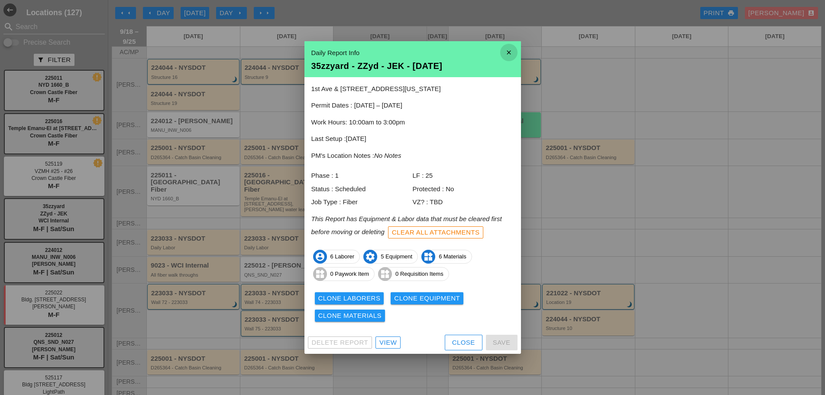
click at [503, 48] on icon "close" at bounding box center [508, 52] width 17 height 17
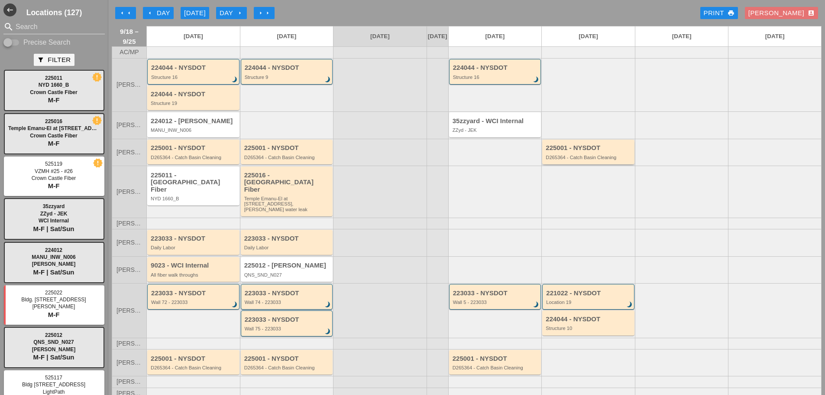
click at [592, 160] on div "D265364 - Catch Basin Cleaning" at bounding box center [589, 157] width 87 height 5
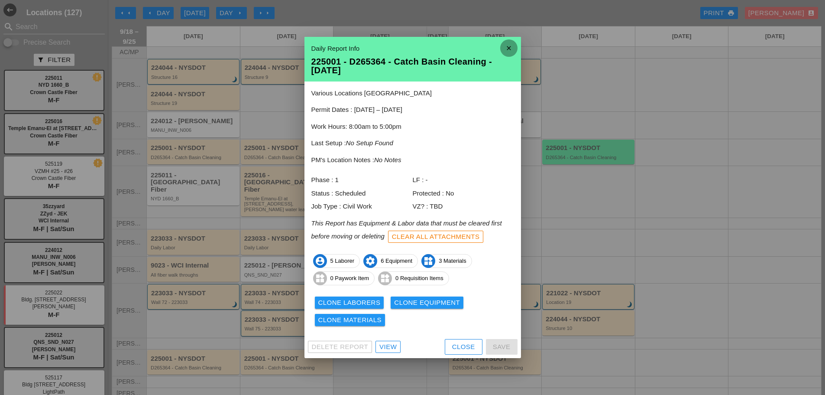
click at [512, 49] on icon "close" at bounding box center [508, 47] width 17 height 17
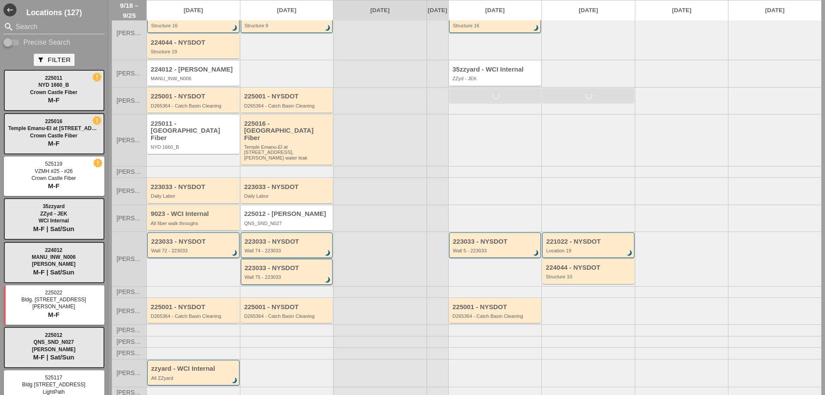
scroll to position [53, 0]
click at [490, 247] on div "Wall 5 - 223033" at bounding box center [496, 249] width 86 height 5
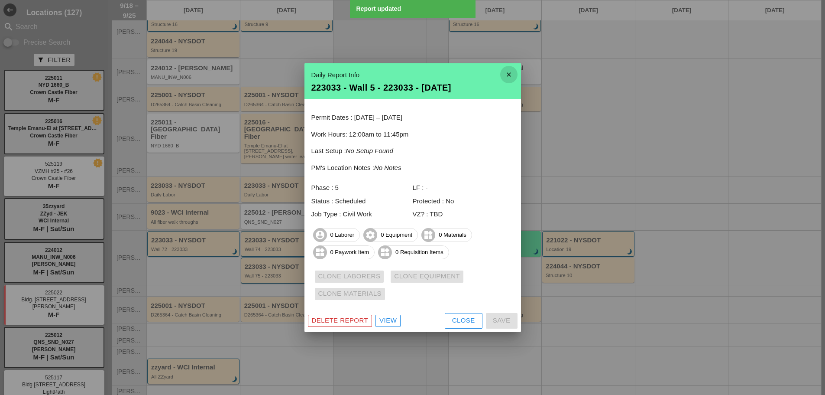
click at [517, 78] on icon "close" at bounding box center [508, 74] width 17 height 17
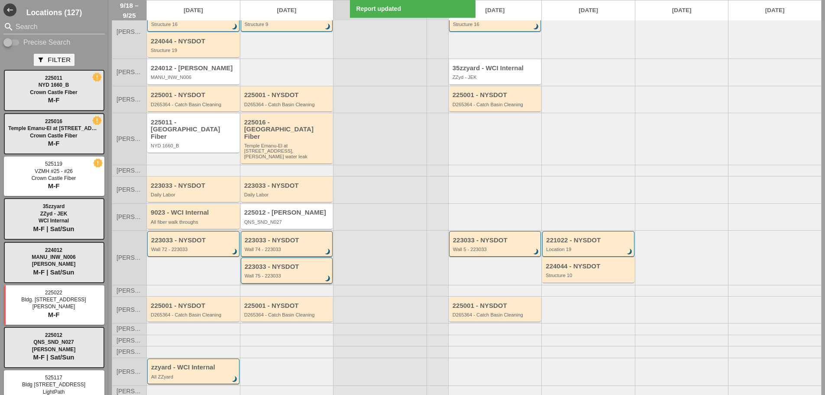
click at [312, 273] on div "Wall 75 - 223033" at bounding box center [288, 275] width 86 height 5
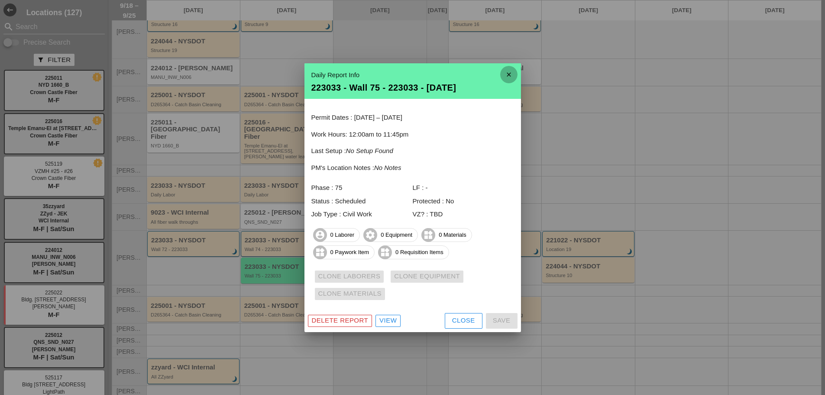
click at [508, 75] on icon "close" at bounding box center [508, 74] width 17 height 17
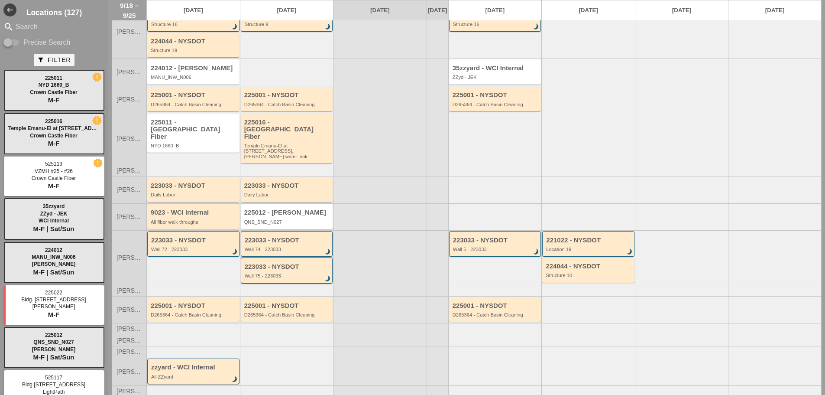
click at [275, 247] on div "Wall 74 - 223033" at bounding box center [288, 249] width 86 height 5
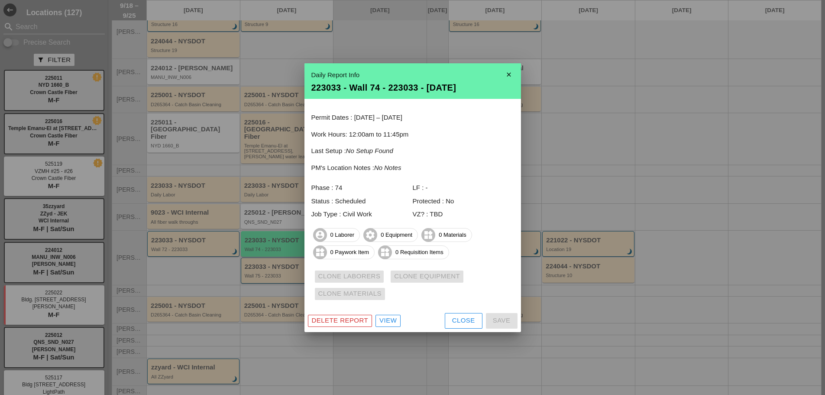
click at [510, 75] on icon "close" at bounding box center [508, 74] width 17 height 17
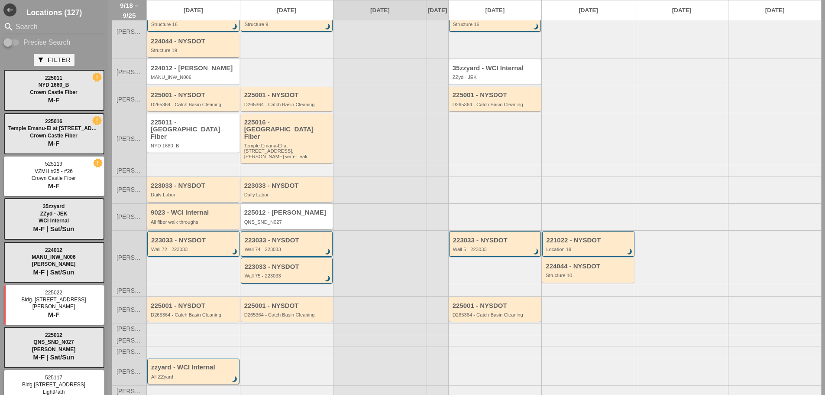
click at [302, 211] on div "225012 - Hellman QNS_SND_N027" at bounding box center [287, 217] width 87 height 16
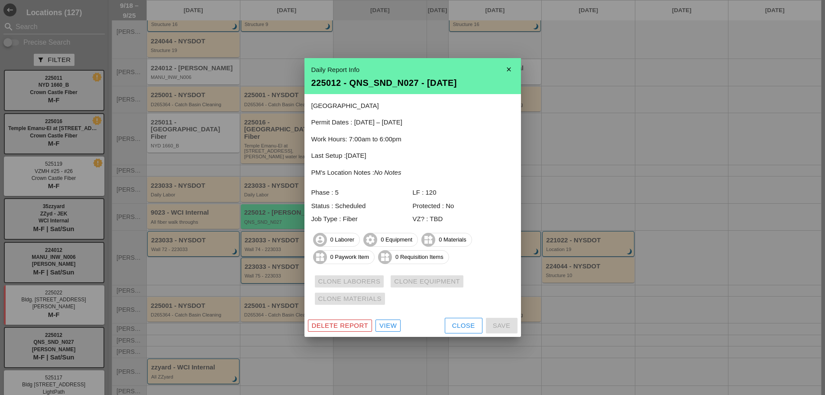
click at [518, 71] on div "Daily Report Info 225012 - QNS_SND_N027 - 09/19/2025" at bounding box center [413, 76] width 217 height 36
click at [506, 69] on icon "close" at bounding box center [508, 69] width 17 height 17
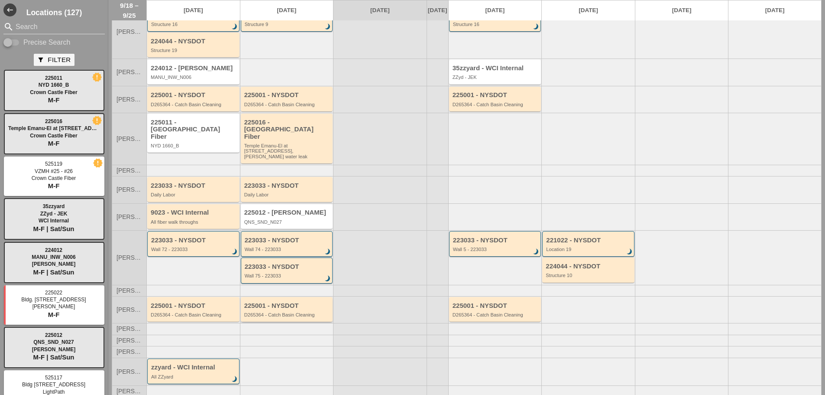
click at [292, 302] on div "225001 - NYSDOT" at bounding box center [287, 305] width 87 height 7
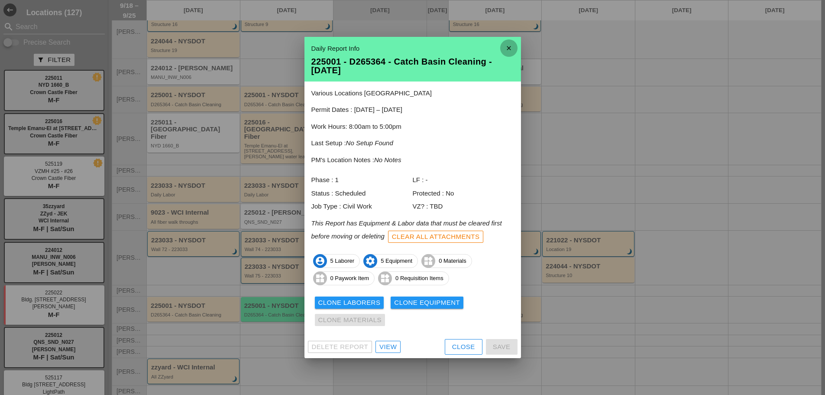
click at [508, 50] on icon "close" at bounding box center [508, 47] width 17 height 17
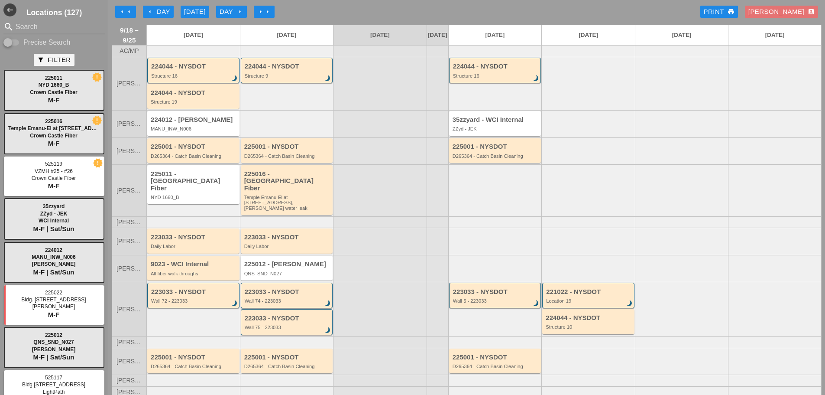
scroll to position [0, 0]
click at [280, 80] on div "Structure 9" at bounding box center [288, 77] width 86 height 5
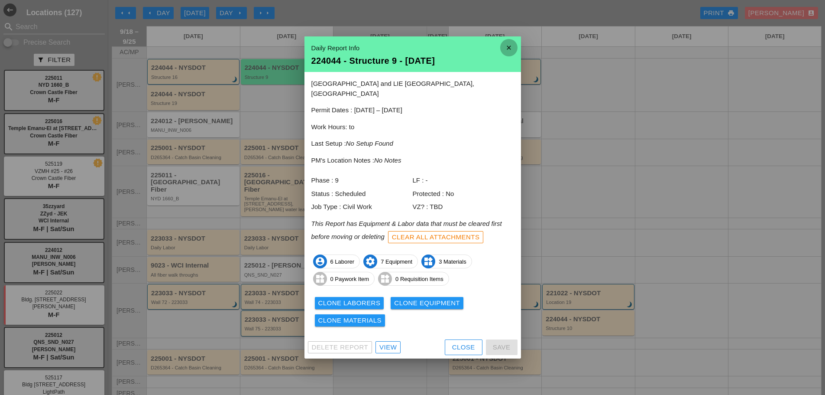
click at [504, 56] on icon "close" at bounding box center [508, 47] width 17 height 17
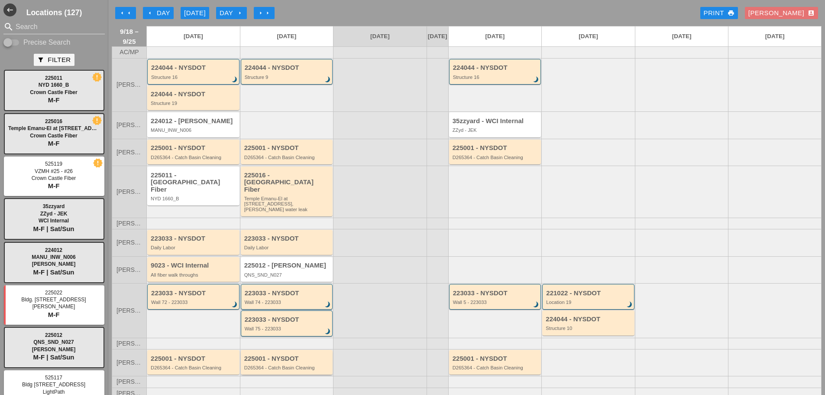
click at [286, 365] on div "D265364 - Catch Basin Cleaning" at bounding box center [287, 367] width 87 height 5
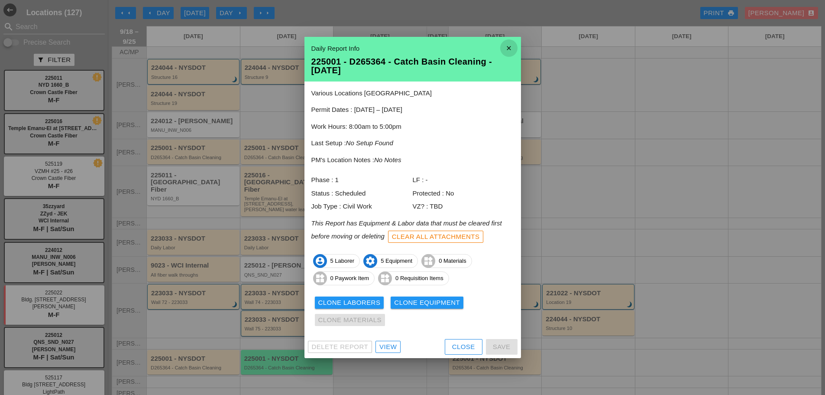
click at [509, 49] on icon "close" at bounding box center [508, 47] width 17 height 17
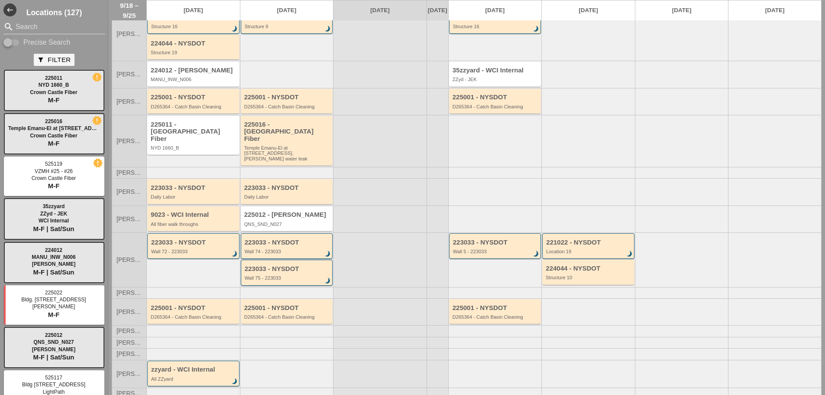
scroll to position [53, 0]
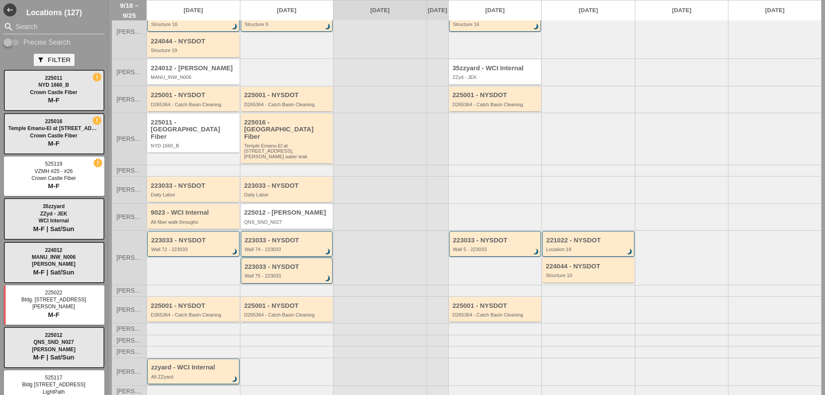
click at [199, 367] on div "zzyard - WCI Internal All ZZyard brightness_3" at bounding box center [194, 372] width 86 height 16
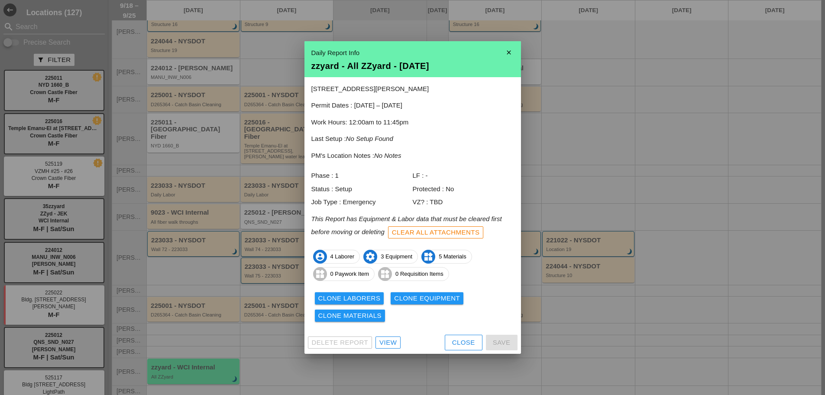
click at [379, 343] on link "View" at bounding box center [388, 342] width 25 height 12
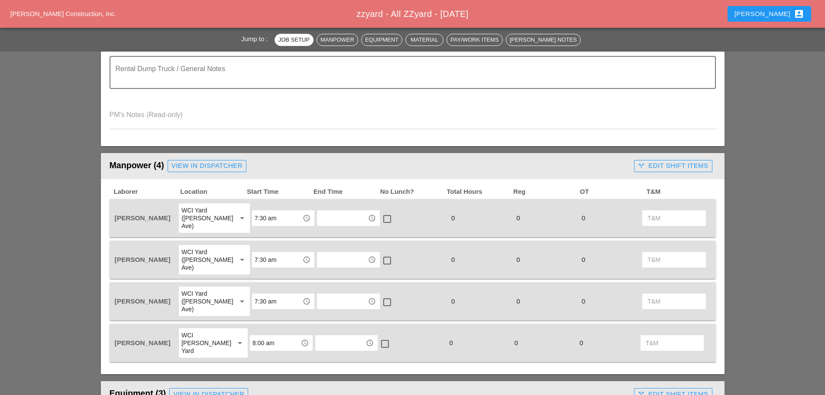
scroll to position [347, 0]
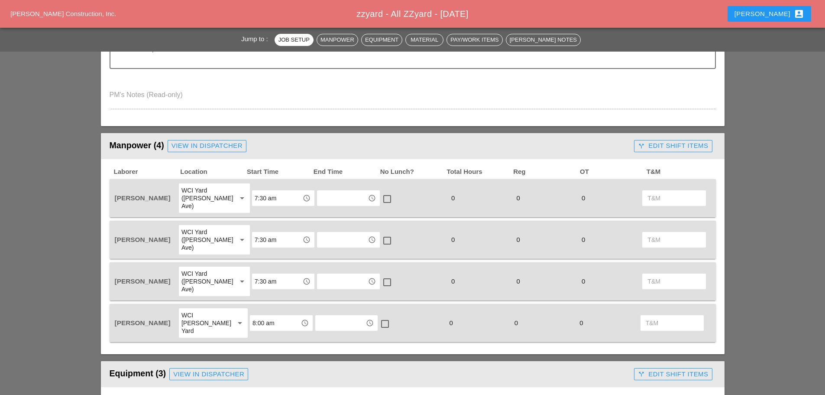
click at [230, 146] on div "View in Dispatcher" at bounding box center [207, 146] width 71 height 10
